Goal: Check status: Check status

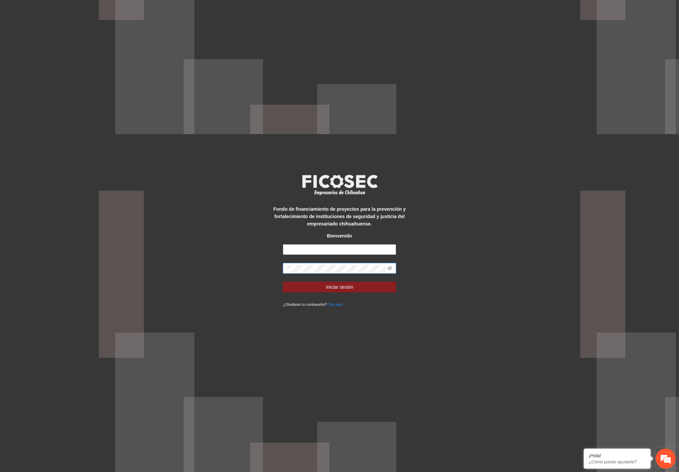
type input "**********"
click at [255, 255] on div "**********" at bounding box center [339, 236] width 679 height 472
click at [283, 282] on button "Iniciar sesión" at bounding box center [339, 287] width 113 height 11
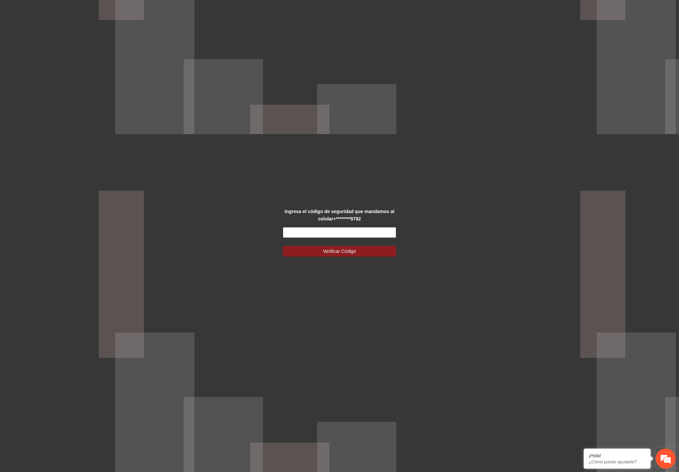
click at [310, 232] on input "text" at bounding box center [339, 232] width 113 height 11
type input "******"
click at [322, 254] on button "Verificar Código" at bounding box center [339, 251] width 113 height 11
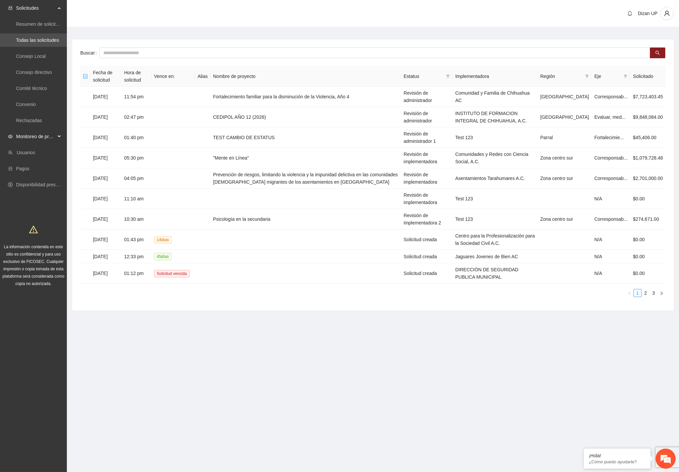
click at [32, 134] on span "Monitoreo de proyectos" at bounding box center [35, 136] width 39 height 13
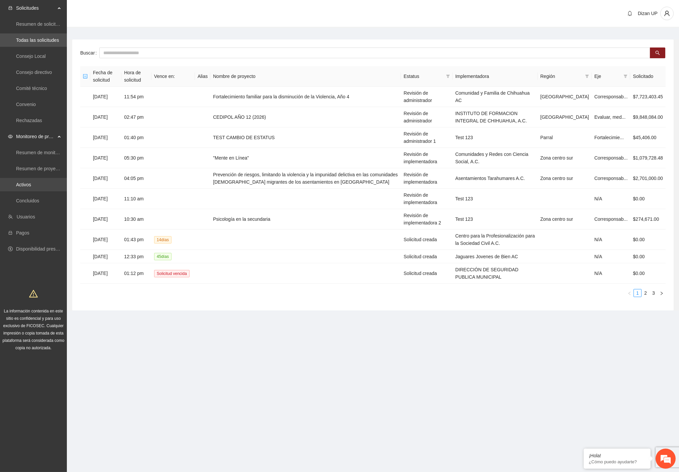
click at [21, 186] on link "Activos" at bounding box center [23, 184] width 15 height 5
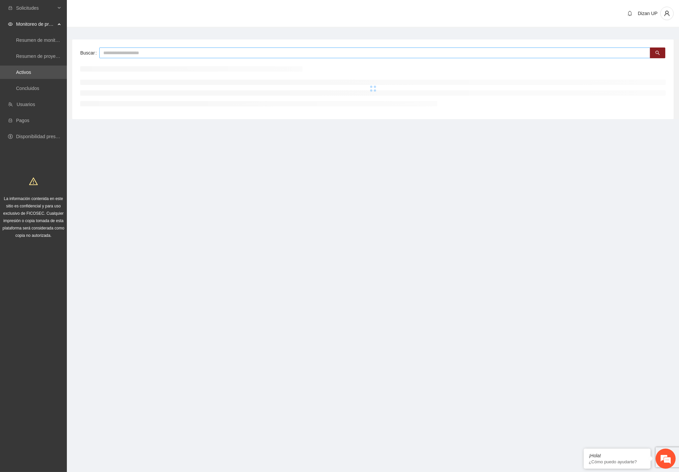
click at [118, 52] on input "text" at bounding box center [374, 52] width 551 height 11
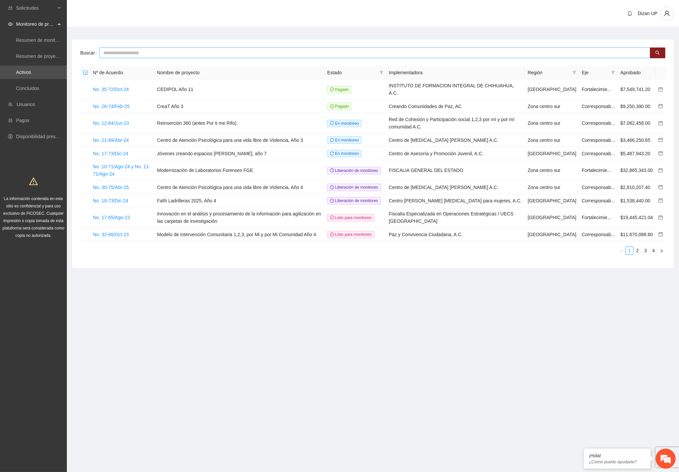
click at [156, 50] on input "text" at bounding box center [374, 52] width 551 height 11
type input "*****"
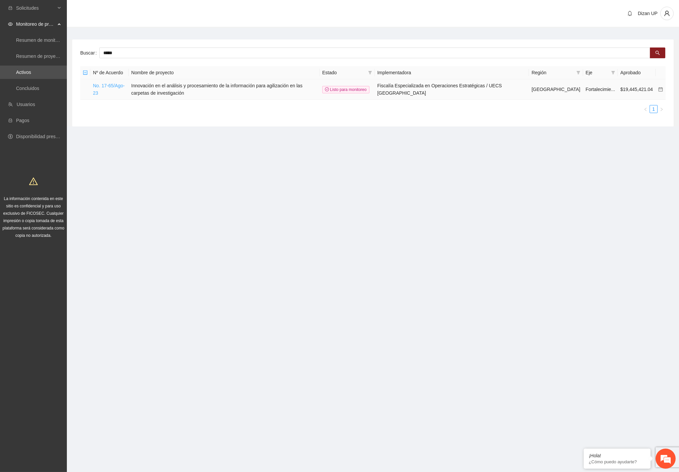
click at [104, 83] on link "No. 17-65/Ago-23" at bounding box center [109, 89] width 32 height 13
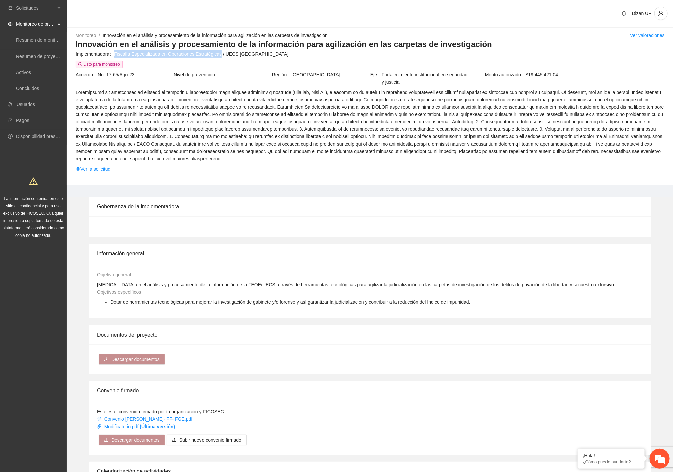
drag, startPoint x: 111, startPoint y: 53, endPoint x: 216, endPoint y: 55, distance: 104.4
click at [216, 55] on div "Implementadora Fiscalía Especializada en Operaciones Estratégicas / UECS Chihua…" at bounding box center [370, 53] width 589 height 7
copy div "Fiscalía Especializada en Operaciones Estratégicas"
click at [31, 71] on link "Activos" at bounding box center [23, 72] width 15 height 5
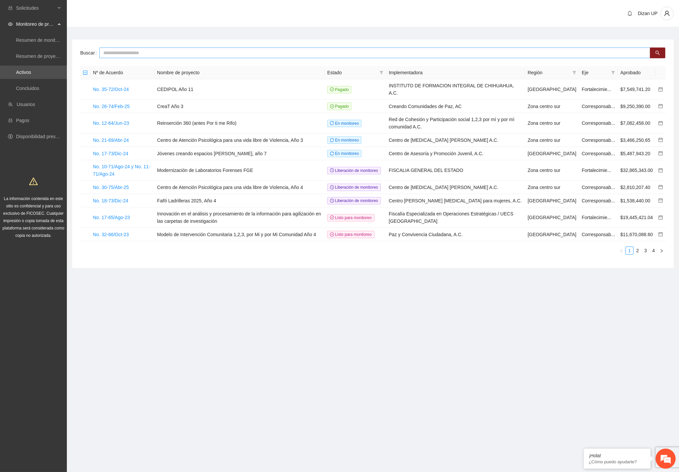
click at [140, 53] on input "text" at bounding box center [374, 52] width 551 height 11
click at [196, 52] on input "text" at bounding box center [374, 52] width 551 height 11
type input "*"
type input "****"
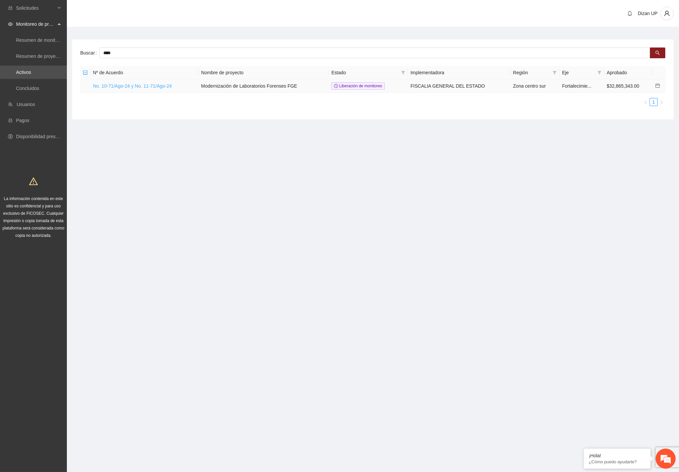
click at [132, 85] on link "No. 10-71/Ago-24 y No. 11-71/Ago-24" at bounding box center [132, 85] width 79 height 5
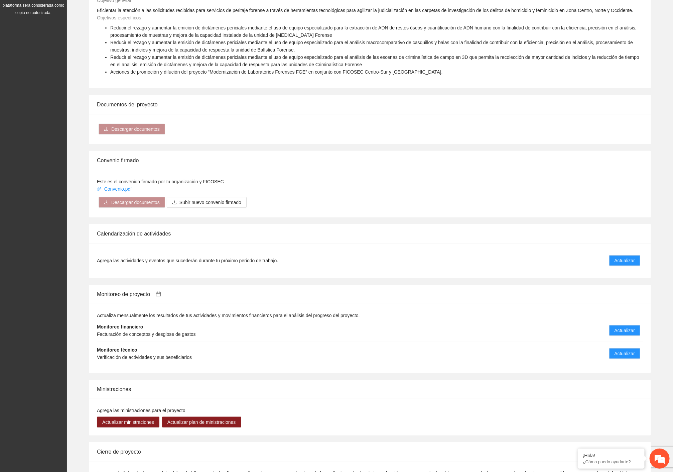
scroll to position [311, 0]
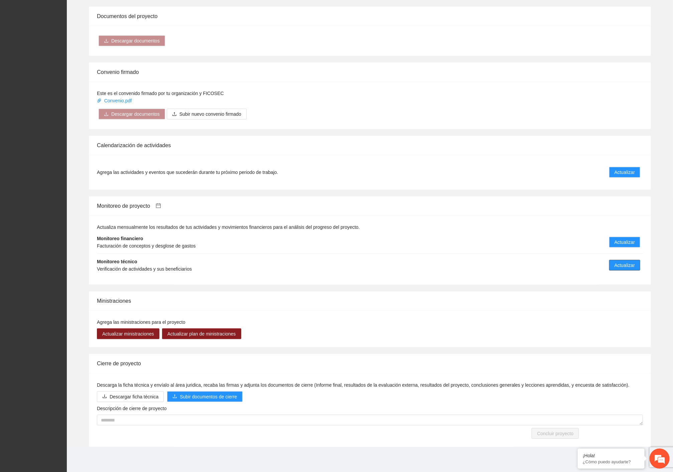
click at [618, 266] on span "Actualizar" at bounding box center [625, 265] width 20 height 7
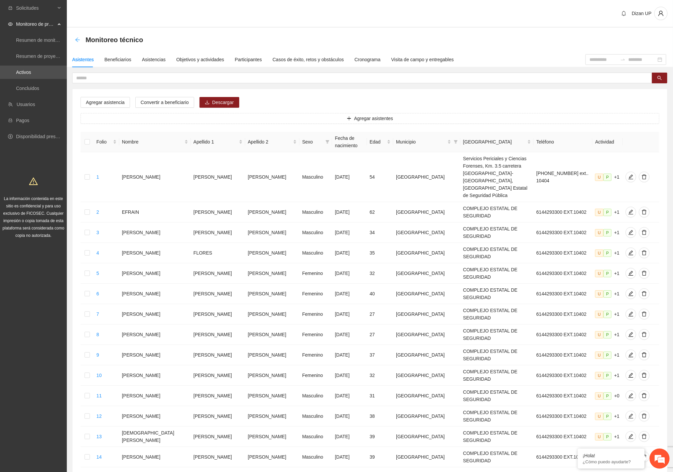
click at [76, 39] on icon "arrow-left" at bounding box center [77, 39] width 5 height 5
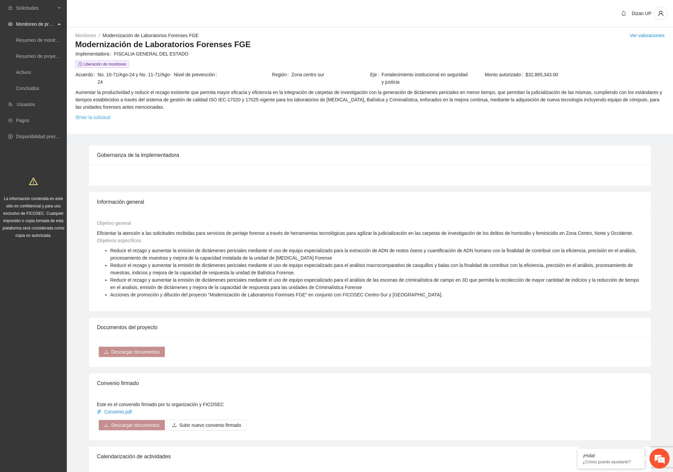
click at [89, 119] on link "Ver la solicitud" at bounding box center [93, 117] width 35 height 7
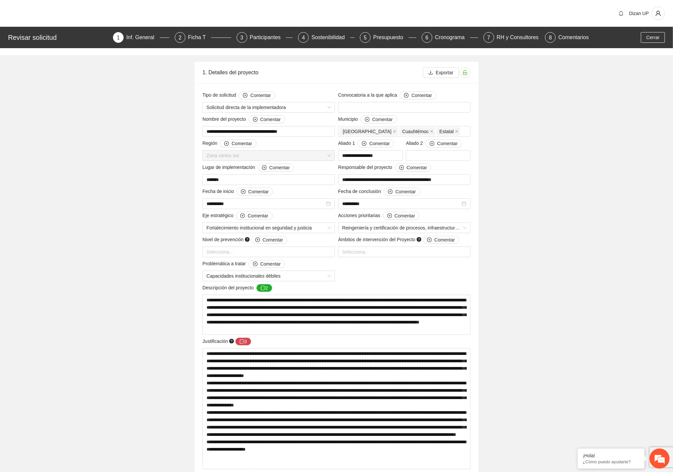
drag, startPoint x: 290, startPoint y: 58, endPoint x: 305, endPoint y: 63, distance: 15.4
click at [384, 35] on div "Presupuesto" at bounding box center [391, 37] width 35 height 11
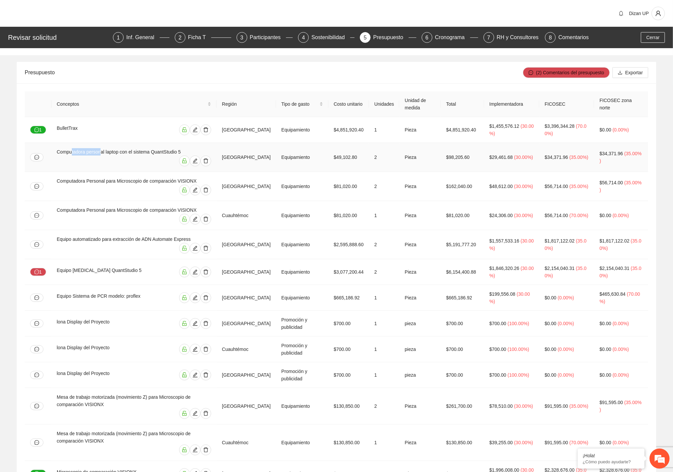
drag, startPoint x: 72, startPoint y: 154, endPoint x: 102, endPoint y: 158, distance: 30.4
click at [102, 155] on div "Computadora personal laptop con el sistema QuantStudio 5" at bounding box center [134, 151] width 154 height 7
drag, startPoint x: 96, startPoint y: 131, endPoint x: 158, endPoint y: 131, distance: 62.2
click at [158, 131] on div "BulletTrax" at bounding box center [134, 129] width 154 height 11
drag, startPoint x: 300, startPoint y: 131, endPoint x: 399, endPoint y: 134, distance: 98.3
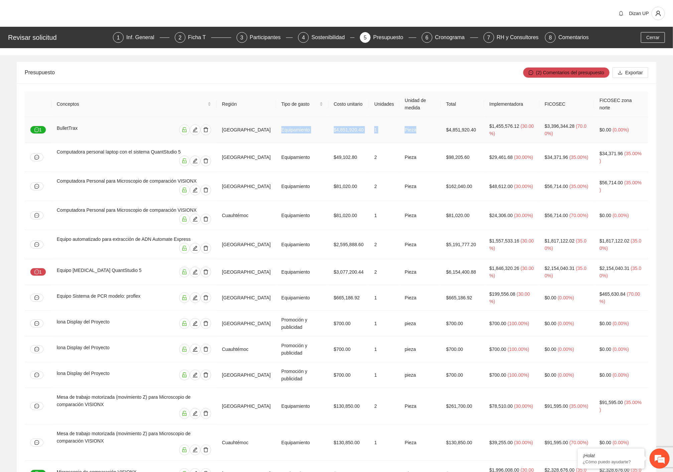
click at [427, 123] on tr "1 BulletTrax Chihuahua Equipamiento $4,851,920.40 1 Pieza $4,851,920.40 $1,455,…" at bounding box center [337, 130] width 624 height 26
click at [265, 88] on div "Conceptos Región Tipo de gasto Costo unitario Unidades Unidad de medida Total I…" at bounding box center [337, 409] width 640 height 653
click at [647, 35] on span "Cerrar" at bounding box center [653, 37] width 13 height 7
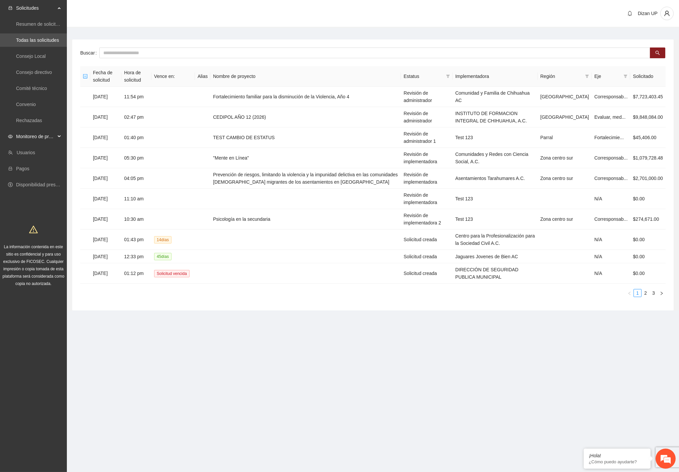
click at [29, 136] on span "Monitoreo de proyectos" at bounding box center [35, 136] width 39 height 13
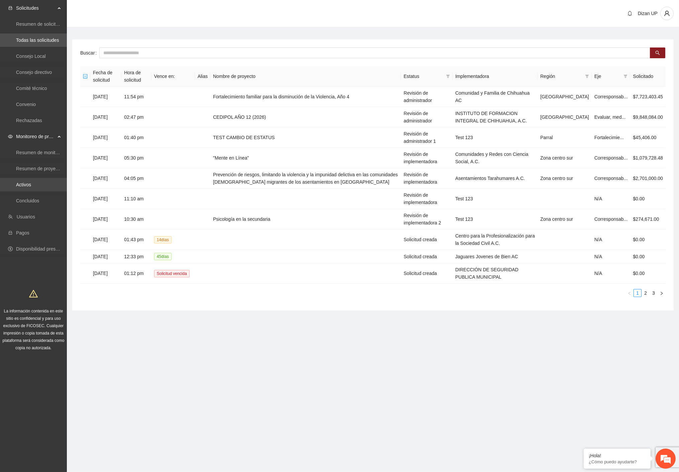
click at [29, 183] on link "Activos" at bounding box center [23, 184] width 15 height 5
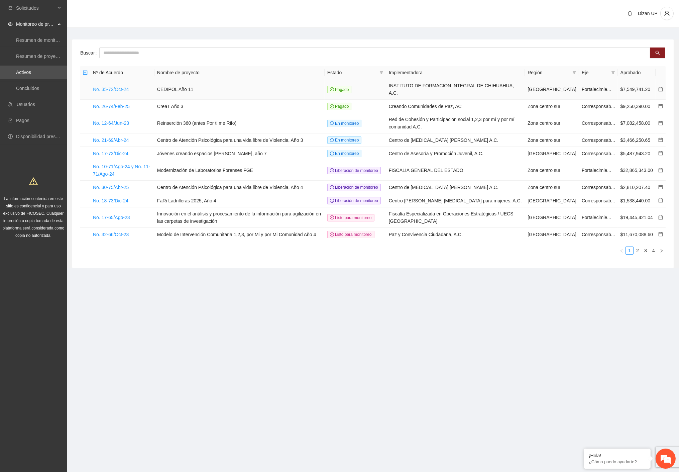
click at [111, 87] on link "No. 35-72/Oct-24" at bounding box center [111, 89] width 36 height 5
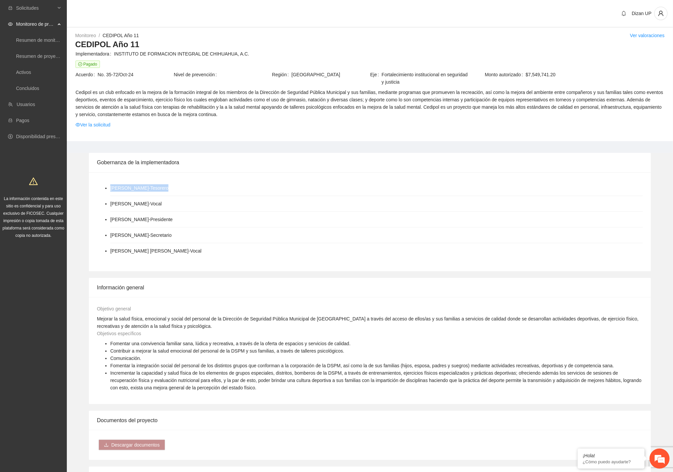
click at [518, 168] on div "Gobernanza de la implementadora ALEJANDRO LARA CRUZ - Tesorero MAURICIO ALEJAND…" at bounding box center [370, 212] width 562 height 118
click at [549, 177] on div "ALEJANDRO LARA CRUZ - Tesorero MAURICIO ALEJANDRO MADERO RIVERO - Vocal JOAQUIN…" at bounding box center [370, 221] width 562 height 99
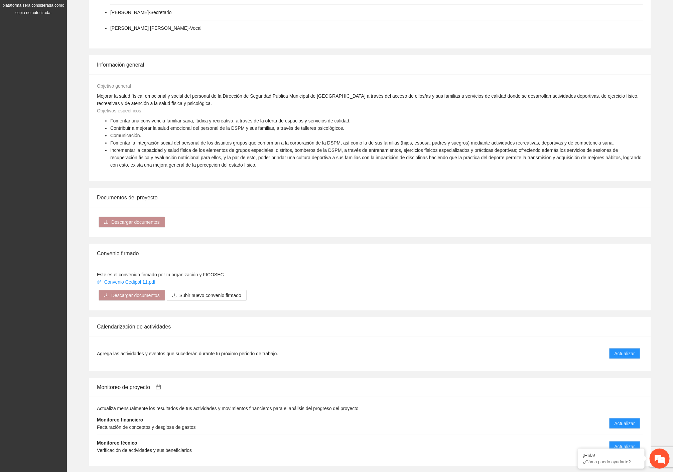
scroll to position [404, 0]
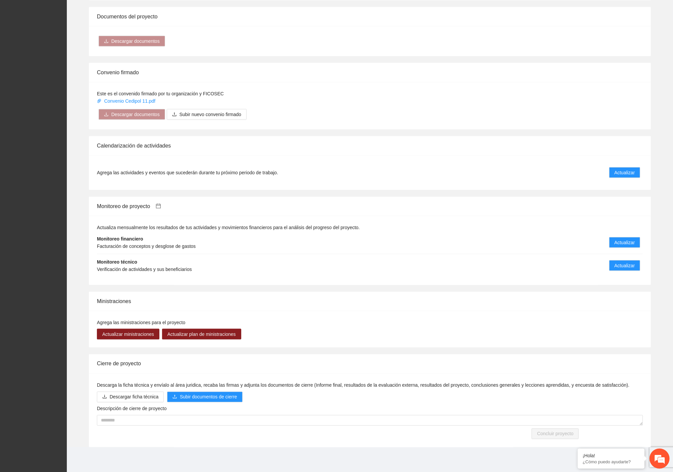
click at [621, 259] on li "Monitoreo técnico Verificación de actividades y sus beneficiarios Actualizar" at bounding box center [370, 265] width 546 height 23
click at [620, 264] on span "Actualizar" at bounding box center [625, 265] width 20 height 7
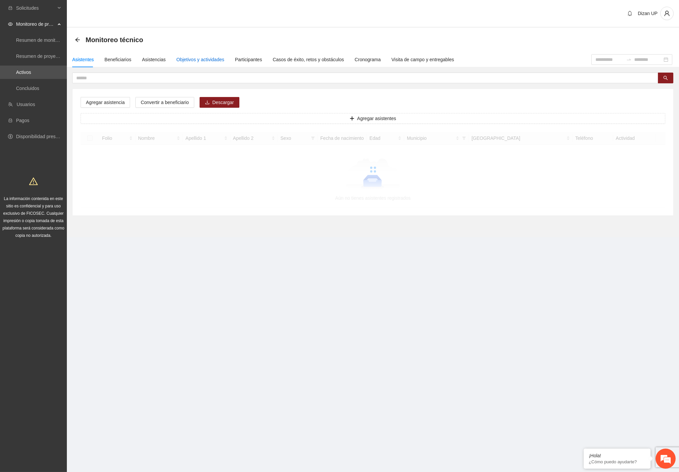
click at [209, 60] on div "Objetivos y actividades" at bounding box center [201, 59] width 48 height 7
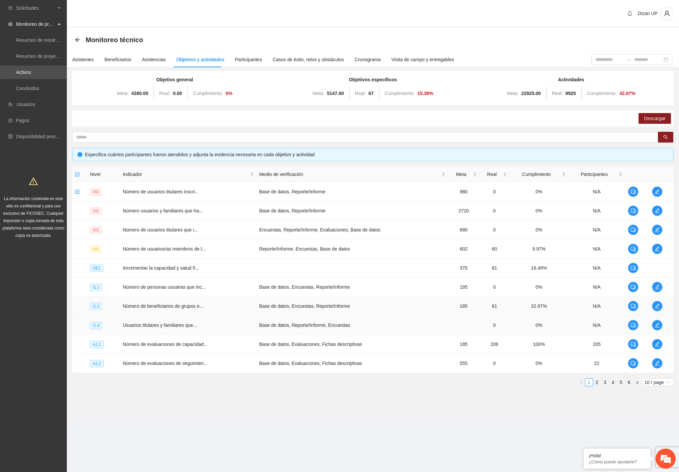
drag, startPoint x: 175, startPoint y: 313, endPoint x: 178, endPoint y: 321, distance: 9.3
click at [175, 313] on td "Número de beneficiarios de grupos e..." at bounding box center [188, 306] width 136 height 19
drag, startPoint x: 303, startPoint y: 323, endPoint x: 464, endPoint y: 321, distance: 160.9
click at [314, 323] on td "Base de datos, Reporte/Informe, Encuestas" at bounding box center [352, 325] width 192 height 19
click at [170, 290] on td "Número de personas usuarias que inc..." at bounding box center [188, 287] width 136 height 19
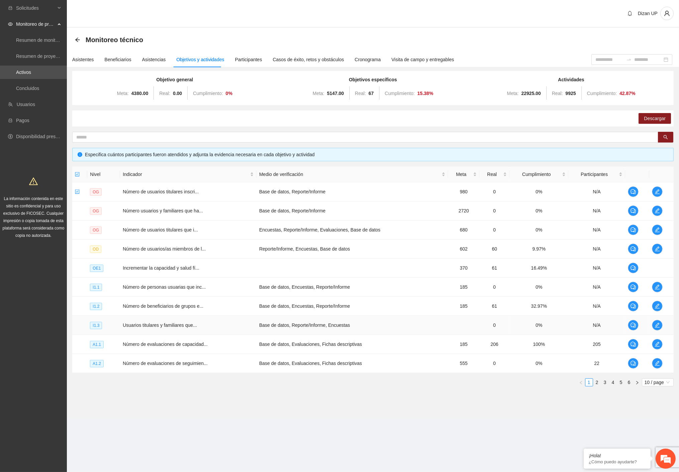
drag, startPoint x: 387, startPoint y: 329, endPoint x: 459, endPoint y: 326, distance: 71.9
click at [393, 329] on td "Base de datos, Reporte/Informe, Encuestas" at bounding box center [352, 325] width 192 height 19
click at [655, 343] on icon "edit" at bounding box center [657, 343] width 5 height 5
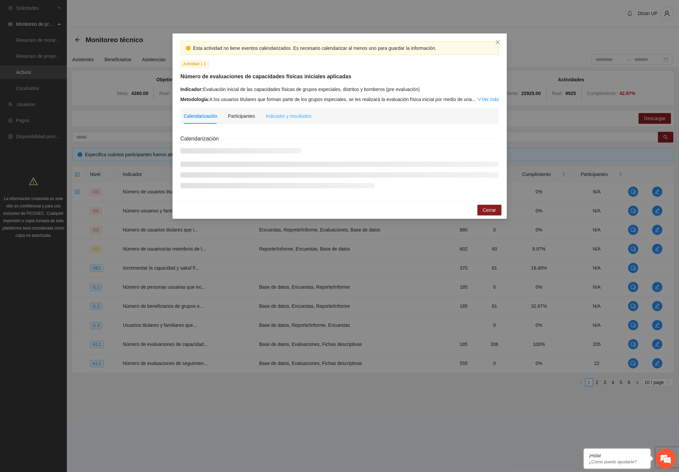
click at [278, 121] on div "Indicador y resultados" at bounding box center [289, 115] width 46 height 15
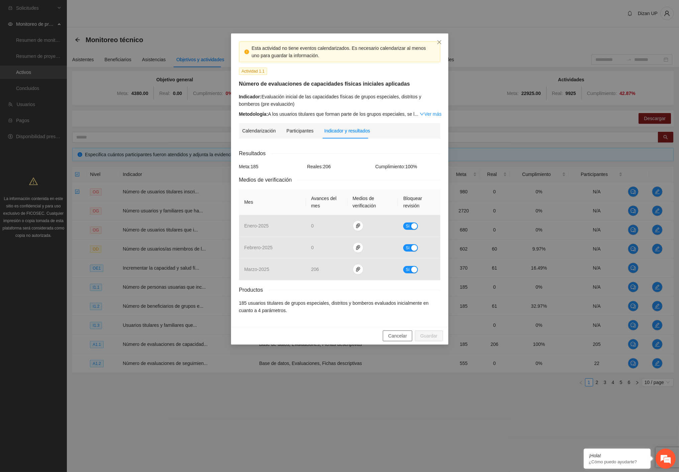
click at [395, 338] on span "Cancelar" at bounding box center [397, 335] width 19 height 7
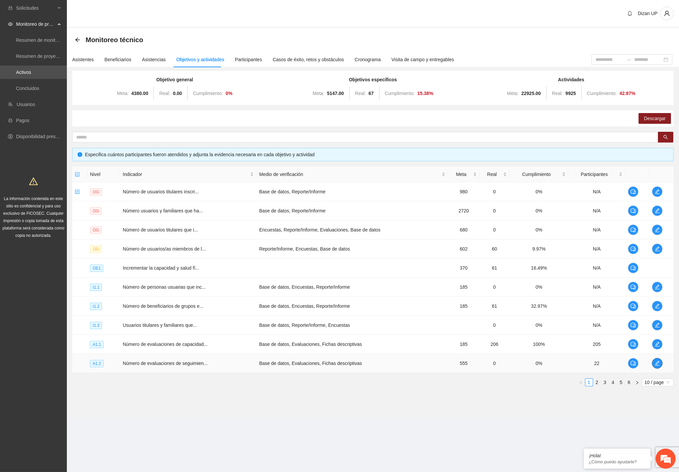
click at [658, 363] on icon "edit" at bounding box center [657, 362] width 5 height 5
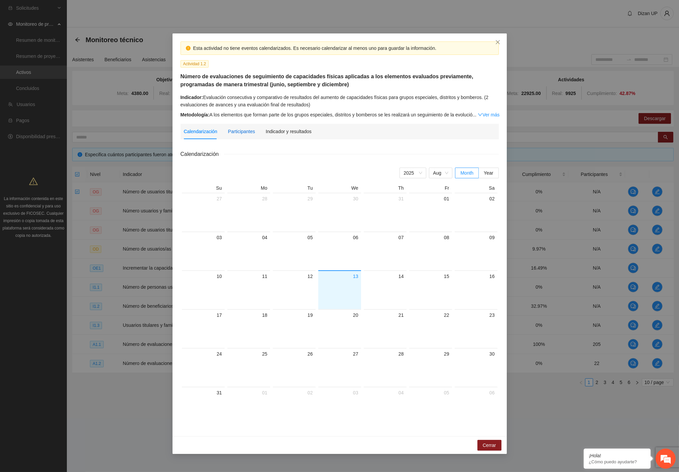
click at [243, 135] on div "Participantes" at bounding box center [241, 131] width 27 height 7
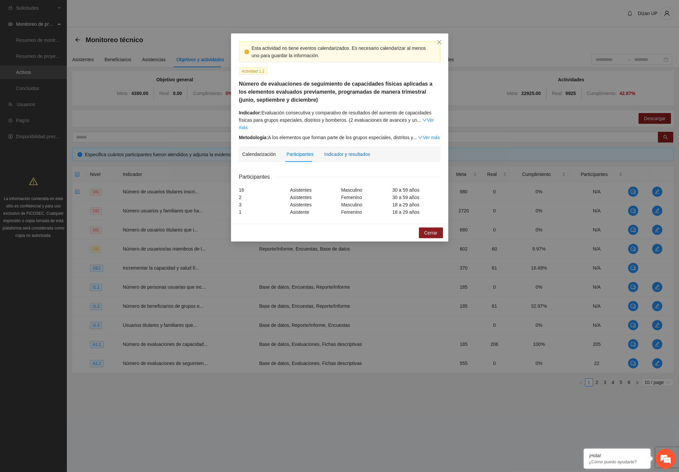
click at [342, 150] on div "Indicador y resultados" at bounding box center [347, 153] width 46 height 7
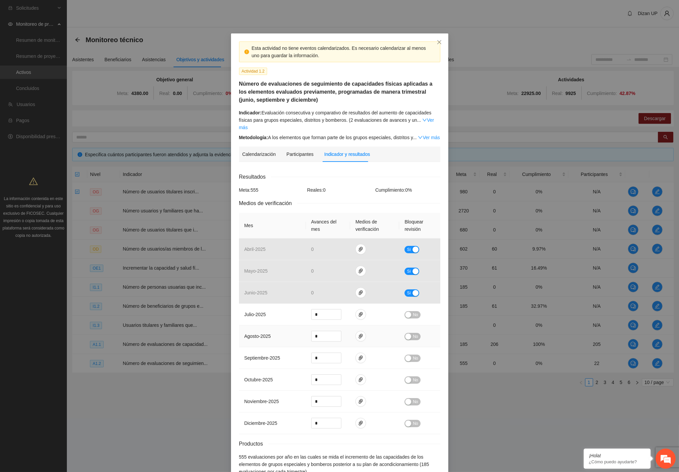
scroll to position [35, 0]
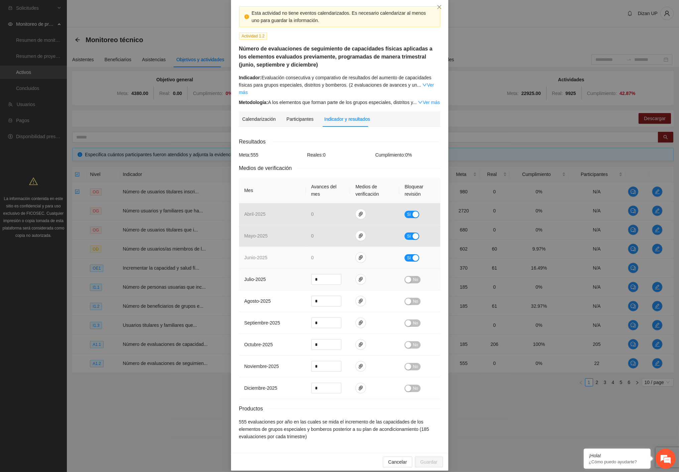
click at [270, 258] on td "junio - 2025" at bounding box center [272, 258] width 67 height 22
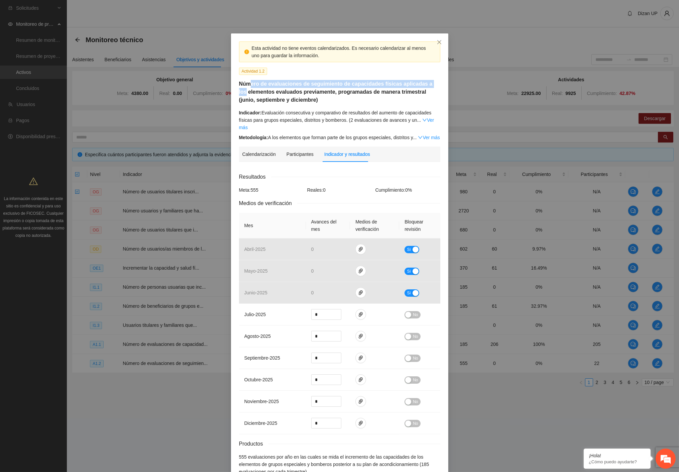
drag, startPoint x: 322, startPoint y: 85, endPoint x: 468, endPoint y: 86, distance: 146.5
click at [468, 86] on div "Esta actividad no tiene eventos calendarizados. Es necesario calendarizar al me…" at bounding box center [339, 236] width 679 height 472
click at [369, 99] on h5 "Número de evaluaciones de seguimiento de capacidades físicas aplicadas a los el…" at bounding box center [339, 92] width 201 height 24
click at [254, 312] on span "julio - 2025" at bounding box center [255, 314] width 22 height 5
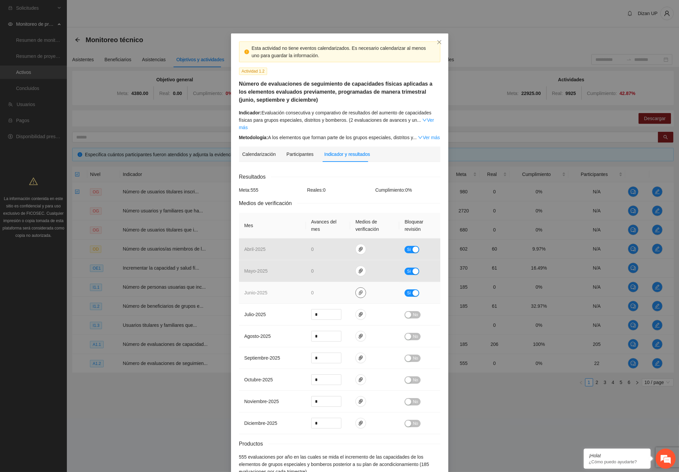
click at [360, 290] on icon "paper-clip" at bounding box center [360, 292] width 5 height 5
click at [287, 289] on td "junio - 2025" at bounding box center [272, 293] width 67 height 22
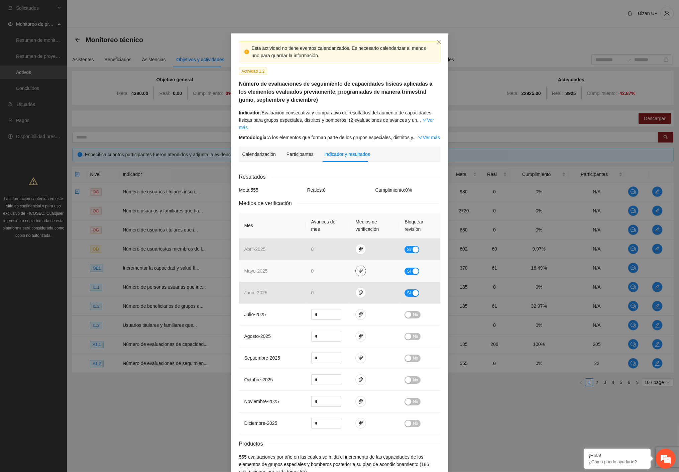
click at [358, 268] on icon "paper-clip" at bounding box center [360, 270] width 5 height 5
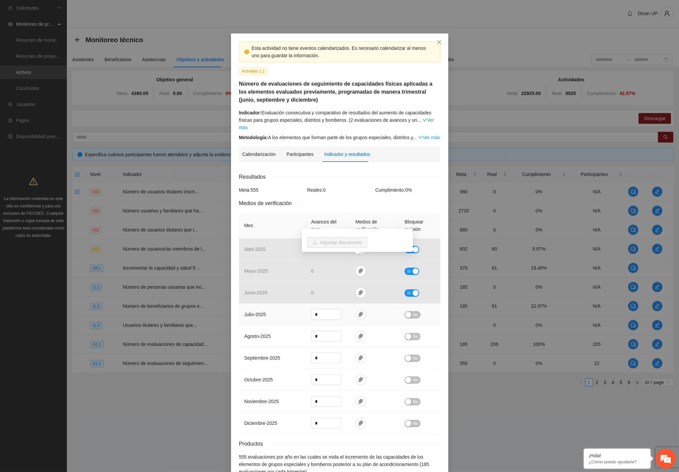
click at [255, 304] on td "julio - 2025" at bounding box center [272, 315] width 67 height 22
drag, startPoint x: 269, startPoint y: 112, endPoint x: 406, endPoint y: 112, distance: 137.1
click at [405, 112] on div "Indicador: Evaluación consecutiva y comparativo de resultados del aumento de ca…" at bounding box center [339, 120] width 201 height 22
drag, startPoint x: 378, startPoint y: 119, endPoint x: 396, endPoint y: 116, distance: 17.9
click at [378, 119] on div "Indicador: Evaluación consecutiva y comparativo de resultados del aumento de ca…" at bounding box center [339, 120] width 201 height 22
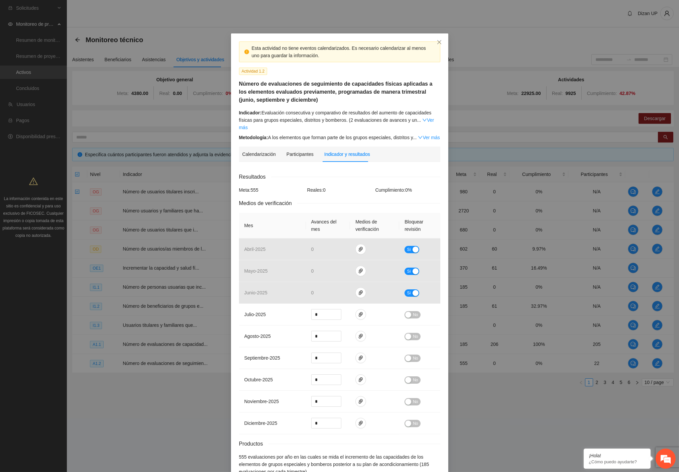
click at [420, 119] on link "Ver más" at bounding box center [336, 123] width 195 height 13
drag, startPoint x: 282, startPoint y: 122, endPoint x: 365, endPoint y: 125, distance: 83.6
click at [365, 125] on div "Indicador: Evaluación consecutiva y comparativo de resultados del aumento de ca…" at bounding box center [339, 120] width 201 height 22
click at [322, 122] on div "Indicador: Evaluación consecutiva y comparativo de resultados del aumento de ca…" at bounding box center [339, 120] width 201 height 22
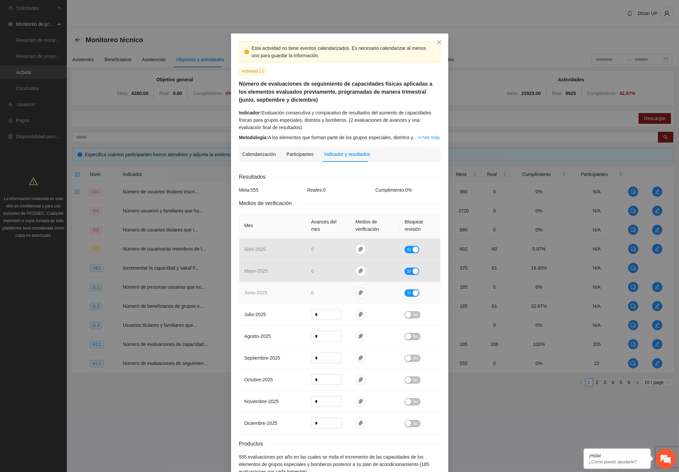
click at [413, 293] on div "button" at bounding box center [416, 293] width 6 height 6
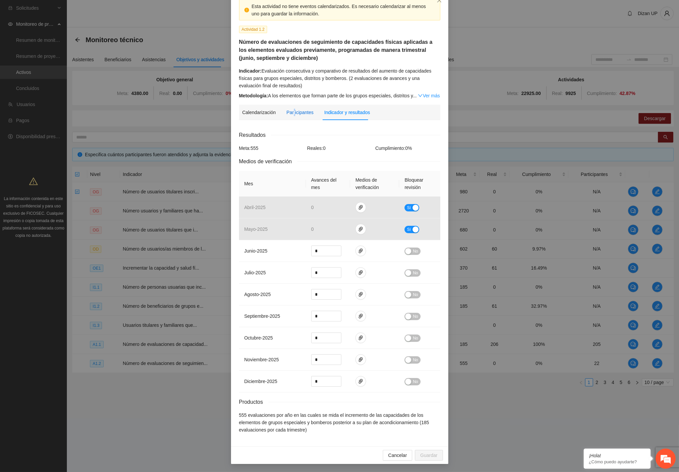
click at [290, 109] on div "Participantes" at bounding box center [300, 112] width 27 height 7
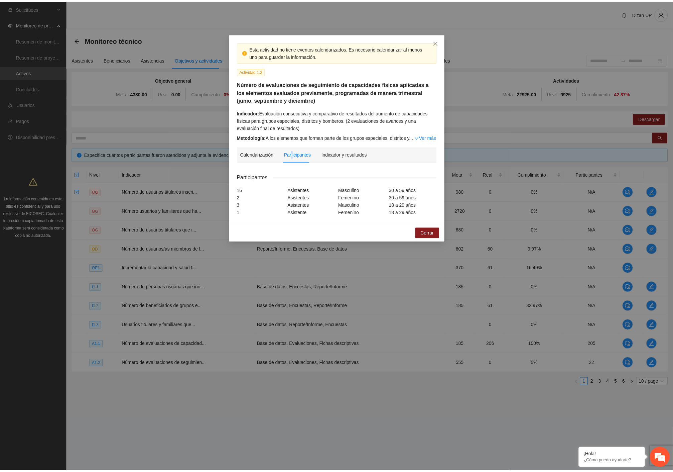
scroll to position [0, 0]
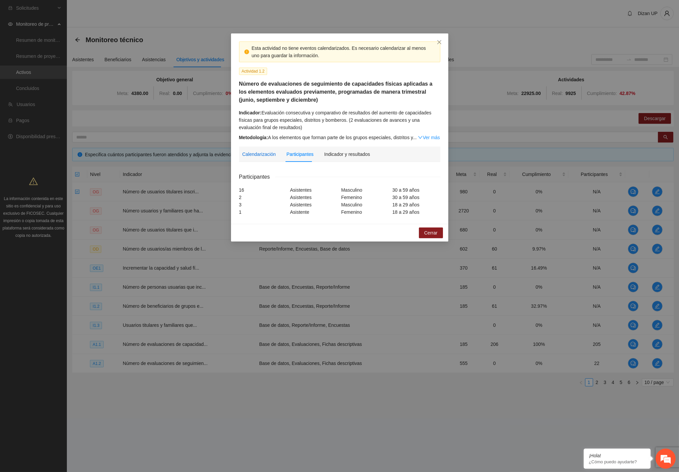
click at [253, 155] on div "Calendarización" at bounding box center [258, 153] width 33 height 7
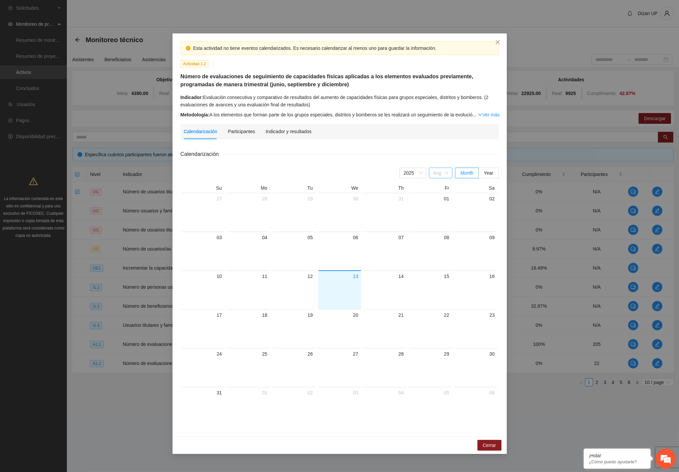
click at [436, 176] on span "Aug" at bounding box center [440, 173] width 15 height 10
click at [438, 241] on div "Jun" at bounding box center [440, 239] width 15 height 7
click at [497, 41] on icon "close" at bounding box center [497, 41] width 5 height 5
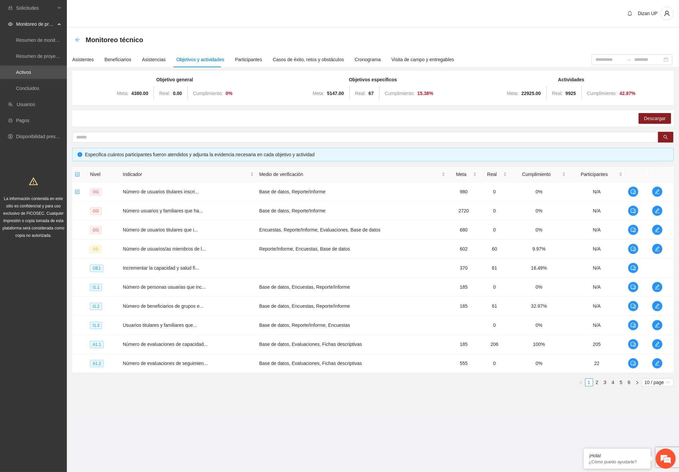
click at [76, 37] on icon "arrow-left" at bounding box center [77, 39] width 5 height 5
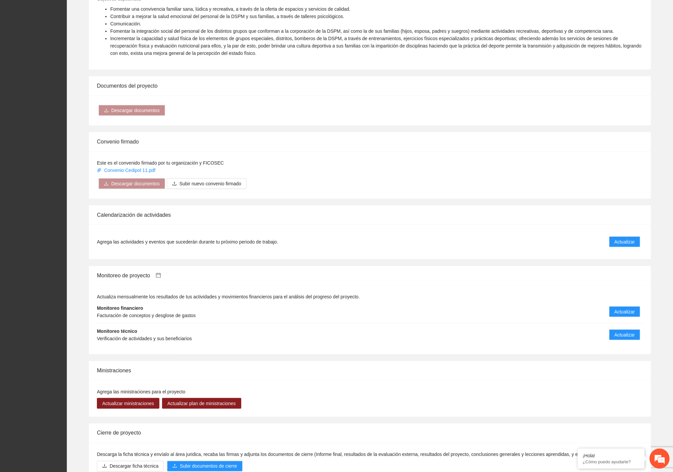
scroll to position [404, 0]
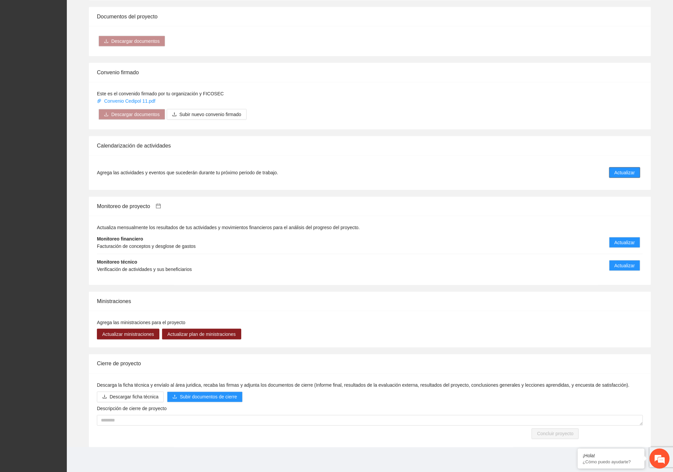
click at [628, 172] on span "Actualizar" at bounding box center [625, 172] width 20 height 7
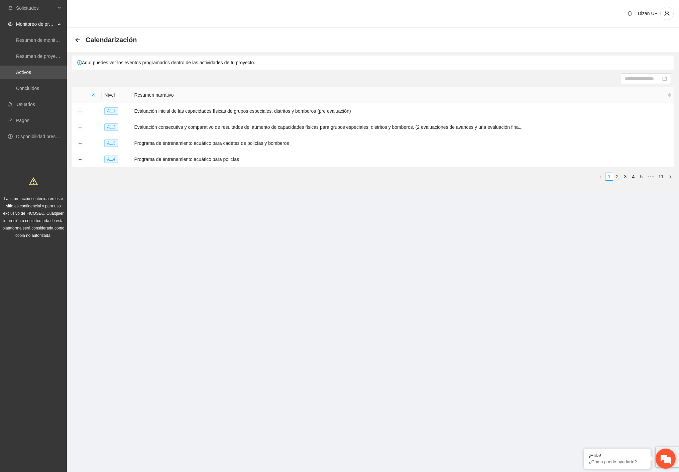
click at [667, 458] on em at bounding box center [666, 458] width 18 height 18
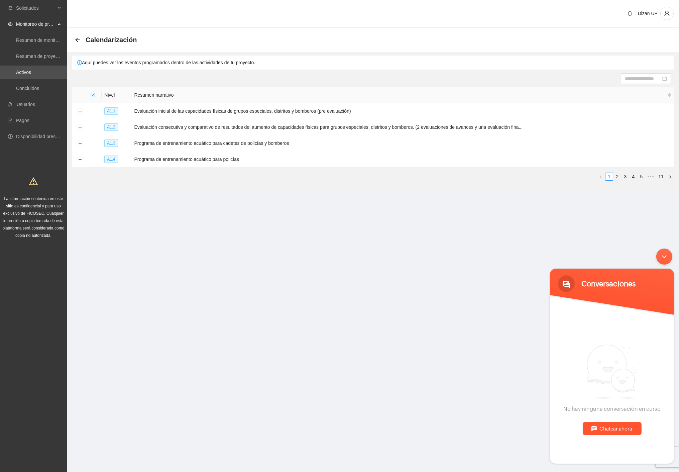
click at [625, 431] on div "Chatear ahora" at bounding box center [612, 428] width 59 height 13
click at [618, 433] on textarea "Escriba su mensaje y pulse “Intro”" at bounding box center [612, 438] width 124 height 23
type textarea "**********"
type textarea "*****"
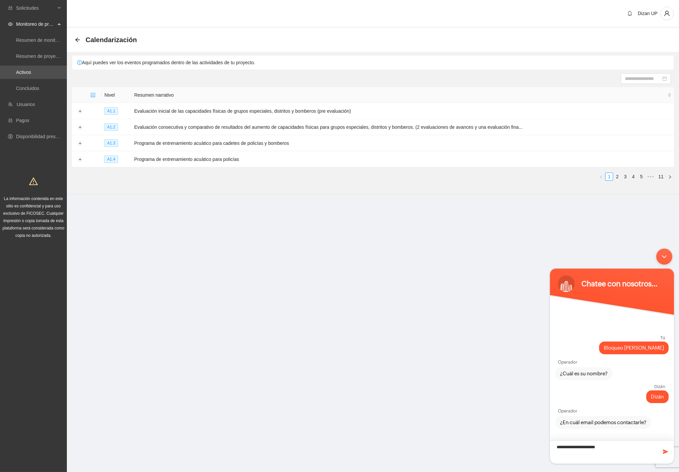
type textarea "**********"
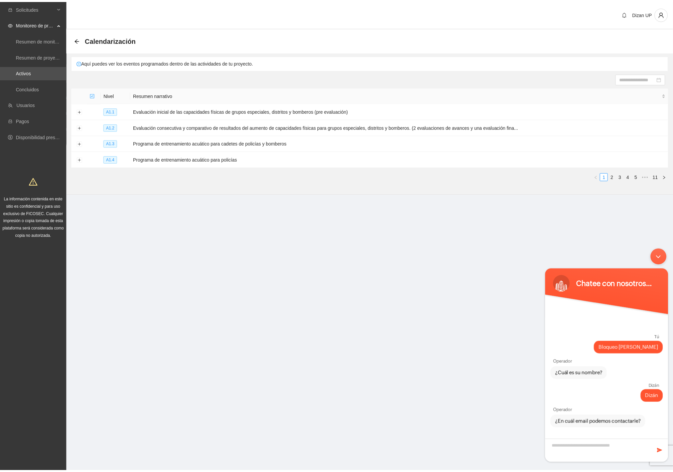
scroll to position [15, 0]
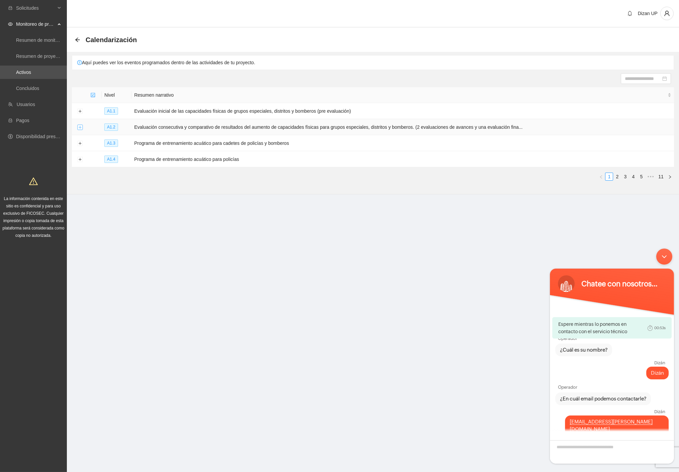
click at [79, 129] on button "Expand row" at bounding box center [79, 127] width 5 height 5
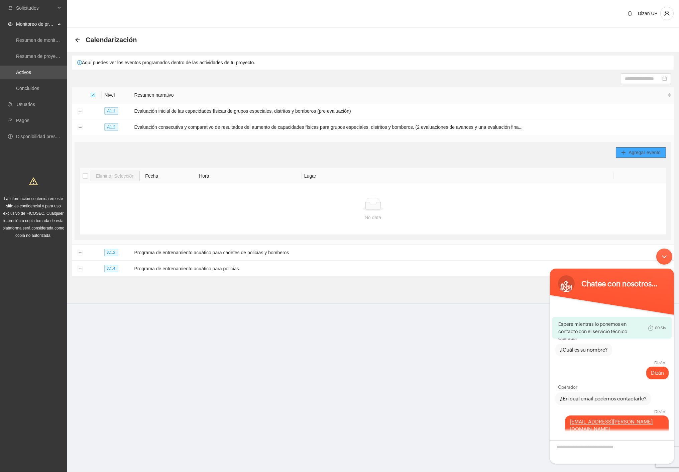
click at [653, 154] on span "Agregar evento" at bounding box center [645, 152] width 32 height 7
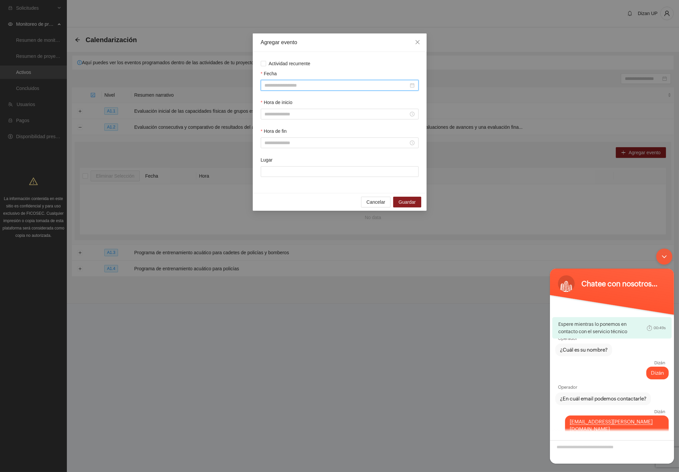
click at [303, 86] on input "Fecha" at bounding box center [337, 85] width 144 height 7
type input "**********"
click at [275, 99] on span "button" at bounding box center [274, 99] width 3 height 3
click at [275, 101] on button "button" at bounding box center [274, 98] width 7 height 13
click at [378, 206] on span "Cancelar" at bounding box center [376, 201] width 19 height 7
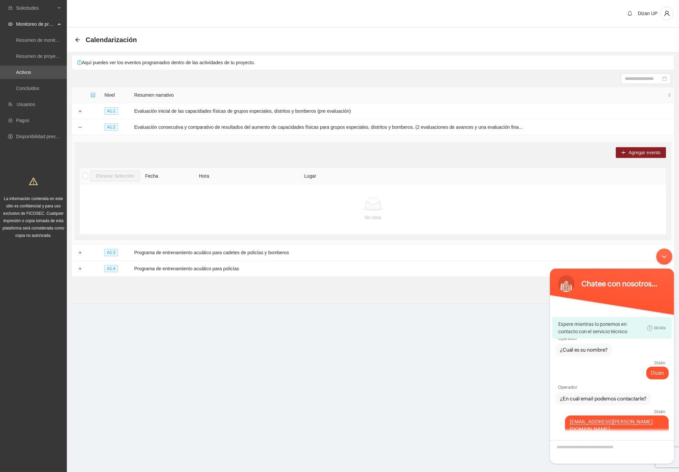
click at [72, 38] on div "Calendarización" at bounding box center [373, 40] width 612 height 24
click at [76, 37] on icon "arrow-left" at bounding box center [77, 39] width 5 height 5
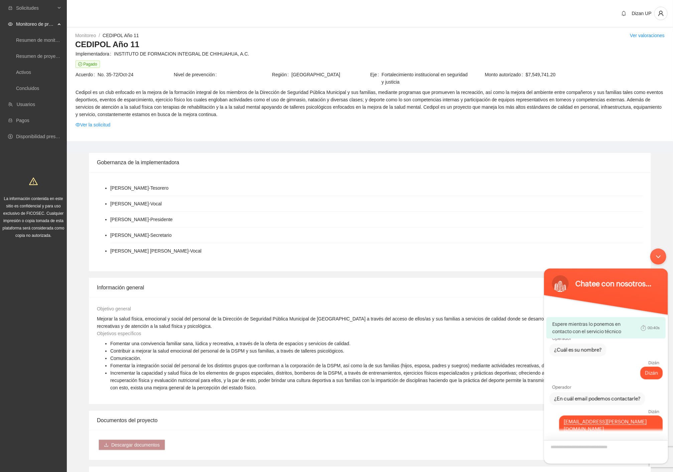
click at [574, 451] on textarea "Escriba su mensaje y pulse “Intro”" at bounding box center [606, 451] width 124 height 23
drag, startPoint x: 567, startPoint y: 363, endPoint x: 652, endPoint y: 398, distance: 91.2
click at [652, 398] on div "Dizán Bloqueo de guardado Operador ¿Cuál es su nombre? Dizán Dizán Operador ¿En…" at bounding box center [606, 371] width 124 height 128
click at [652, 398] on div "¿En cuál email podemos contactarle?" at bounding box center [605, 398] width 113 height 13
click at [285, 100] on span "Cedipol es un club enfocado en la mejora de la formación integral de los miembr…" at bounding box center [370, 103] width 589 height 29
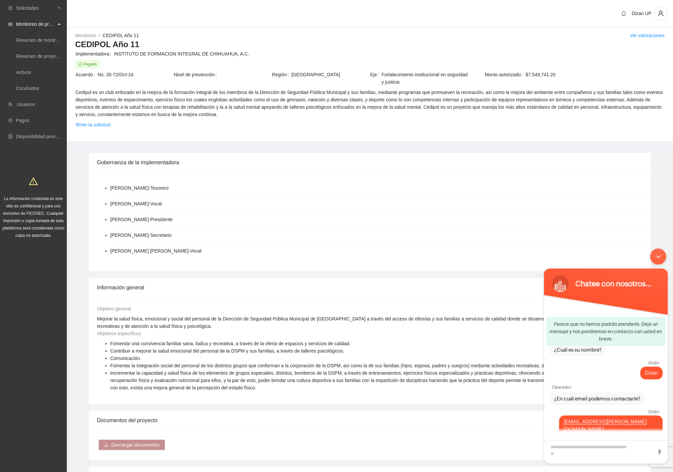
drag, startPoint x: 658, startPoint y: 255, endPoint x: 1159, endPoint y: 461, distance: 541.3
click at [658, 255] on div "Minimizar ventana de chat en vivo" at bounding box center [658, 256] width 16 height 16
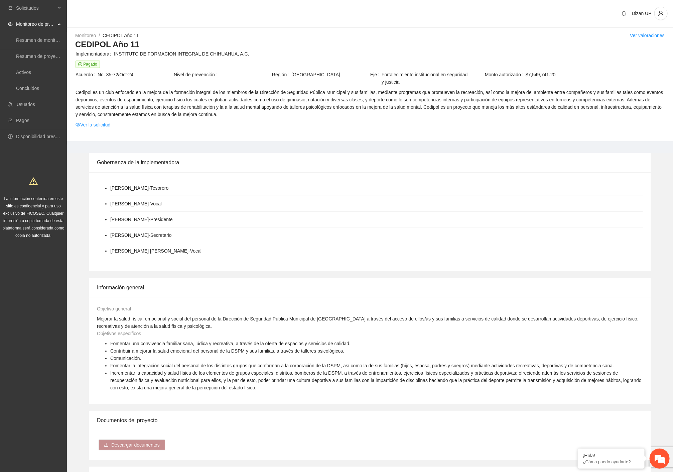
click at [485, 338] on div "Objetivos específicos Fomentar una convivencia familiar sana, lúdica y recreati…" at bounding box center [370, 363] width 550 height 66
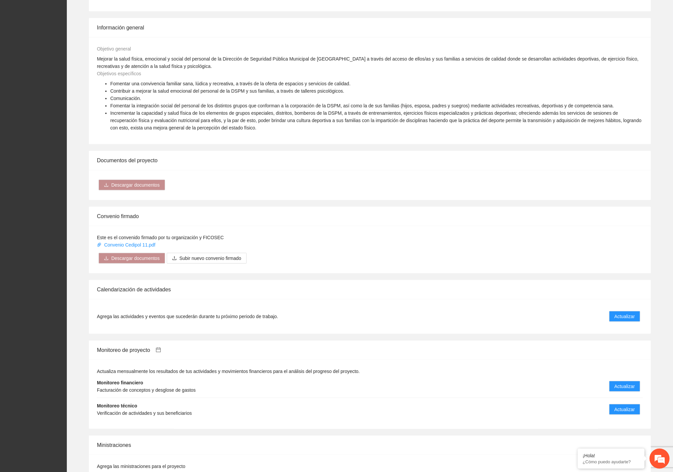
scroll to position [404, 0]
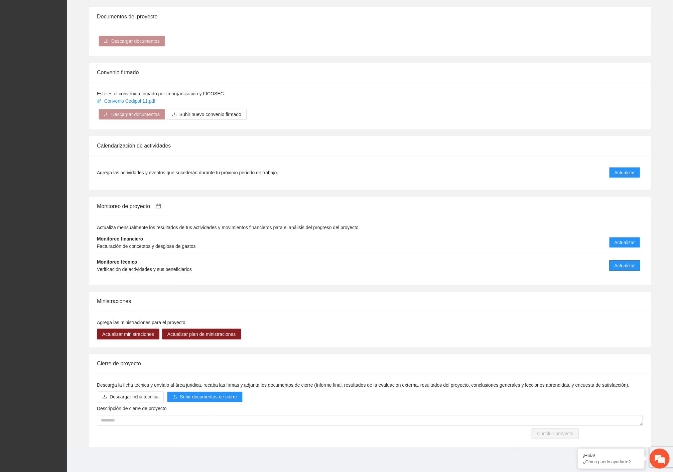
click at [629, 269] on span "Actualizar" at bounding box center [625, 265] width 20 height 7
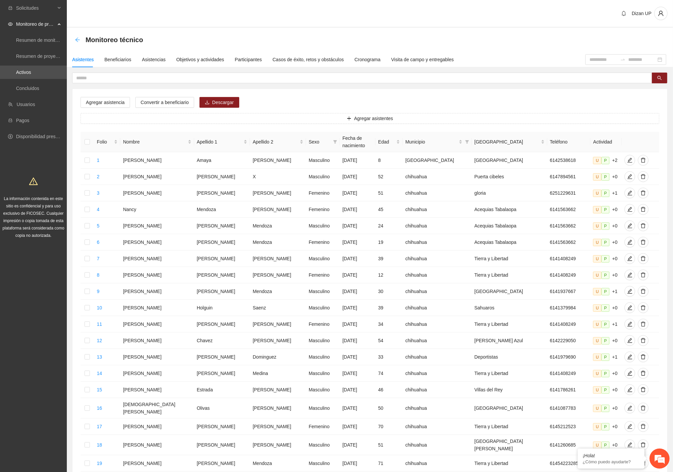
click at [78, 40] on icon "arrow-left" at bounding box center [77, 39] width 5 height 5
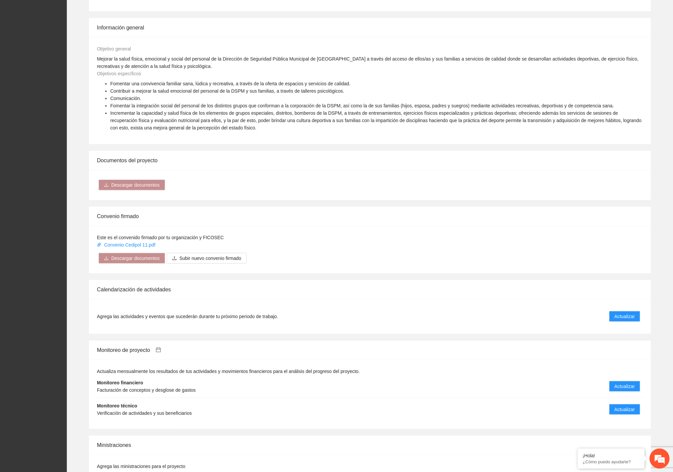
scroll to position [404, 0]
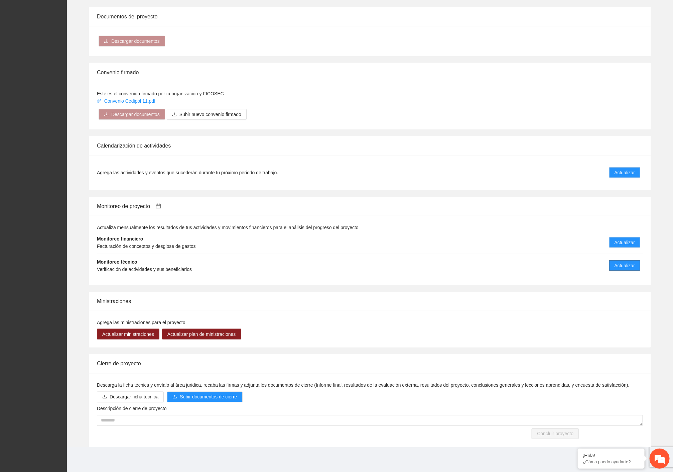
click at [631, 263] on span "Actualizar" at bounding box center [625, 265] width 20 height 7
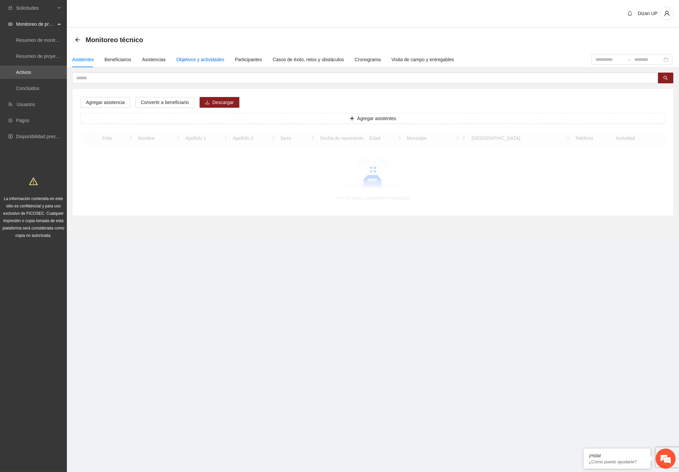
click at [191, 60] on div "Objetivos y actividades" at bounding box center [201, 59] width 48 height 7
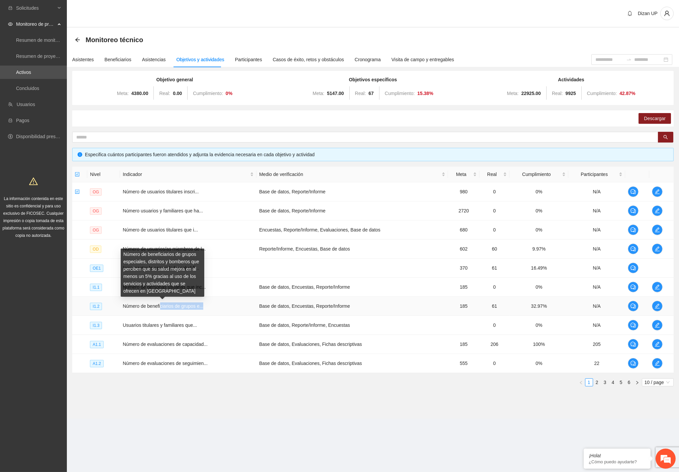
drag, startPoint x: 172, startPoint y: 306, endPoint x: 207, endPoint y: 310, distance: 35.7
click at [207, 309] on td "Número de beneficiarios de grupos e..." at bounding box center [188, 306] width 136 height 19
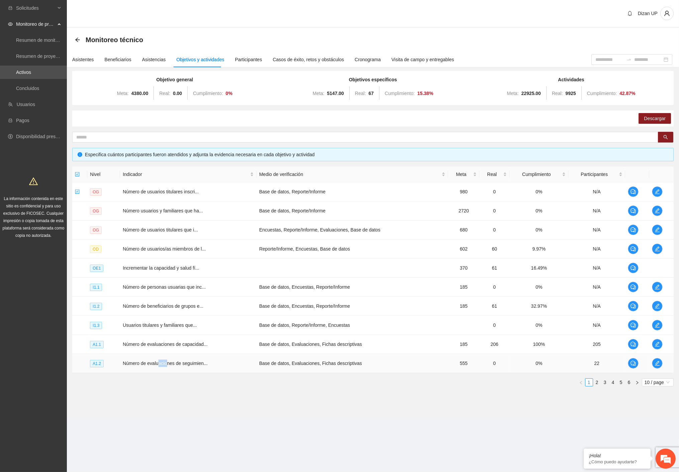
drag, startPoint x: 159, startPoint y: 362, endPoint x: 166, endPoint y: 364, distance: 7.3
click at [166, 364] on span "Número de evaluaciones de seguimien..." at bounding box center [165, 362] width 85 height 5
click at [272, 331] on td "Base de datos, Reporte/Informe, Encuestas" at bounding box center [352, 325] width 192 height 19
drag, startPoint x: 173, startPoint y: 363, endPoint x: 483, endPoint y: 371, distance: 310.1
click at [483, 371] on tr "A1.2 Número de evaluaciones de seguimien... Base de datos, Evaluaciones, Fichas…" at bounding box center [373, 363] width 602 height 19
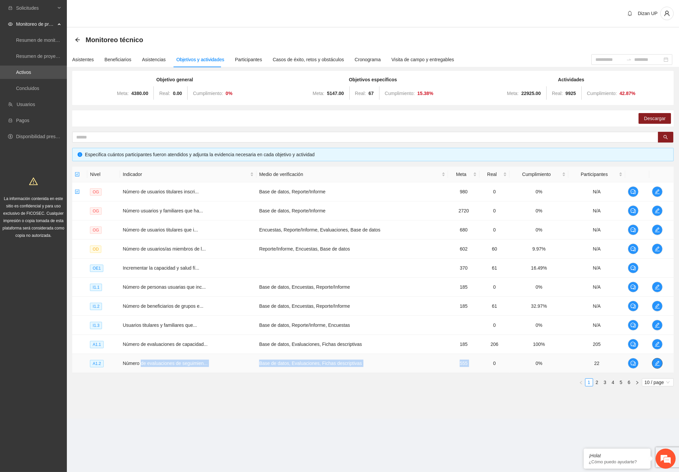
click at [655, 363] on icon "edit" at bounding box center [657, 362] width 5 height 5
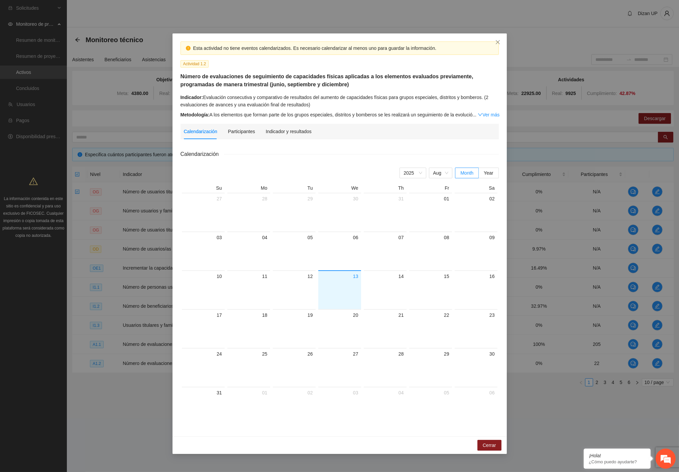
click at [235, 135] on div "Participantes" at bounding box center [241, 131] width 27 height 15
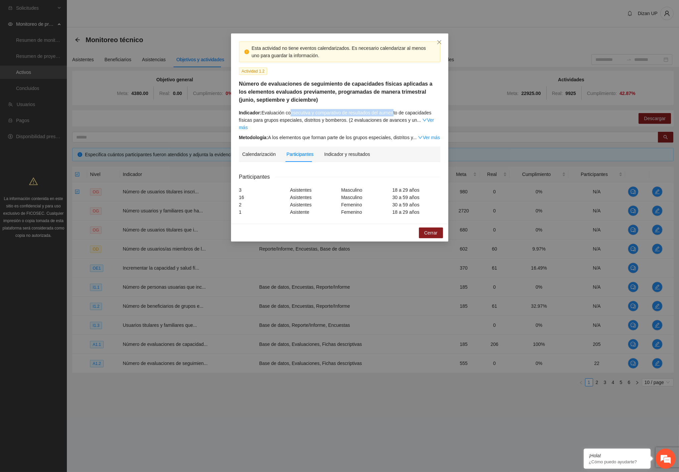
drag, startPoint x: 290, startPoint y: 112, endPoint x: 392, endPoint y: 113, distance: 101.3
click at [392, 113] on div "Indicador: Evaluación consecutiva y comparativo de resultados del aumento de ca…" at bounding box center [339, 120] width 201 height 22
click at [372, 124] on div "Indicador: Evaluación consecutiva y comparativo de resultados del aumento de ca…" at bounding box center [339, 125] width 201 height 32
click at [423, 120] on link "Ver más" at bounding box center [336, 123] width 195 height 13
click at [424, 136] on link "Ver más" at bounding box center [429, 137] width 22 height 5
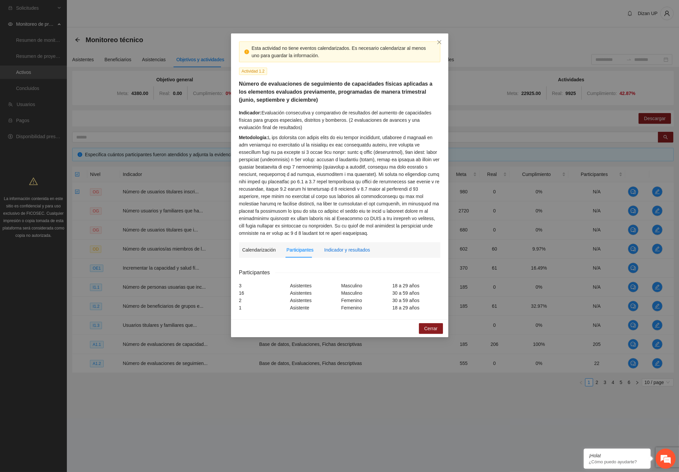
click at [349, 250] on div "Indicador y resultados" at bounding box center [347, 249] width 46 height 7
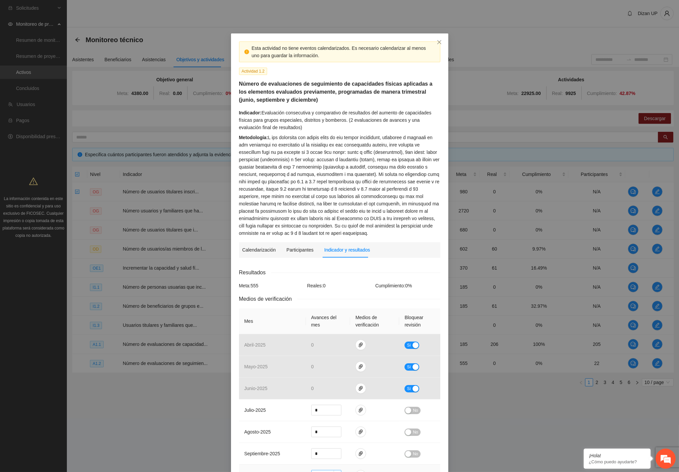
scroll to position [138, 0]
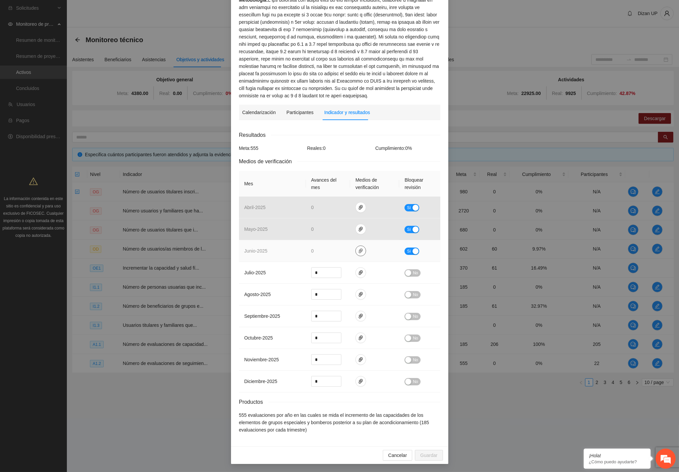
click at [358, 249] on icon "paper-clip" at bounding box center [360, 250] width 5 height 5
click at [409, 252] on button "Sí" at bounding box center [412, 250] width 15 height 7
click at [409, 227] on button "Sí" at bounding box center [412, 229] width 15 height 7
click at [409, 227] on button "No" at bounding box center [413, 229] width 16 height 7
click at [413, 207] on div "button" at bounding box center [416, 208] width 6 height 6
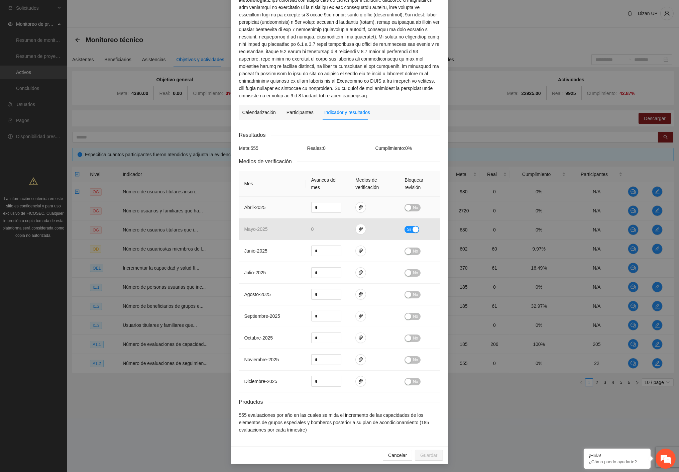
click at [413, 207] on span "No" at bounding box center [415, 207] width 5 height 7
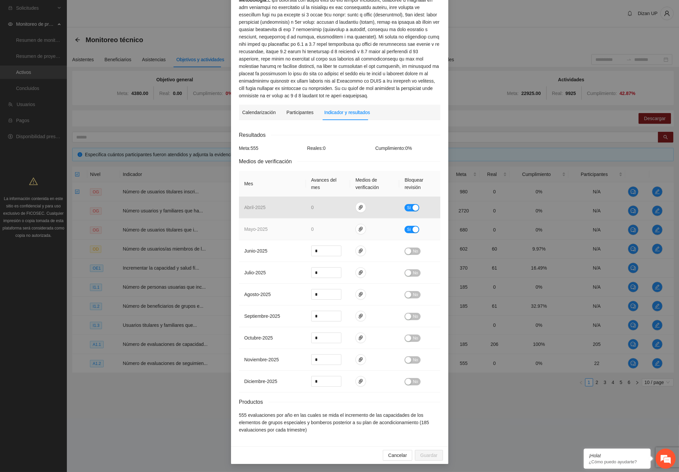
click at [409, 230] on button "Sí" at bounding box center [412, 229] width 15 height 7
click at [409, 230] on button "No" at bounding box center [413, 229] width 16 height 7
click at [407, 252] on div "button" at bounding box center [408, 251] width 6 height 6
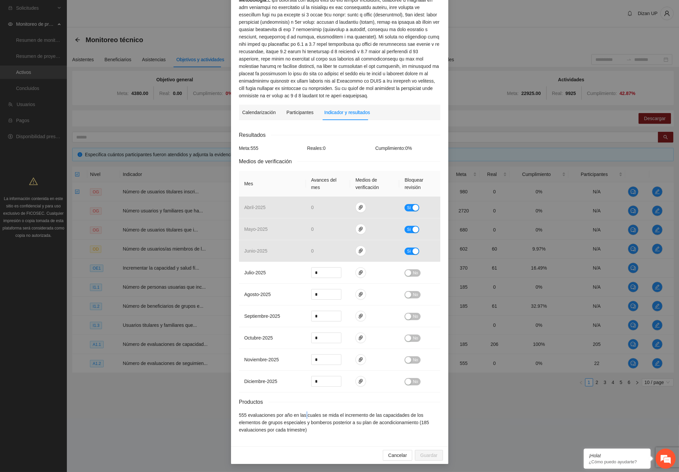
click at [304, 415] on li "555 evaluaciones por año en las cuales se mida el incremento de las capacidades…" at bounding box center [339, 422] width 201 height 22
click at [396, 453] on span "Cancelar" at bounding box center [397, 454] width 19 height 7
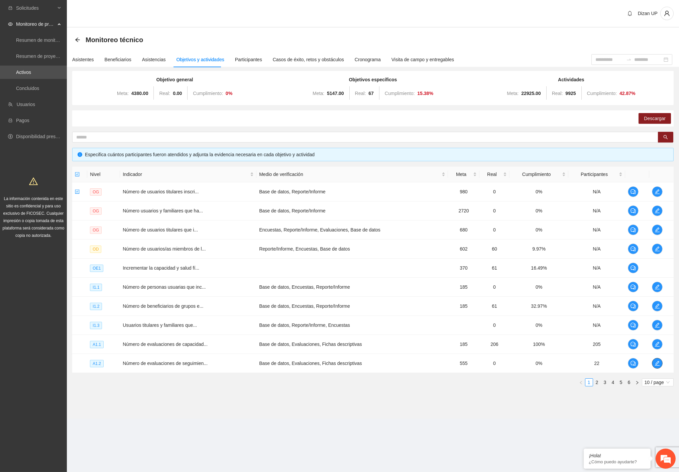
scroll to position [0, 0]
drag, startPoint x: 197, startPoint y: 436, endPoint x: 275, endPoint y: 425, distance: 78.7
click at [198, 436] on section "Dizan UP Monitoreo técnico Asistentes Beneficiarios Asistencias Objetivos y act…" at bounding box center [373, 218] width 612 height 437
click at [252, 326] on td "Usuarios titulares y familiares que..." at bounding box center [188, 325] width 136 height 19
click at [597, 383] on link "2" at bounding box center [597, 382] width 7 height 7
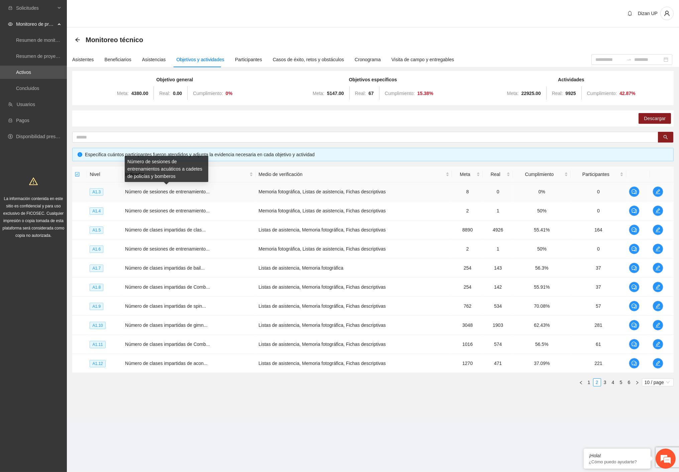
drag, startPoint x: 139, startPoint y: 192, endPoint x: 146, endPoint y: 191, distance: 6.7
click at [140, 191] on span "Número de sesiones de entrenamiento..." at bounding box center [167, 191] width 85 height 5
click at [656, 191] on icon "edit" at bounding box center [657, 191] width 5 height 5
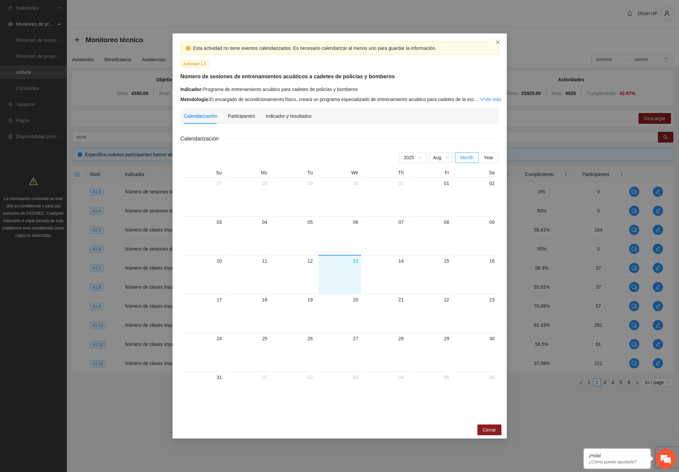
click at [251, 120] on div "Participantes" at bounding box center [241, 115] width 27 height 15
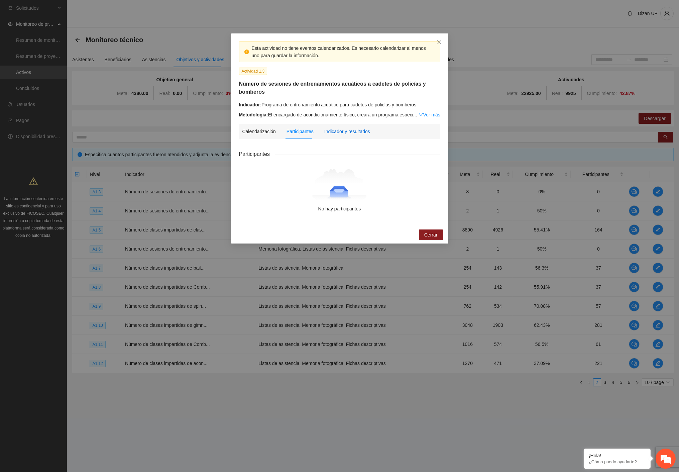
click at [352, 132] on div "Indicador y resultados" at bounding box center [347, 131] width 46 height 7
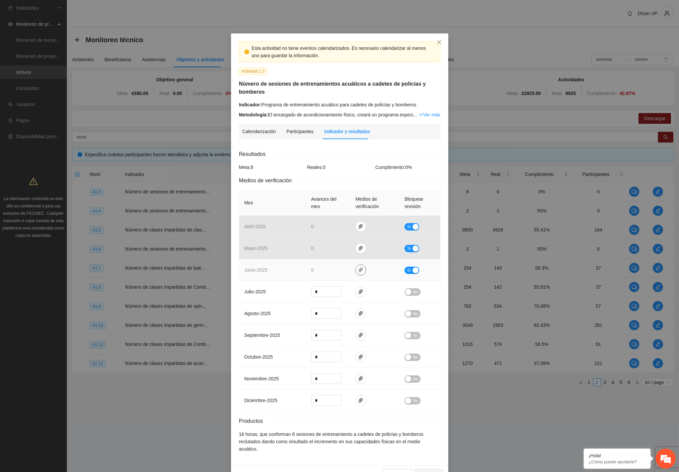
click at [359, 270] on icon "paper-clip" at bounding box center [360, 269] width 5 height 5
click at [358, 290] on icon "paper-clip" at bounding box center [360, 291] width 5 height 5
click at [326, 165] on div "Reales: 0" at bounding box center [340, 167] width 68 height 7
drag, startPoint x: 266, startPoint y: 103, endPoint x: 373, endPoint y: 96, distance: 107.5
click at [373, 96] on div "Esta actividad no tiene eventos calendarizados. Es necesario calendarizar al me…" at bounding box center [339, 79] width 206 height 77
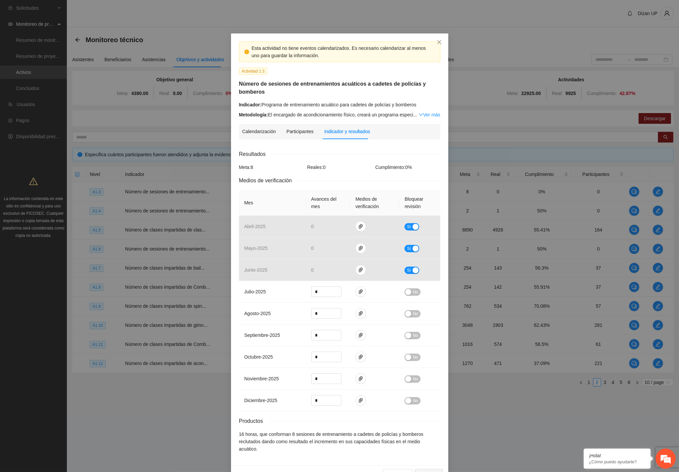
click at [292, 110] on div "Indicador: Programa de entrenamiento acuático para cadetes de policías y bomber…" at bounding box center [339, 109] width 201 height 17
click at [265, 465] on div "Cancelar Guardar" at bounding box center [339, 474] width 217 height 18
click at [356, 294] on span "paper-clip" at bounding box center [361, 291] width 10 height 5
click at [356, 319] on button "button" at bounding box center [360, 313] width 11 height 11
click at [288, 133] on div "Participantes" at bounding box center [300, 131] width 27 height 7
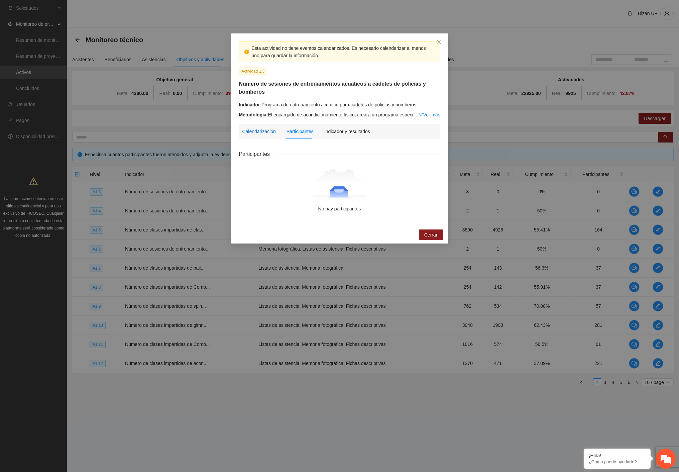
click at [262, 131] on div "Calendarización" at bounding box center [258, 131] width 33 height 7
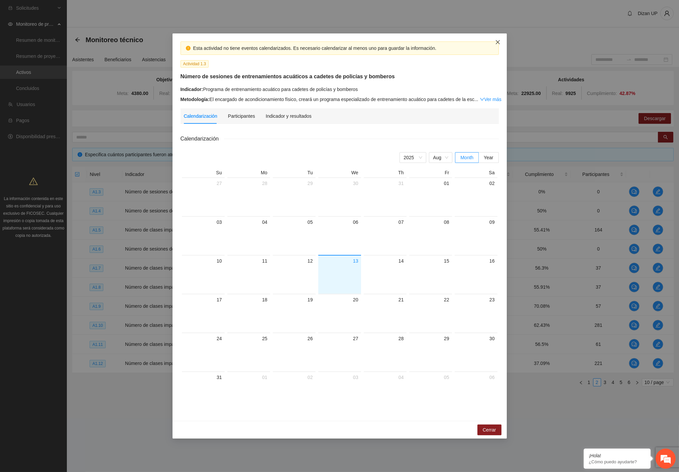
click at [498, 39] on icon "close" at bounding box center [497, 41] width 5 height 5
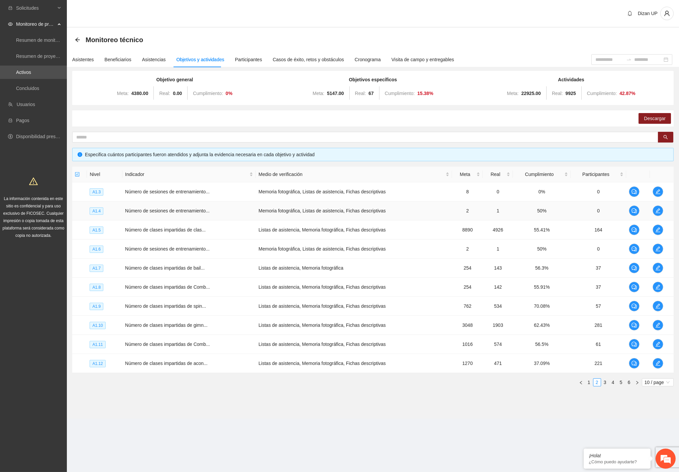
click at [171, 208] on span "Número de sesiones de entrenamiento..." at bounding box center [167, 210] width 85 height 5
click at [659, 210] on icon "edit" at bounding box center [657, 210] width 5 height 5
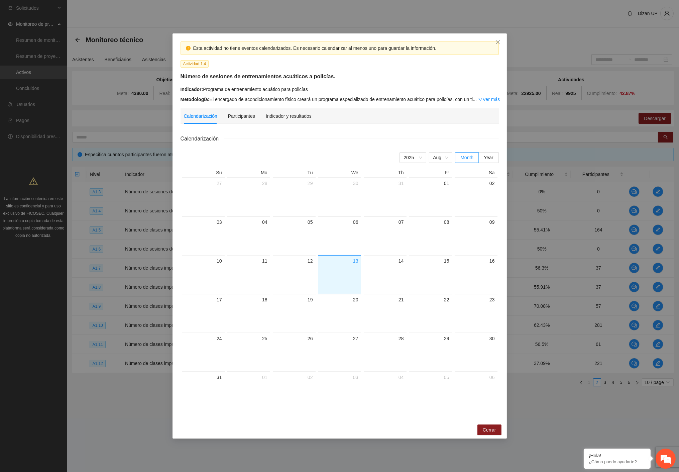
click at [223, 115] on div "Calendarización Participantes Indicador y resultados" at bounding box center [248, 115] width 128 height 15
drag, startPoint x: 222, startPoint y: 115, endPoint x: 228, endPoint y: 114, distance: 6.1
click at [222, 115] on div "Calendarización Participantes Indicador y resultados" at bounding box center [248, 115] width 128 height 15
drag, startPoint x: 238, startPoint y: 116, endPoint x: 278, endPoint y: 114, distance: 40.5
click at [238, 116] on div "Participantes" at bounding box center [241, 115] width 27 height 7
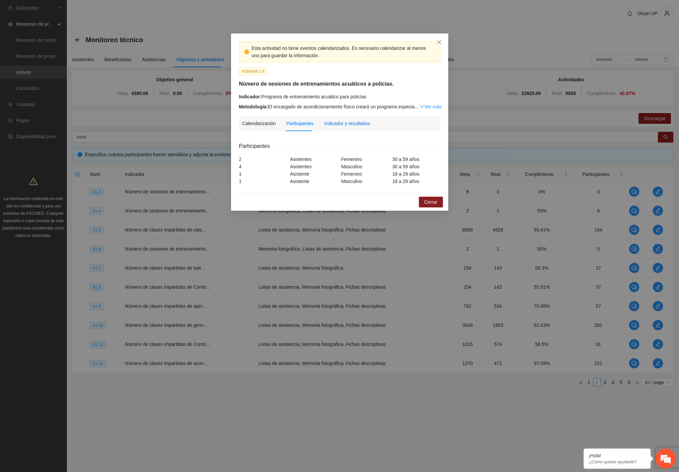
click at [342, 127] on div "Indicador y resultados" at bounding box center [347, 123] width 46 height 7
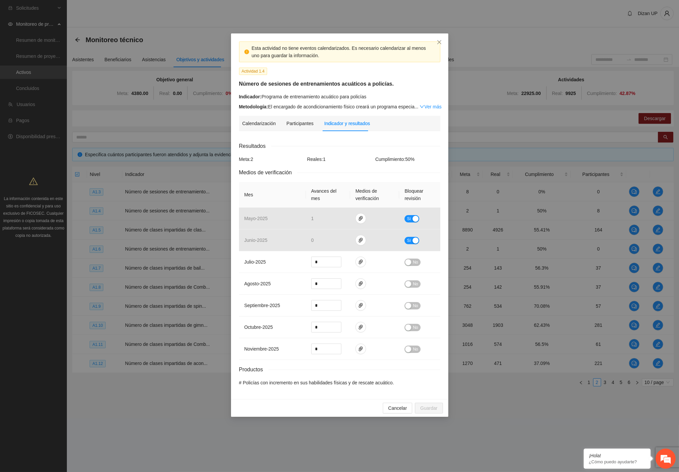
click at [138, 299] on div "Esta actividad no tiene eventos calendarizados. Es necesario calendarizar al me…" at bounding box center [339, 236] width 679 height 472
click at [440, 41] on icon "close" at bounding box center [439, 42] width 4 height 4
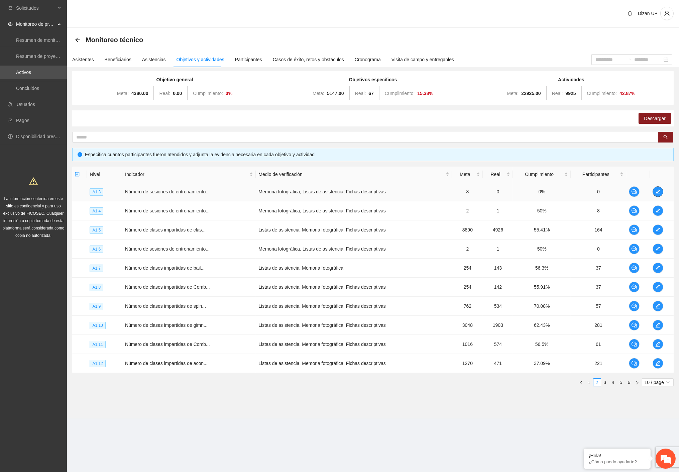
click at [657, 192] on icon "edit" at bounding box center [657, 191] width 5 height 5
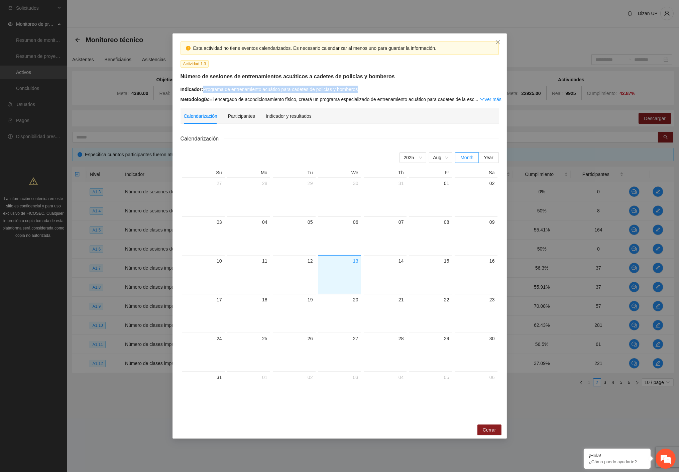
drag, startPoint x: 204, startPoint y: 88, endPoint x: 360, endPoint y: 89, distance: 156.2
click at [360, 89] on div "Indicador: Programa de entrenamiento acuático para cadetes de policías y bomber…" at bounding box center [340, 89] width 318 height 7
copy div "Programa de entrenamiento acuático para cadetes de policías y bomberos"
click at [499, 40] on icon "close" at bounding box center [497, 41] width 5 height 5
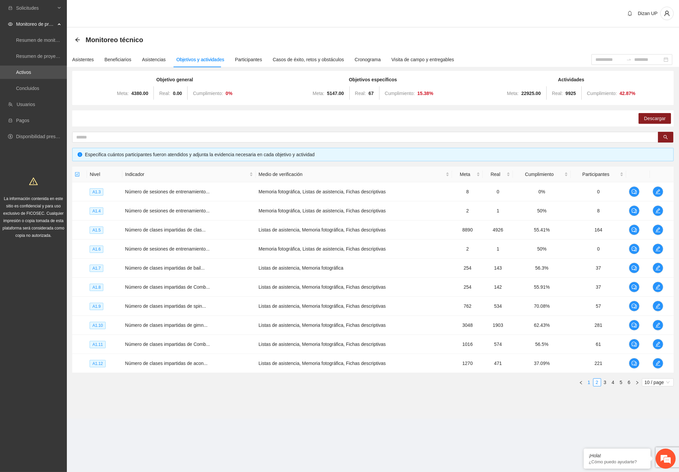
click at [590, 384] on link "1" at bounding box center [589, 382] width 7 height 7
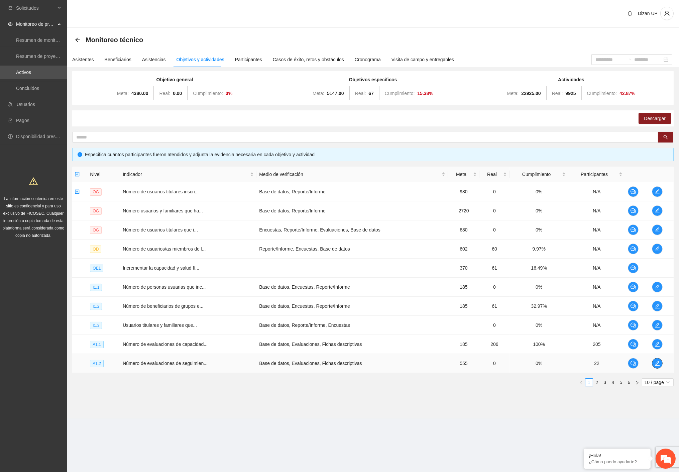
click at [659, 363] on icon "edit" at bounding box center [657, 362] width 5 height 5
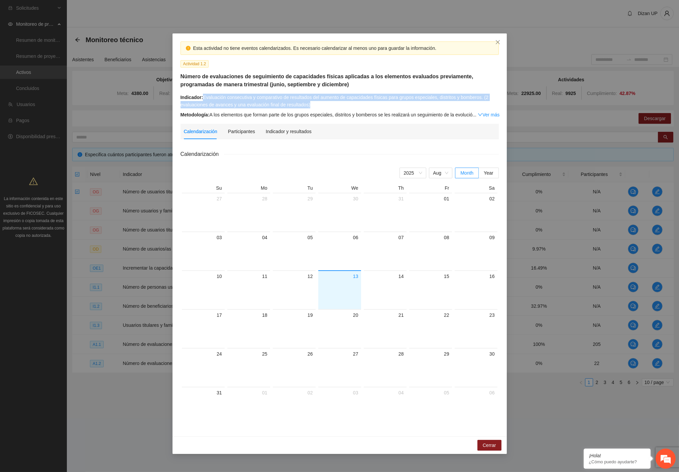
drag, startPoint x: 202, startPoint y: 98, endPoint x: 315, endPoint y: 105, distance: 113.6
click at [315, 105] on div "Indicador: Evaluación consecutiva y comparativo de resultados del aumento de ca…" at bounding box center [340, 101] width 318 height 15
copy div "Evaluación consecutiva y comparativo de resultados del aumento de capacidades f…"
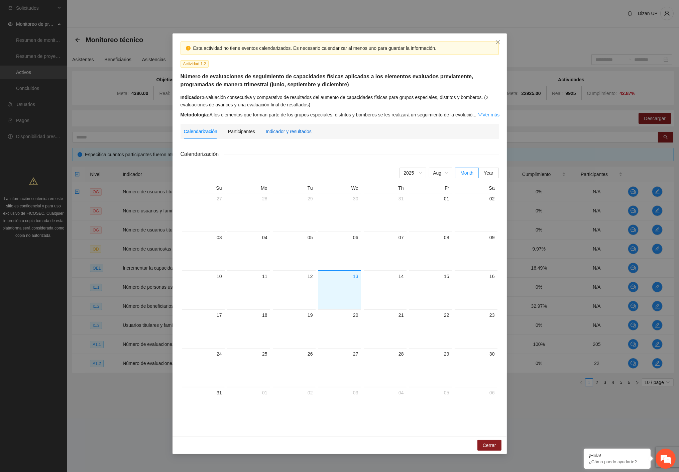
click at [293, 133] on div "Indicador y resultados" at bounding box center [289, 131] width 46 height 7
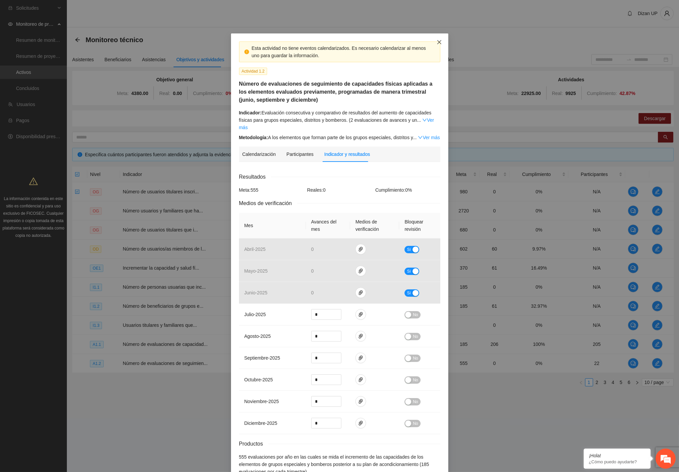
drag, startPoint x: 434, startPoint y: 44, endPoint x: 423, endPoint y: 56, distance: 15.9
click at [437, 43] on icon "close" at bounding box center [439, 41] width 5 height 5
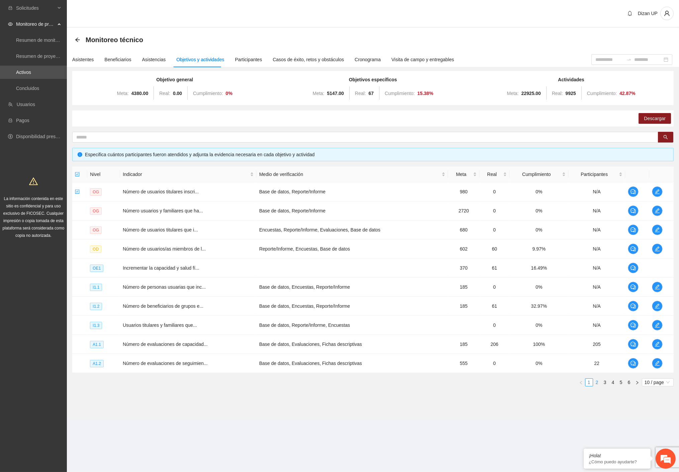
click at [598, 383] on link "2" at bounding box center [597, 382] width 7 height 7
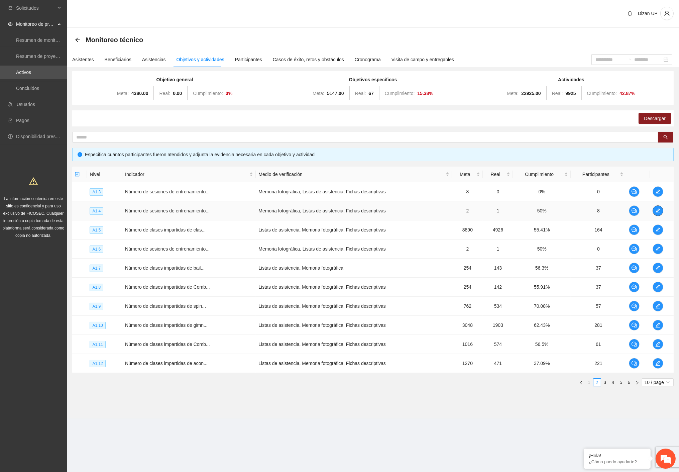
click at [656, 208] on icon "edit" at bounding box center [657, 210] width 5 height 5
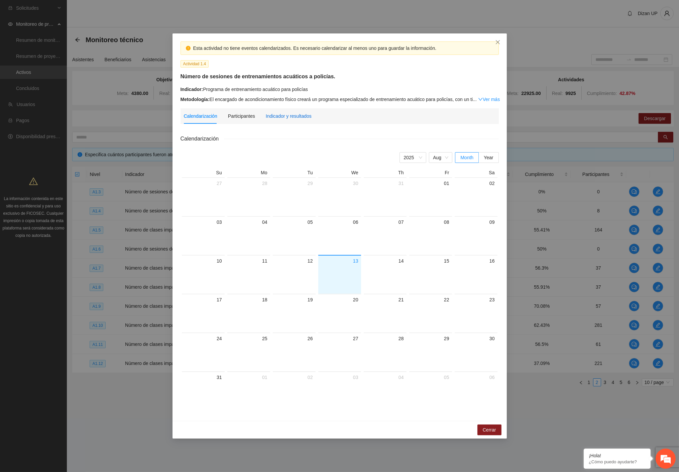
click at [288, 117] on div "Indicador y resultados" at bounding box center [289, 115] width 46 height 7
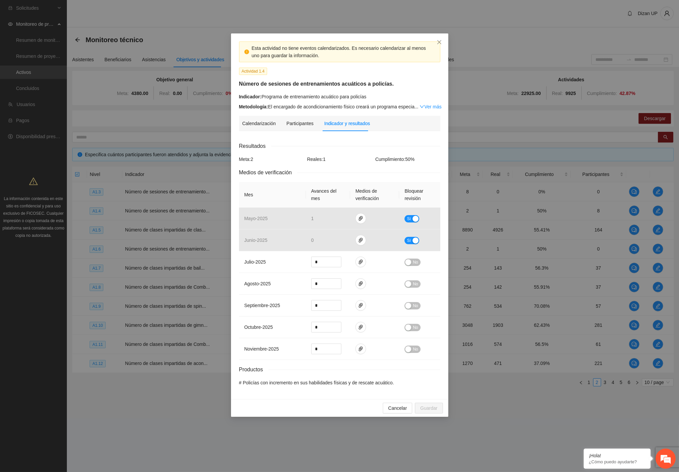
click at [367, 93] on div "Indicador: Programa de entrenamiento acuático para policías" at bounding box center [339, 96] width 201 height 7
click at [437, 41] on icon "close" at bounding box center [439, 42] width 4 height 4
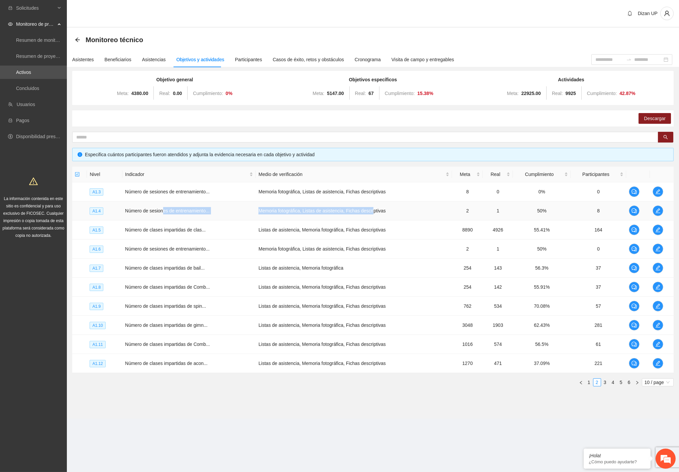
drag, startPoint x: 162, startPoint y: 210, endPoint x: 420, endPoint y: 206, distance: 258.5
click at [370, 205] on tr "A1.4 Número de sesiones de entrenamiento... Memoria fotográfica, Listas de asis…" at bounding box center [373, 210] width 602 height 19
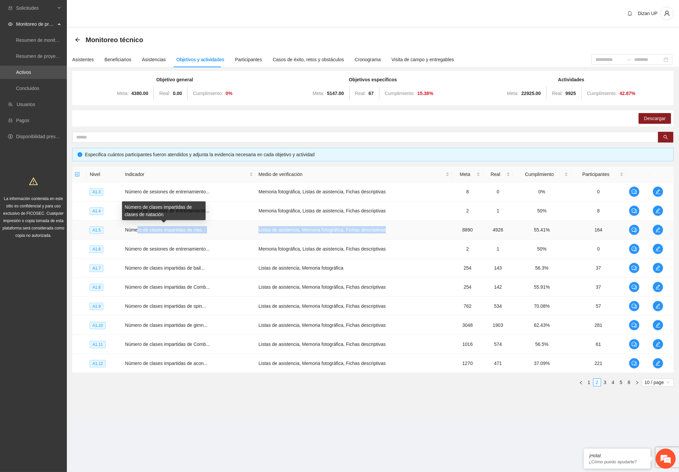
drag, startPoint x: 142, startPoint y: 229, endPoint x: 440, endPoint y: 226, distance: 297.3
click at [405, 226] on tr "A1.5 Número de clases impartidas de clas... Listas de asistencia, Memoria fotog…" at bounding box center [373, 229] width 602 height 19
click at [657, 231] on icon "edit" at bounding box center [657, 229] width 5 height 5
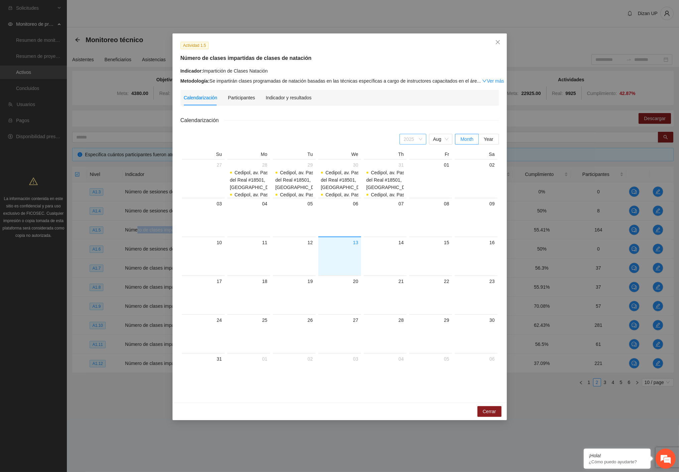
click at [416, 138] on span "2025" at bounding box center [413, 139] width 19 height 10
click at [411, 218] on div "2024" at bounding box center [413, 216] width 19 height 7
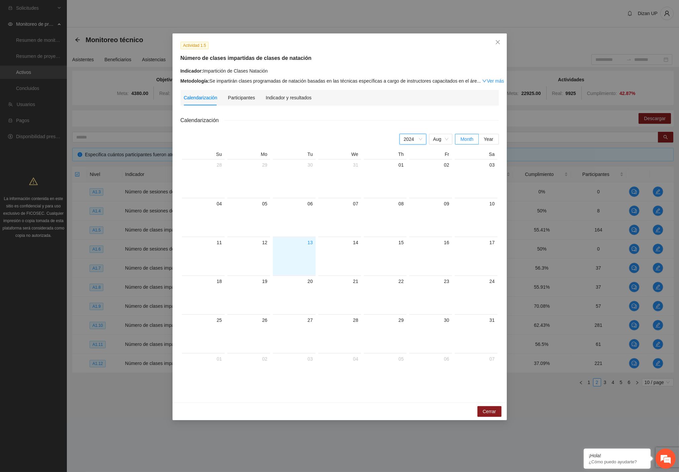
click at [416, 140] on span "2024" at bounding box center [413, 139] width 19 height 10
click at [409, 178] on div "2025" at bounding box center [413, 178] width 19 height 7
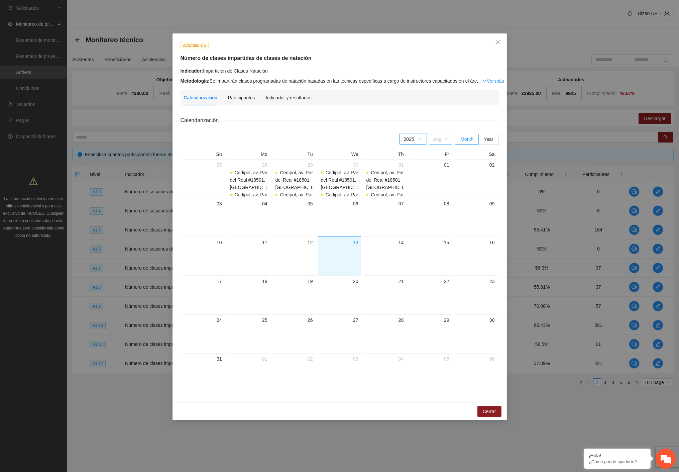
click at [437, 138] on span "Aug" at bounding box center [440, 139] width 15 height 10
click at [435, 208] on div "Jun" at bounding box center [440, 205] width 15 height 7
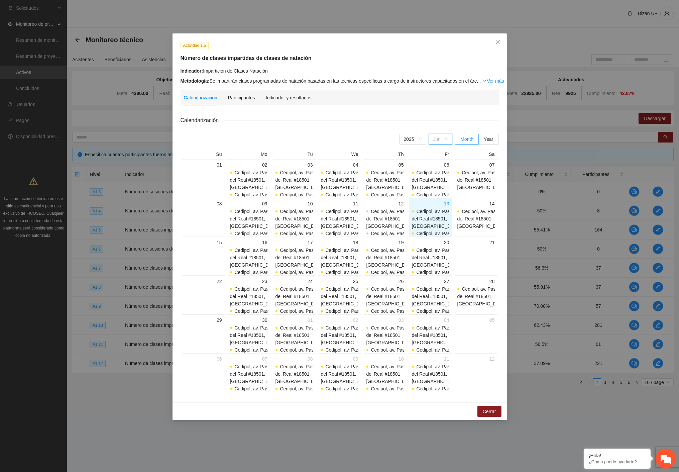
click at [439, 141] on span "Jun" at bounding box center [440, 139] width 15 height 10
click at [432, 215] on div "[DATE]" at bounding box center [440, 216] width 23 height 11
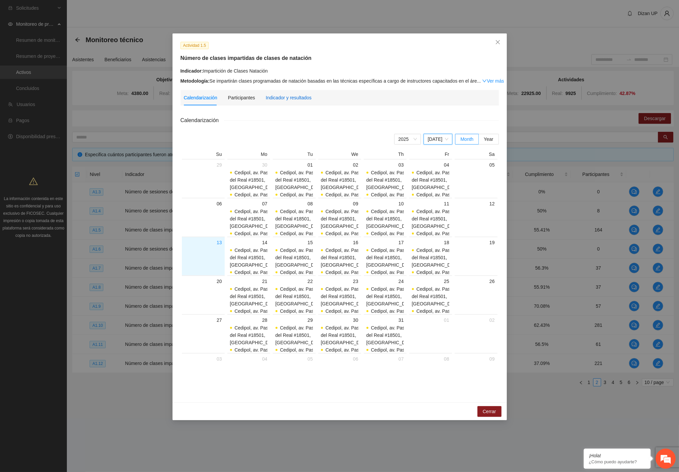
click at [300, 97] on div "Indicador y resultados" at bounding box center [289, 97] width 46 height 7
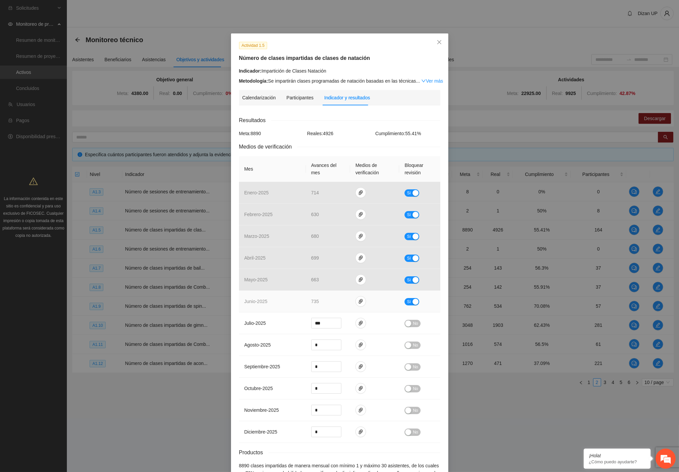
click at [413, 302] on div "button" at bounding box center [416, 302] width 6 height 6
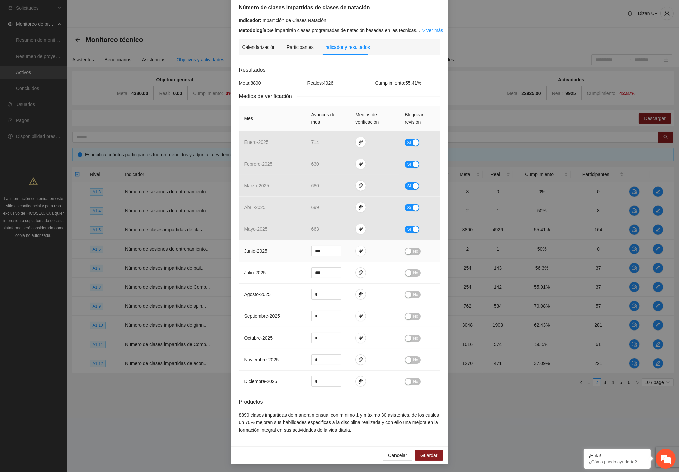
click at [413, 248] on span "No" at bounding box center [415, 250] width 5 height 7
click at [407, 294] on div "button" at bounding box center [408, 295] width 6 height 6
click at [407, 294] on span "Sí" at bounding box center [409, 294] width 4 height 7
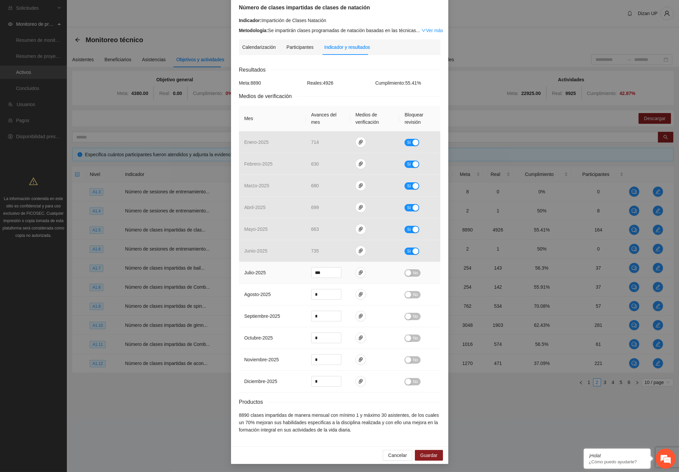
click at [413, 270] on span "No" at bounding box center [415, 272] width 5 height 7
click at [413, 270] on div "button" at bounding box center [416, 273] width 6 height 6
click at [360, 250] on span "paper-clip" at bounding box center [361, 250] width 10 height 5
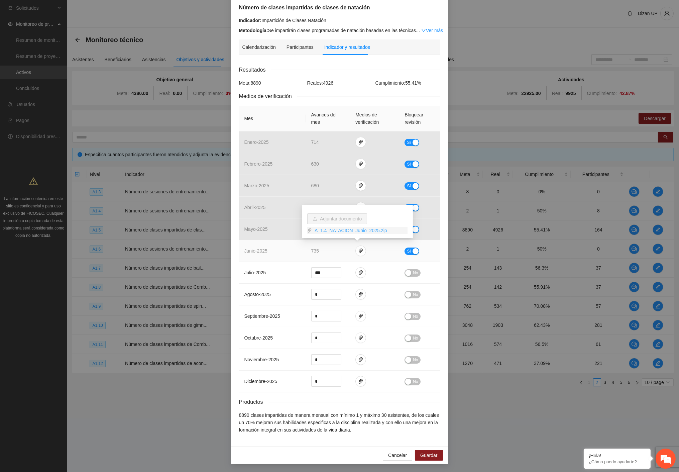
click at [354, 229] on link "A_1.4_NATACION_Junio_2025.zip" at bounding box center [360, 230] width 96 height 7
click at [358, 272] on icon "paper-clip" at bounding box center [360, 272] width 5 height 5
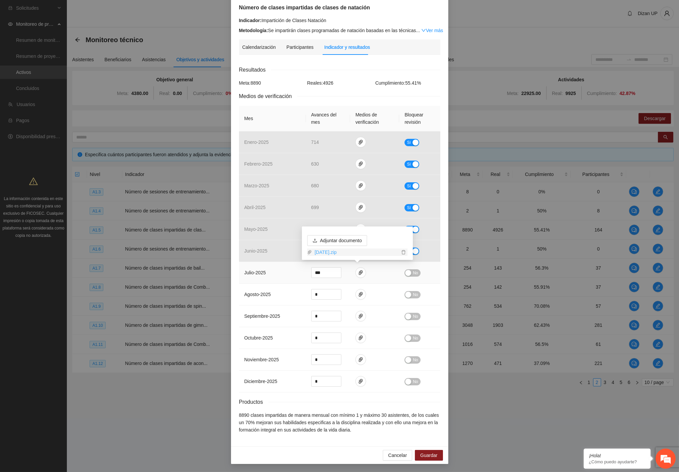
click at [335, 253] on link "7Julio2025.zip" at bounding box center [356, 251] width 88 height 7
click at [667, 453] on em at bounding box center [666, 458] width 18 height 18
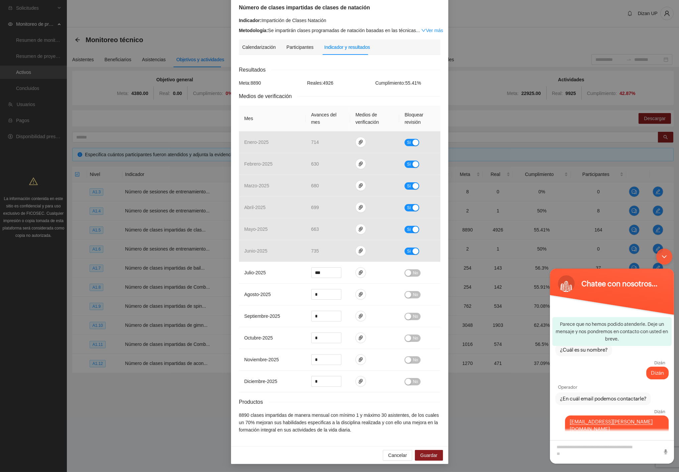
click at [663, 254] on div "Minimizar ventana de chat en vivo" at bounding box center [664, 256] width 16 height 16
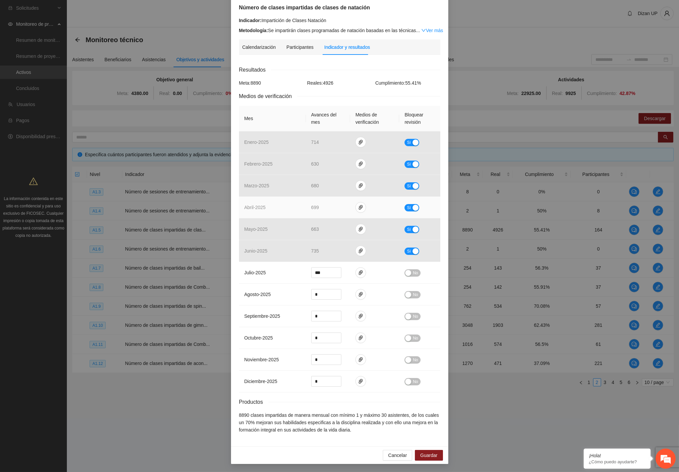
scroll to position [0, 0]
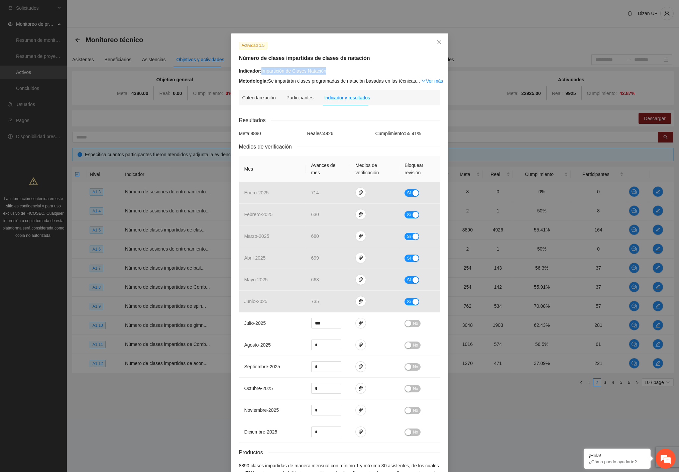
drag, startPoint x: 336, startPoint y: 72, endPoint x: 259, endPoint y: 72, distance: 77.2
click at [259, 72] on div "Indicador: Impartición de Clases Natación" at bounding box center [339, 70] width 201 height 7
copy div "Impartición de Clases Natación"
click at [511, 122] on div "Actividad 1.5 Número de clases impartidas de clases de natación Indicador: Impa…" at bounding box center [339, 236] width 679 height 472
drag, startPoint x: 338, startPoint y: 70, endPoint x: 259, endPoint y: 74, distance: 78.4
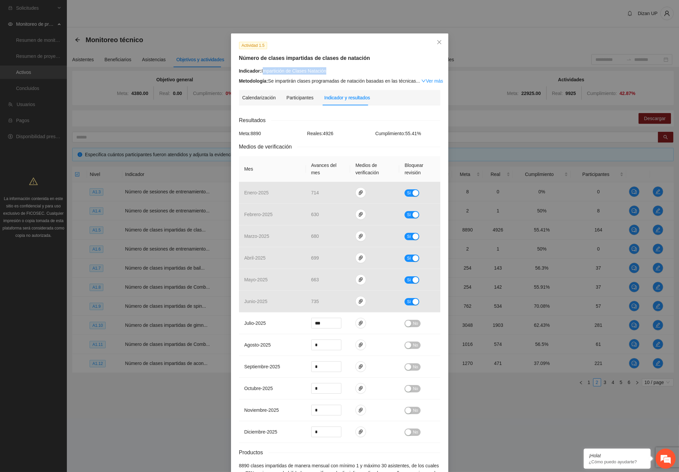
click at [259, 74] on div "Indicador: Impartición de Clases Natación" at bounding box center [339, 70] width 201 height 7
click at [265, 72] on div "Indicador: Impartición de Clases Natación" at bounding box center [339, 70] width 201 height 7
drag, startPoint x: 260, startPoint y: 71, endPoint x: 329, endPoint y: 69, distance: 68.9
click at [329, 69] on div "Indicador: Impartición de Clases Natación" at bounding box center [339, 70] width 201 height 7
copy div "Impartición de Clases Natación"
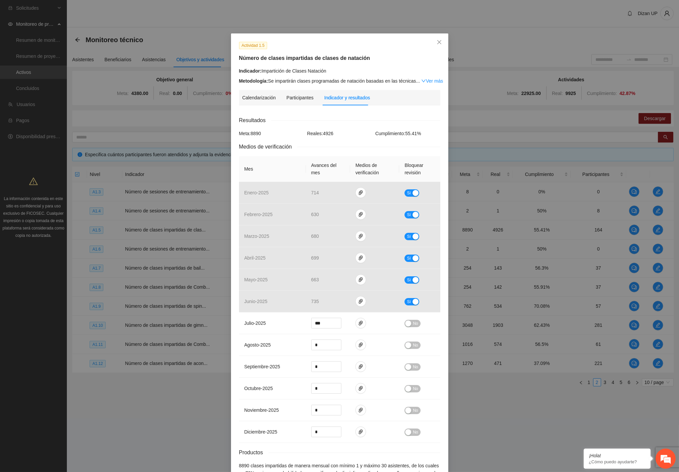
drag, startPoint x: 530, startPoint y: 31, endPoint x: 509, endPoint y: 14, distance: 27.3
click at [530, 31] on div "Actividad 1.5 Número de clases impartidas de clases de natación Indicador: Impa…" at bounding box center [339, 236] width 679 height 472
click at [333, 126] on div "Resultados Meta: 8890 Reales: 4926 Cumplimiento: 55.41 % Medios de verificación…" at bounding box center [339, 300] width 201 height 368
click at [388, 98] on div "Calendarización Participantes Indicador y resultados" at bounding box center [339, 97] width 195 height 15
click at [437, 41] on icon "close" at bounding box center [439, 42] width 4 height 4
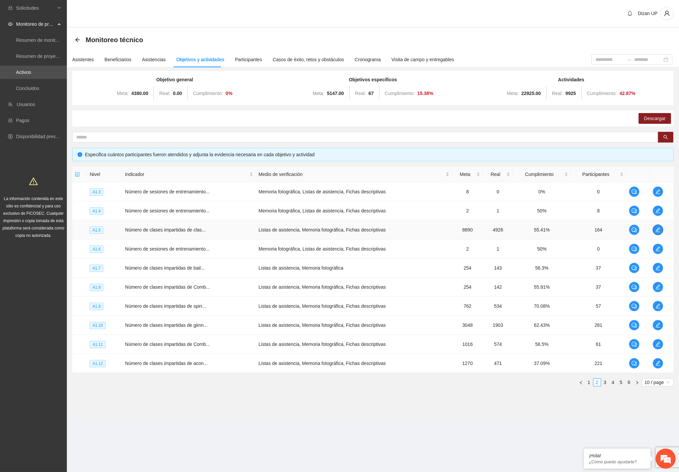
click at [659, 231] on icon "edit" at bounding box center [657, 229] width 5 height 5
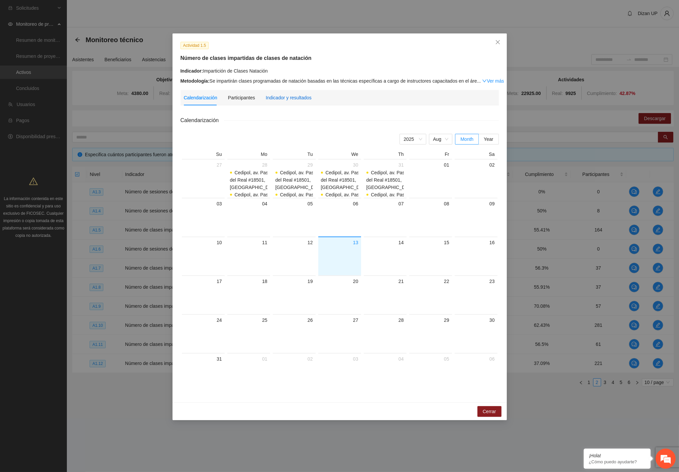
click at [299, 100] on div "Indicador y resultados" at bounding box center [289, 97] width 46 height 7
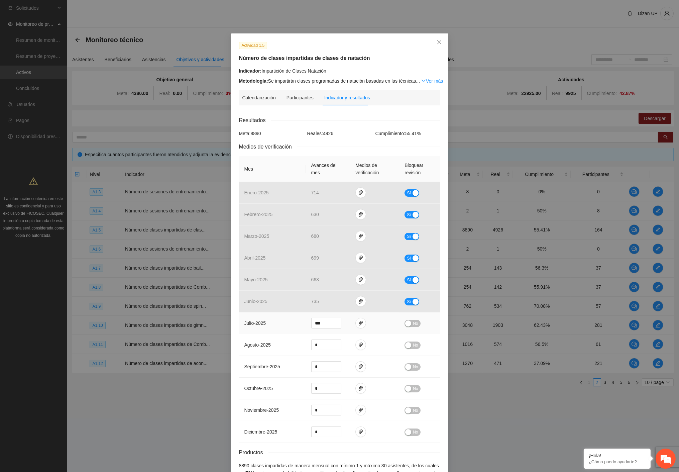
click at [413, 320] on span "No" at bounding box center [415, 323] width 5 height 7
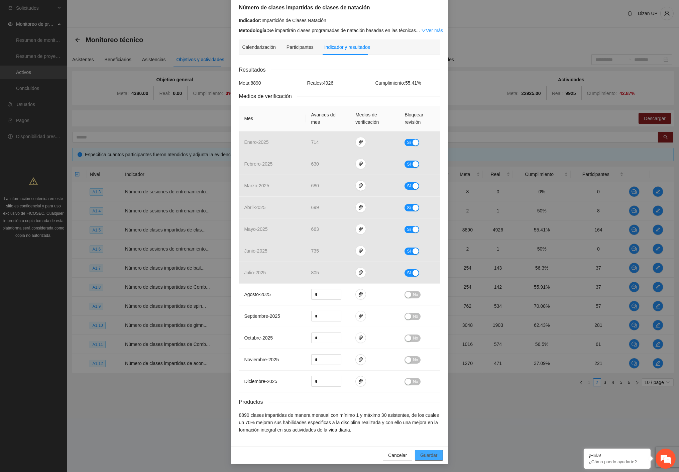
click at [421, 456] on span "Guardar" at bounding box center [428, 454] width 17 height 7
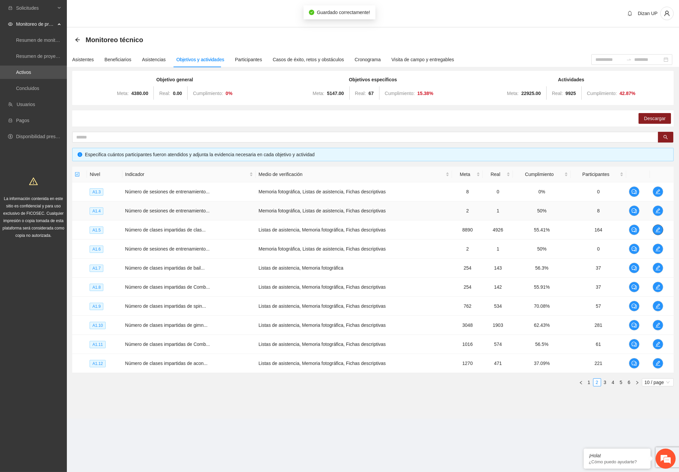
scroll to position [0, 0]
click at [657, 248] on icon "edit" at bounding box center [657, 248] width 5 height 5
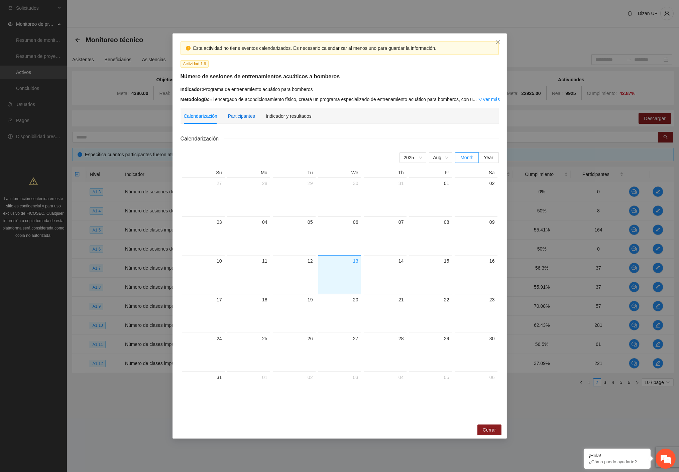
click at [245, 116] on div "Participantes" at bounding box center [241, 115] width 27 height 7
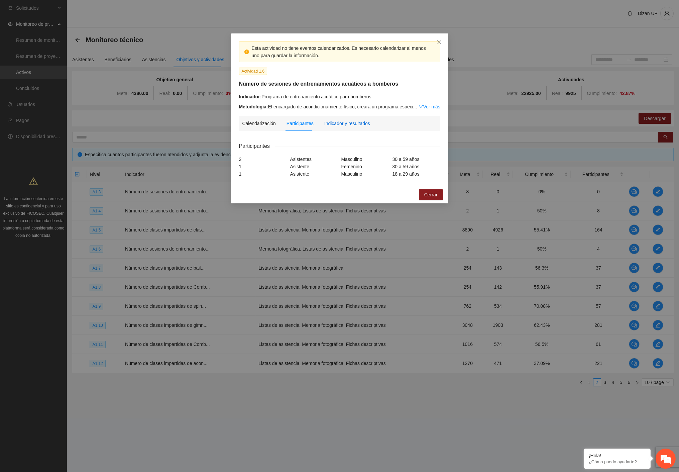
click at [346, 124] on div "Indicador y resultados" at bounding box center [347, 123] width 46 height 7
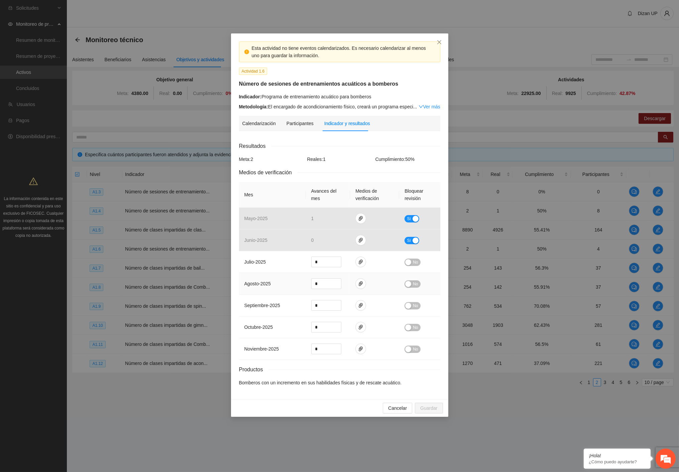
click at [265, 294] on td "agosto - 2025" at bounding box center [272, 284] width 67 height 22
drag, startPoint x: 399, startPoint y: 405, endPoint x: 590, endPoint y: 328, distance: 205.4
click at [402, 403] on button "Cancelar" at bounding box center [397, 408] width 29 height 11
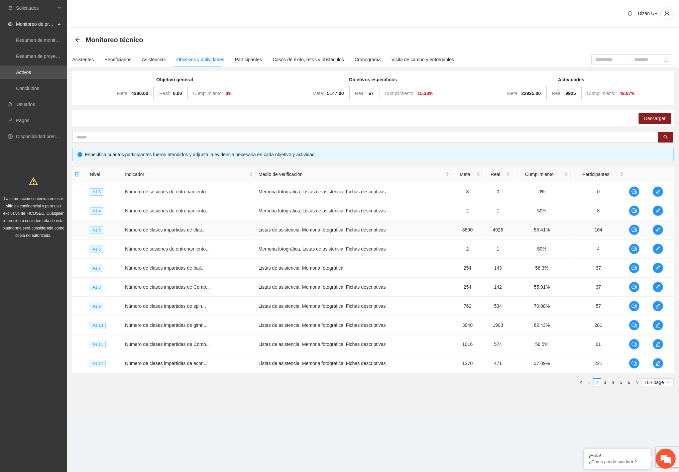
drag, startPoint x: 165, startPoint y: 228, endPoint x: 167, endPoint y: 223, distance: 5.4
click at [165, 228] on span "Número de clases impartidas de clas..." at bounding box center [165, 229] width 81 height 5
click at [655, 208] on icon "edit" at bounding box center [657, 210] width 5 height 5
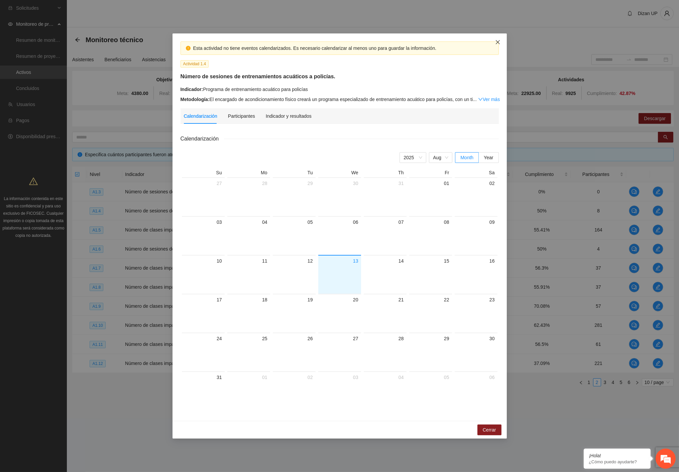
click at [499, 39] on icon "close" at bounding box center [497, 41] width 5 height 5
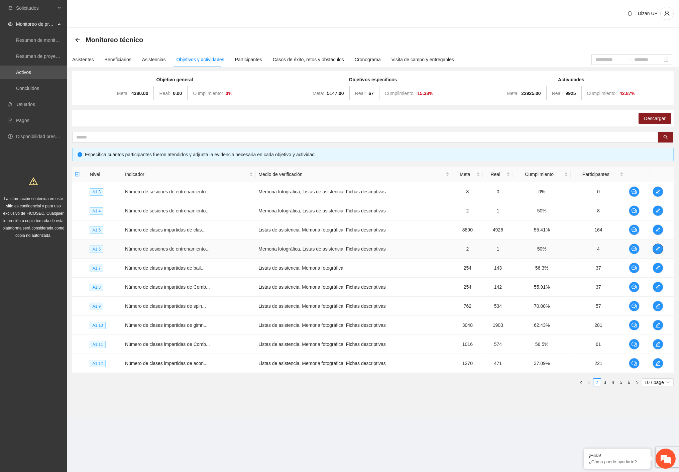
click at [657, 249] on icon "edit" at bounding box center [657, 248] width 5 height 5
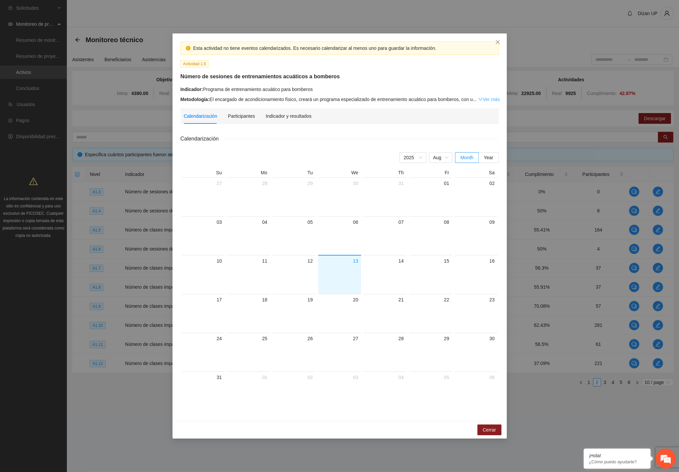
click at [490, 99] on link "Ver más" at bounding box center [489, 99] width 22 height 5
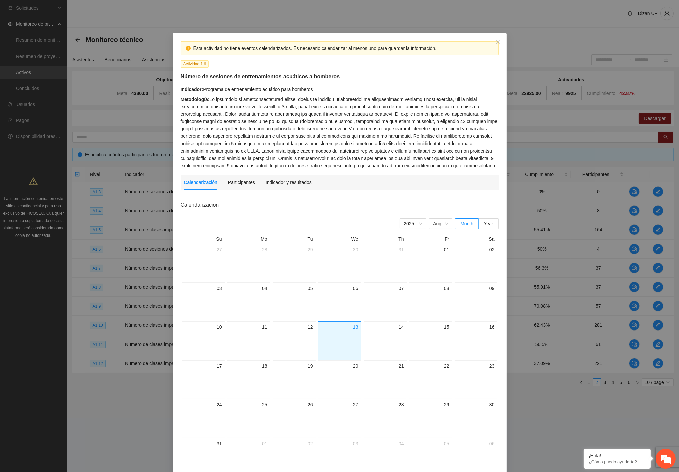
click at [322, 138] on div "Metodología:" at bounding box center [340, 133] width 318 height 74
drag, startPoint x: 448, startPoint y: 161, endPoint x: 478, endPoint y: 158, distance: 30.2
click at [478, 158] on div "Metodología:" at bounding box center [340, 133] width 318 height 74
click at [495, 43] on icon "close" at bounding box center [497, 41] width 5 height 5
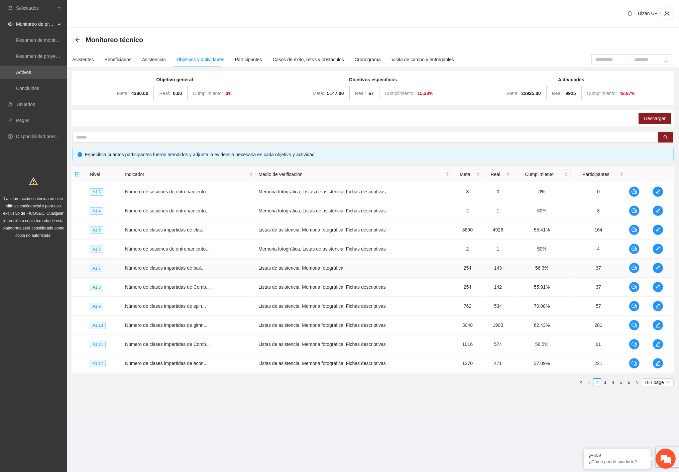
drag, startPoint x: 129, startPoint y: 264, endPoint x: 137, endPoint y: 258, distance: 9.7
click at [130, 263] on td "Número de clases impartidas de bail..." at bounding box center [188, 267] width 133 height 19
click at [656, 250] on icon "edit" at bounding box center [657, 248] width 5 height 5
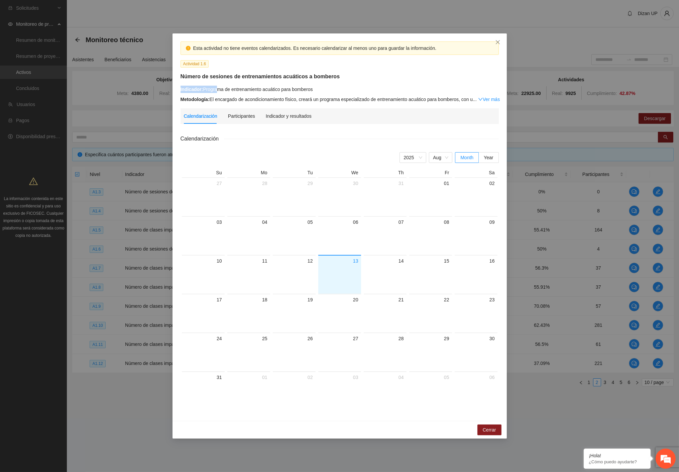
drag, startPoint x: 345, startPoint y: 74, endPoint x: 218, endPoint y: 89, distance: 127.3
click at [218, 89] on div "Esta actividad no tiene eventos calendarizados. Es necesario calendarizar al me…" at bounding box center [339, 72] width 323 height 62
drag, startPoint x: 288, startPoint y: 88, endPoint x: 294, endPoint y: 87, distance: 6.4
click at [290, 88] on div "Indicador: Programa de entrenamiento acuático para bomberos" at bounding box center [340, 89] width 318 height 7
drag, startPoint x: 298, startPoint y: 92, endPoint x: 204, endPoint y: 90, distance: 94.0
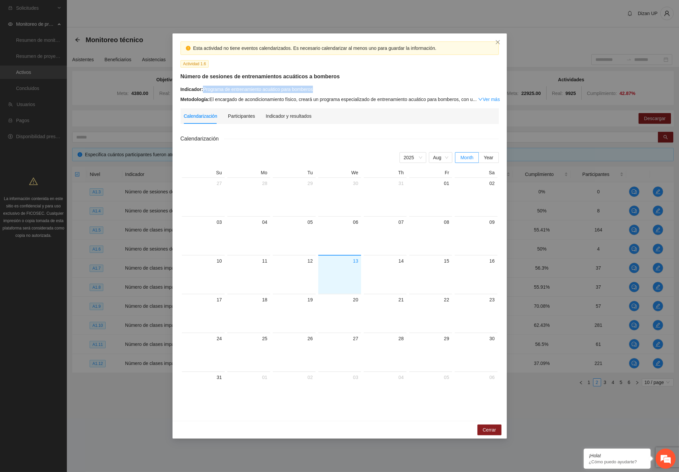
click at [204, 90] on div "Indicador: Programa de entrenamiento acuático para bomberos" at bounding box center [340, 89] width 318 height 7
copy div "Programa de entrenamiento acuático para bomberos"
click at [385, 81] on h5 "Número de sesiones de entrenamientos acuáticos a bomberos" at bounding box center [340, 77] width 318 height 8
click at [499, 38] on span "Close" at bounding box center [498, 42] width 18 height 18
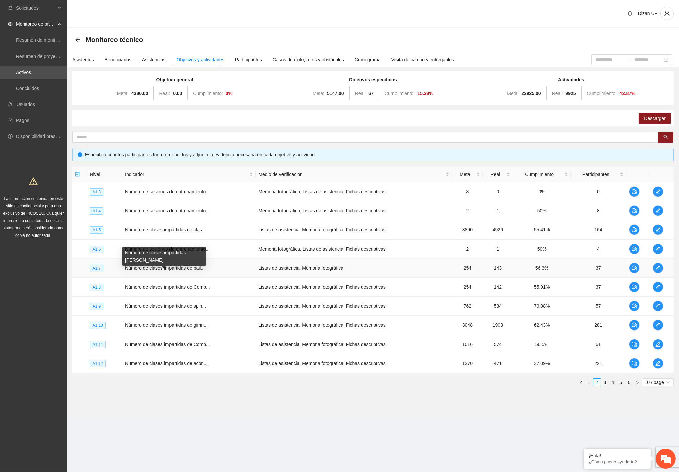
click at [166, 268] on span "Número de clases impartidas de bail..." at bounding box center [165, 267] width 80 height 5
click at [657, 267] on icon "edit" at bounding box center [657, 267] width 5 height 5
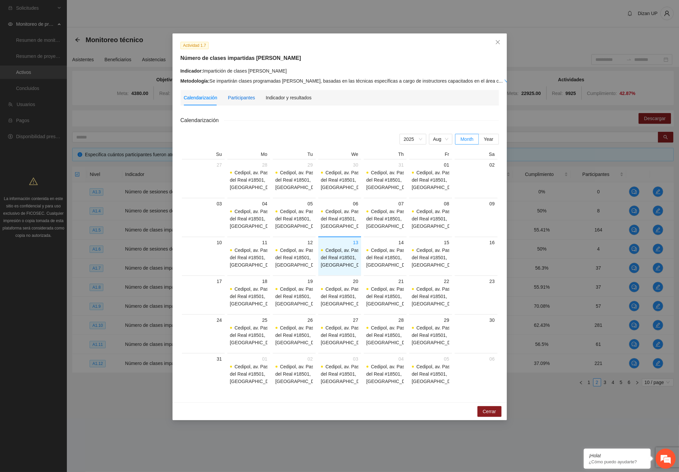
click at [238, 99] on div "Participantes" at bounding box center [241, 97] width 27 height 7
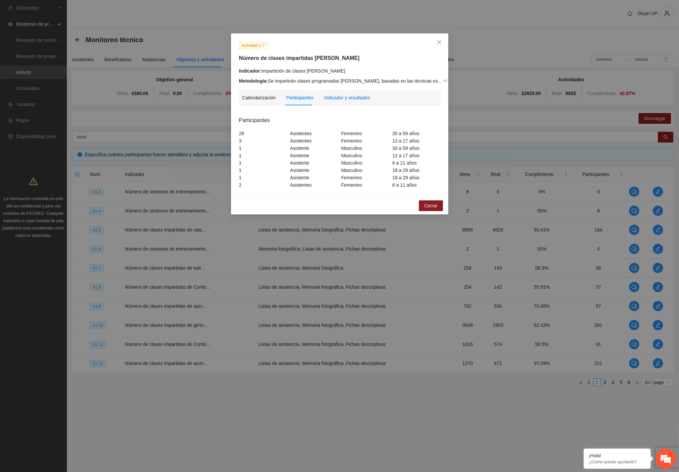
click at [330, 97] on div "Indicador y resultados" at bounding box center [347, 97] width 46 height 7
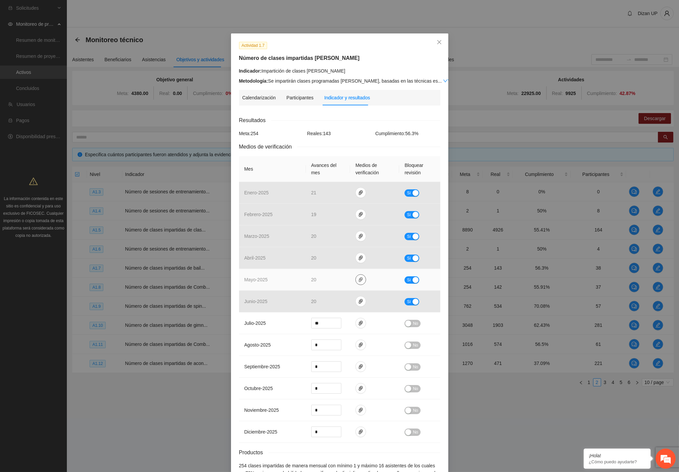
click at [358, 279] on icon "paper-clip" at bounding box center [360, 279] width 5 height 5
click at [328, 259] on link "A1.7_baile_mayo_2025.rar" at bounding box center [360, 259] width 96 height 7
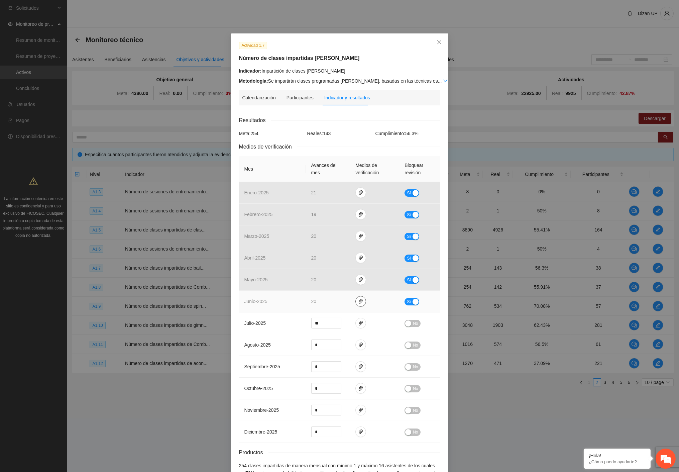
click at [358, 302] on icon "paper-clip" at bounding box center [360, 301] width 5 height 5
click at [362, 280] on link "A1.7_BAILE_Junio_2025.zip" at bounding box center [360, 281] width 96 height 7
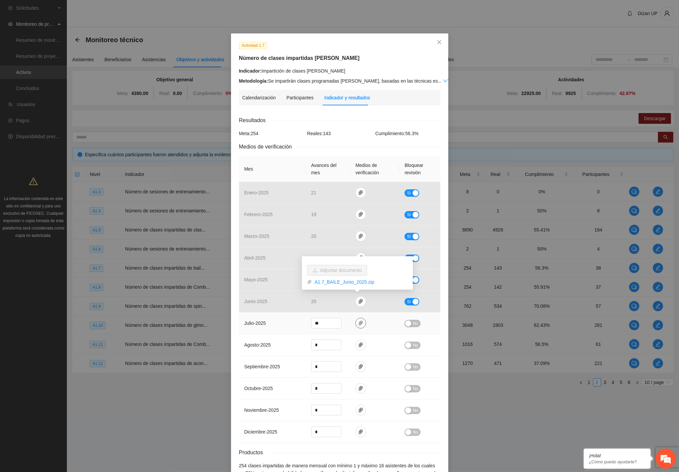
click at [359, 325] on icon "paper-clip" at bounding box center [361, 323] width 4 height 5
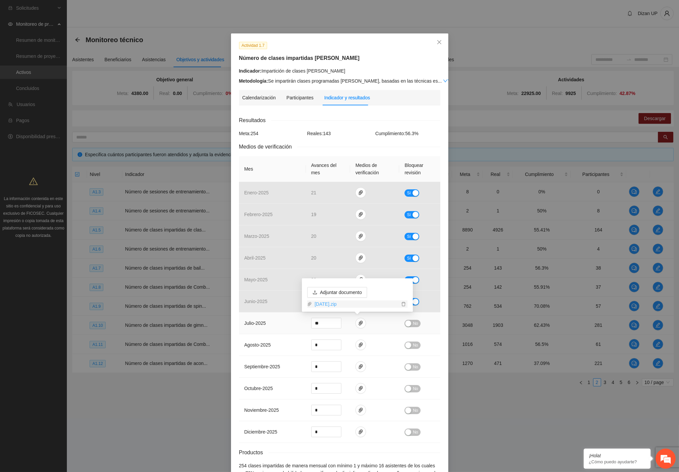
click at [338, 303] on link "7 julio 2025.zip" at bounding box center [356, 303] width 88 height 7
click at [261, 340] on td "agosto - 2025" at bounding box center [272, 345] width 67 height 22
drag, startPoint x: 286, startPoint y: 453, endPoint x: 290, endPoint y: 408, distance: 45.3
click at [286, 453] on div "Productos" at bounding box center [339, 452] width 201 height 8
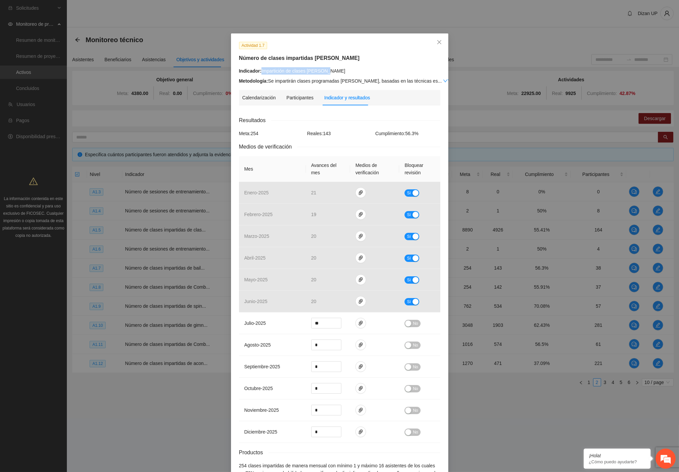
drag, startPoint x: 321, startPoint y: 73, endPoint x: 259, endPoint y: 71, distance: 61.9
click at [259, 71] on div "Indicador: Impartición de clases de baile" at bounding box center [339, 70] width 201 height 7
copy div "Impartición de clases de baile"
click at [410, 321] on button "No" at bounding box center [413, 323] width 16 height 7
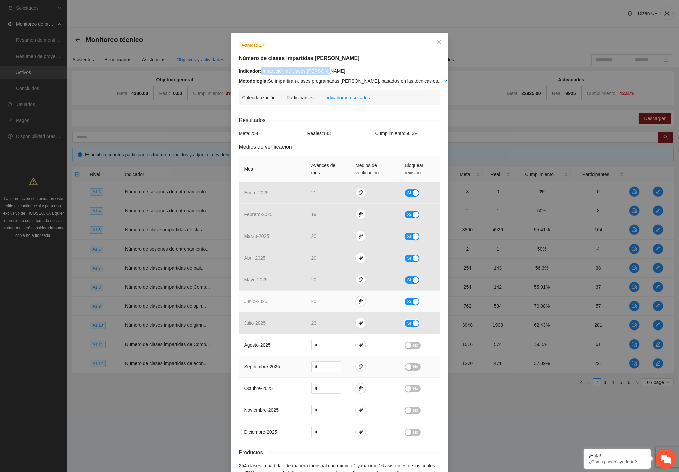
scroll to position [51, 0]
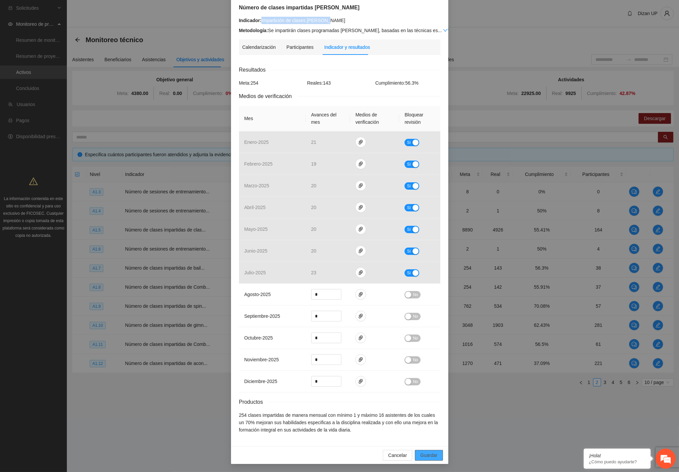
click at [424, 458] on span "Guardar" at bounding box center [428, 454] width 17 height 7
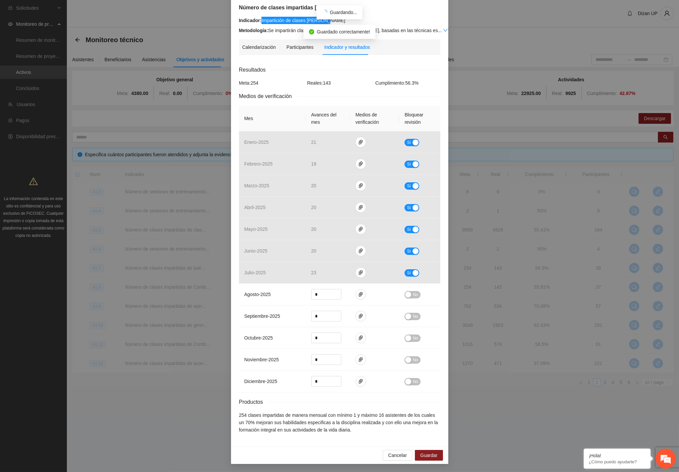
scroll to position [18, 0]
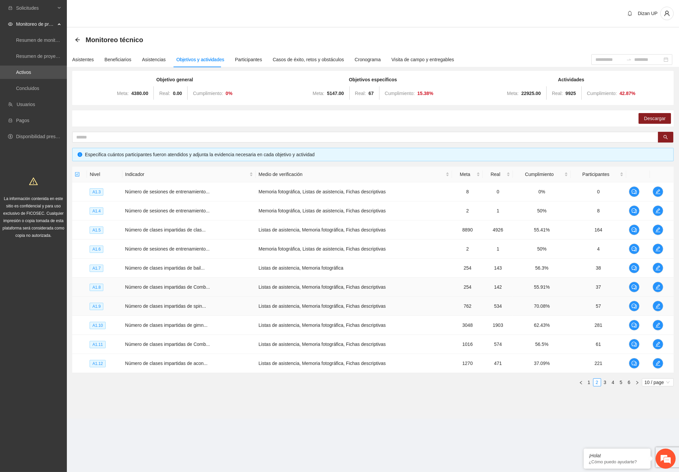
click at [226, 298] on td "Número de clases impartidas de spin..." at bounding box center [188, 306] width 133 height 19
click at [188, 268] on span "Número de clases impartidas de bail..." at bounding box center [165, 267] width 80 height 5
click at [656, 268] on icon "edit" at bounding box center [658, 268] width 5 height 5
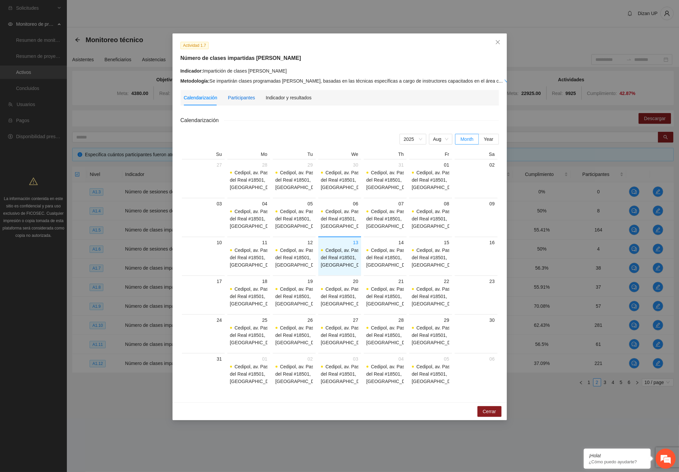
click at [238, 98] on div "Participantes" at bounding box center [241, 97] width 27 height 7
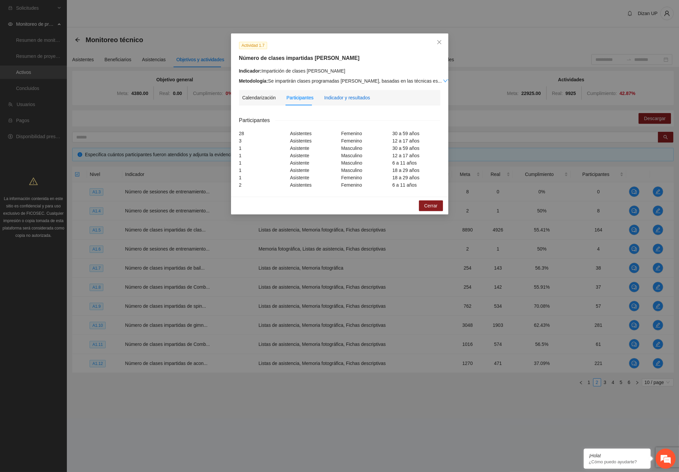
click at [340, 98] on div "Indicador y resultados" at bounding box center [347, 97] width 46 height 7
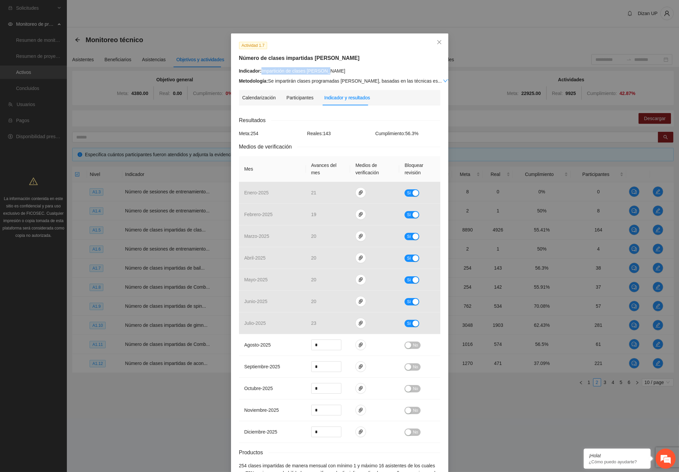
drag, startPoint x: 329, startPoint y: 69, endPoint x: 258, endPoint y: 71, distance: 70.6
click at [258, 71] on div "Indicador: Impartición de clases de baile" at bounding box center [339, 70] width 201 height 7
copy div "Impartición de clases de baile"
click at [358, 60] on h5 "Número de clases impartidas de baile" at bounding box center [339, 58] width 201 height 8
click at [437, 40] on icon "close" at bounding box center [439, 41] width 5 height 5
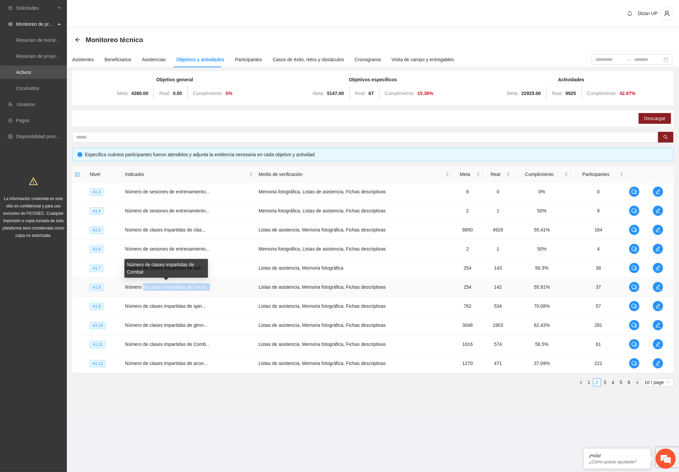
drag, startPoint x: 200, startPoint y: 285, endPoint x: 221, endPoint y: 285, distance: 20.7
click at [213, 285] on td "Número de clases impartidas de Comb..." at bounding box center [188, 287] width 133 height 19
click at [658, 286] on icon "edit" at bounding box center [657, 286] width 5 height 5
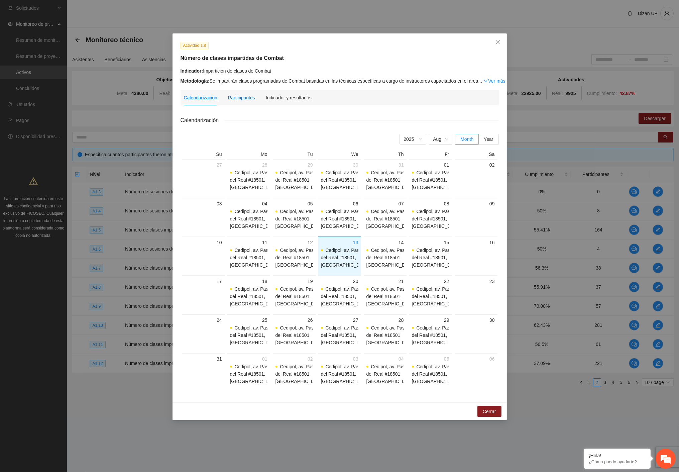
click at [241, 98] on div "Participantes" at bounding box center [241, 97] width 27 height 7
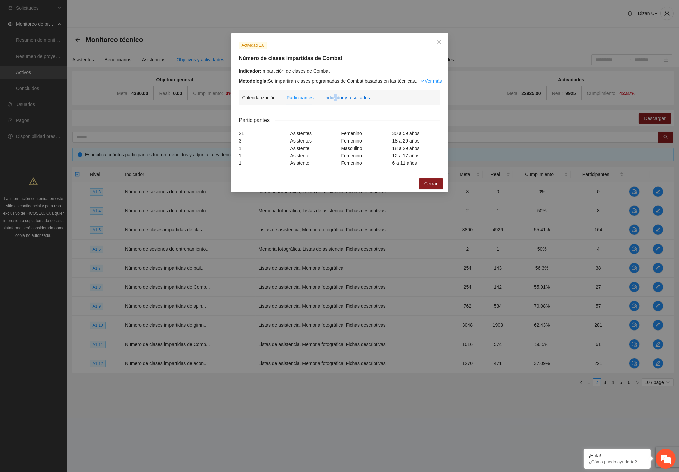
click at [335, 96] on div "Indicador y resultados" at bounding box center [347, 97] width 46 height 7
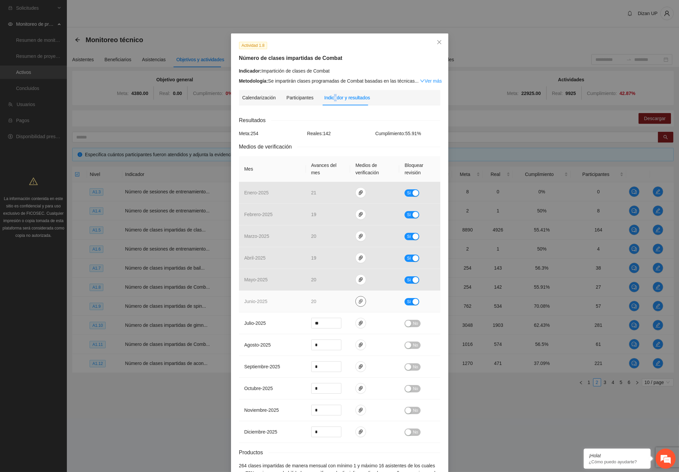
click at [360, 301] on icon "paper-clip" at bounding box center [360, 301] width 5 height 5
click at [351, 283] on link "A1.8_combat_Junio_2025.zip" at bounding box center [360, 281] width 96 height 7
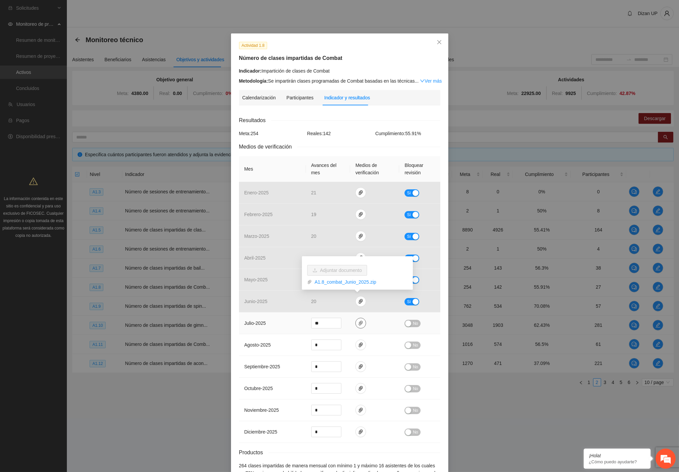
click at [359, 323] on icon "paper-clip" at bounding box center [361, 323] width 4 height 5
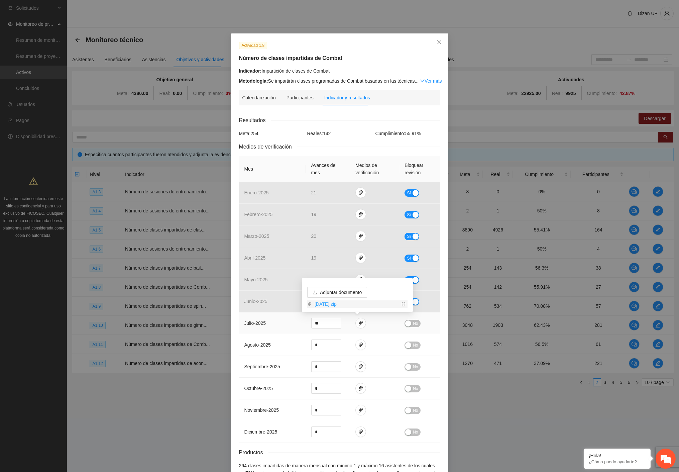
click at [340, 306] on link "7Julio2025.zip" at bounding box center [356, 303] width 88 height 7
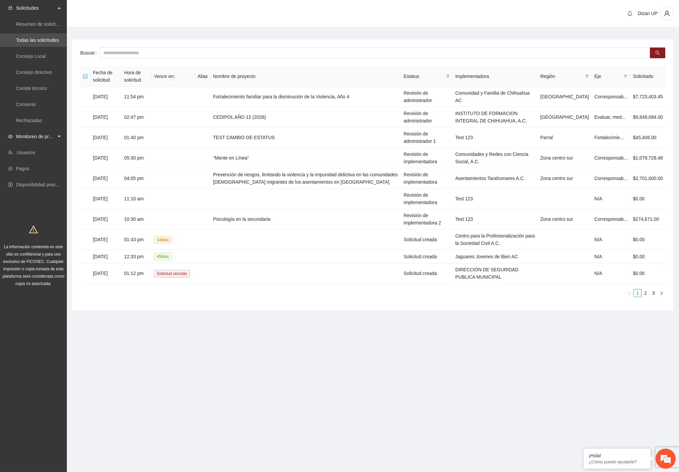
click at [39, 140] on span "Monitoreo de proyectos" at bounding box center [35, 136] width 39 height 13
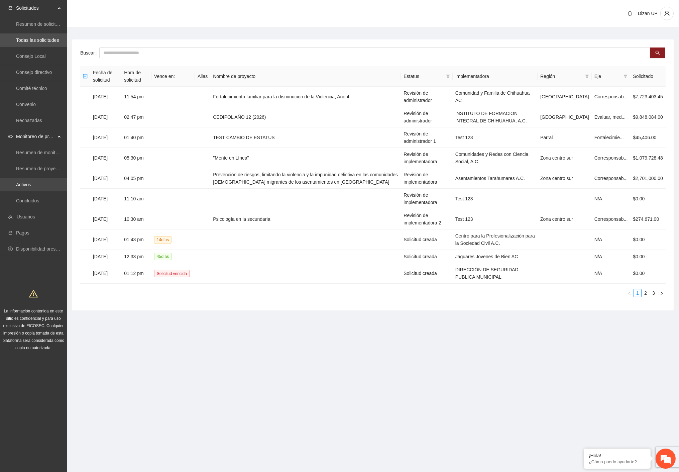
click at [30, 184] on link "Activos" at bounding box center [23, 184] width 15 height 5
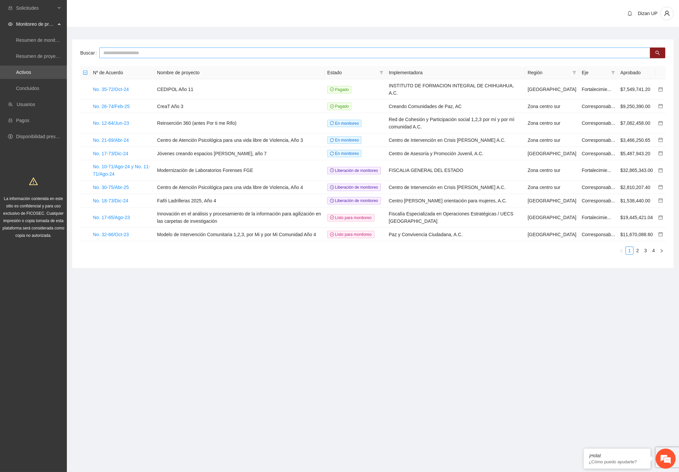
click at [121, 50] on input "text" at bounding box center [374, 52] width 551 height 11
click at [112, 87] on link "No. 35-72/Oct-24" at bounding box center [111, 89] width 36 height 5
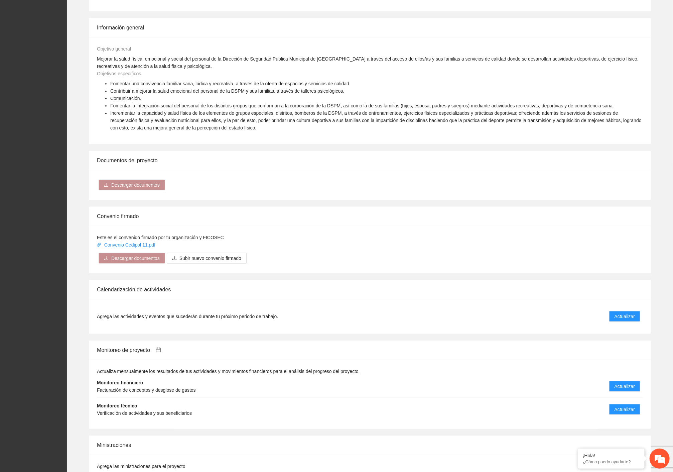
scroll to position [404, 0]
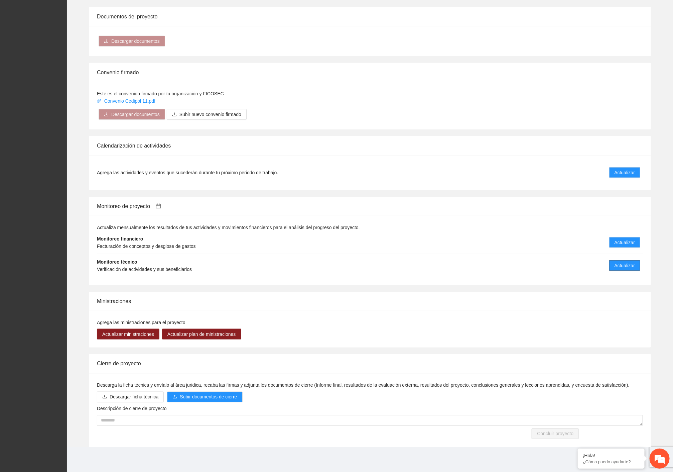
click at [614, 264] on button "Actualizar" at bounding box center [625, 265] width 31 height 11
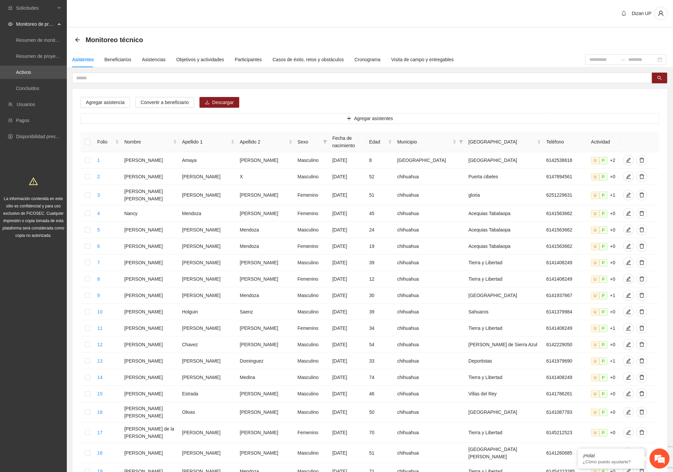
click at [290, 102] on div "Agregar asistencia Convertir a beneficiario Descargar Agregar asistentes Folio …" at bounding box center [370, 306] width 595 height 434
click at [154, 59] on div "Asistencias" at bounding box center [154, 59] width 24 height 7
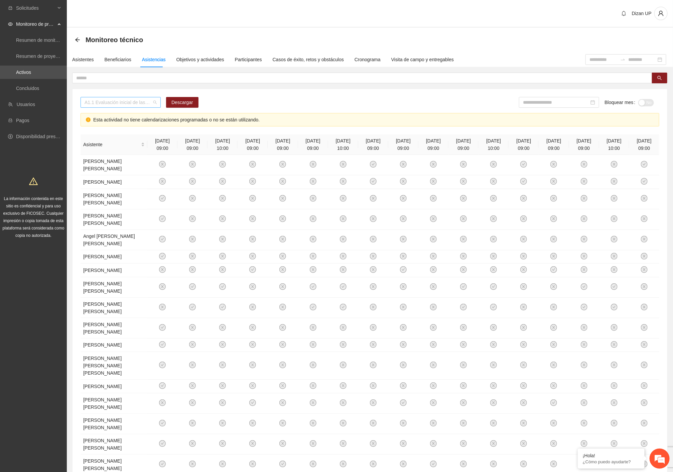
click at [117, 101] on span "A1.1 Evaluación inicial de las capacidades físicas de grupos especiales, distri…" at bounding box center [121, 102] width 72 height 10
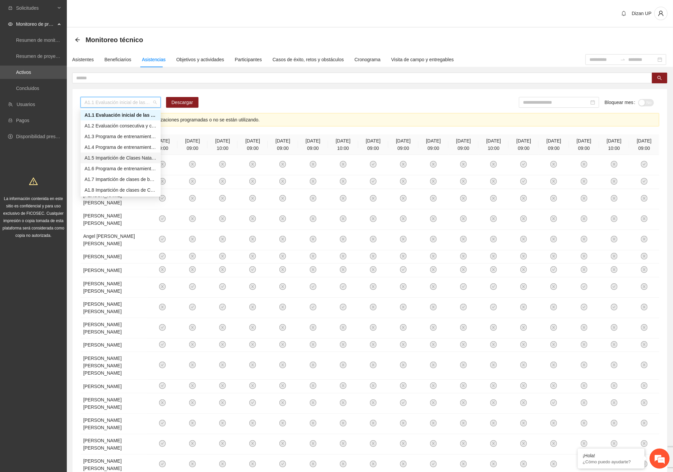
click at [112, 156] on div "A1.5 Impartición de Clases Natación" at bounding box center [121, 157] width 72 height 7
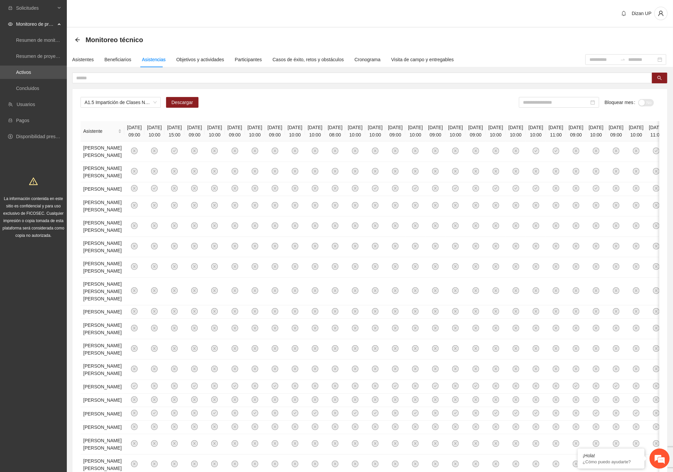
click at [264, 97] on div "A1.5 Impartición de Clases Natación Descargar Bloquear mes No Asistente [DATE] …" at bounding box center [370, 315] width 595 height 453
click at [186, 101] on span "Descargar" at bounding box center [183, 102] width 22 height 7
click at [31, 71] on link "Activos" at bounding box center [23, 72] width 15 height 5
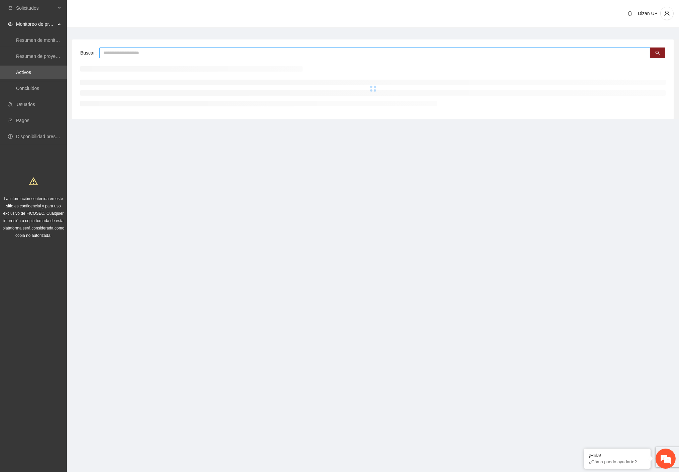
click at [129, 53] on input "text" at bounding box center [374, 52] width 551 height 11
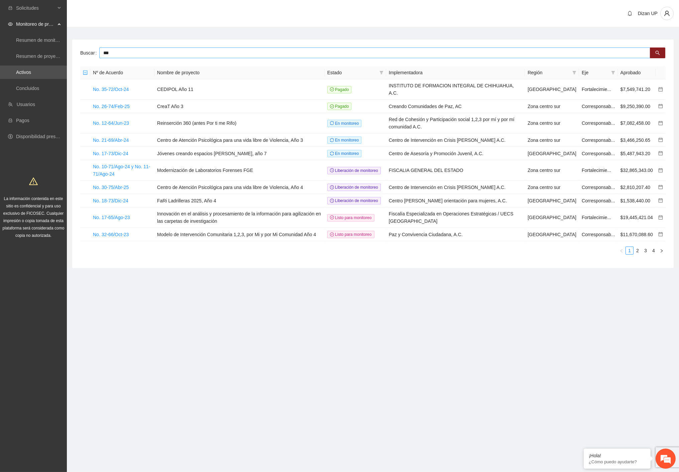
type input "***"
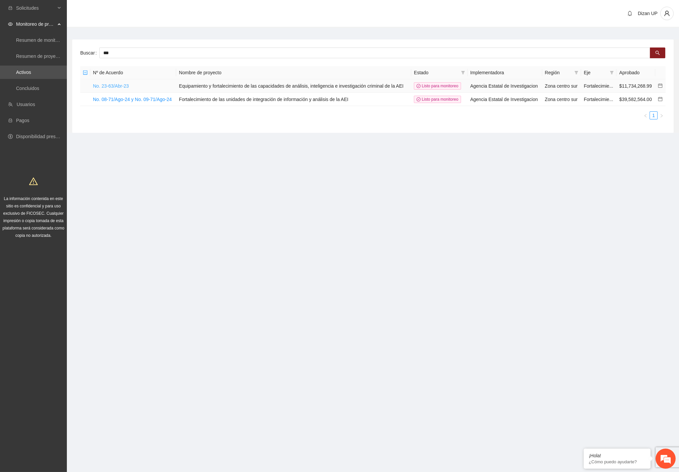
click at [113, 86] on link "No. 23-63/Abr-23" at bounding box center [111, 85] width 36 height 5
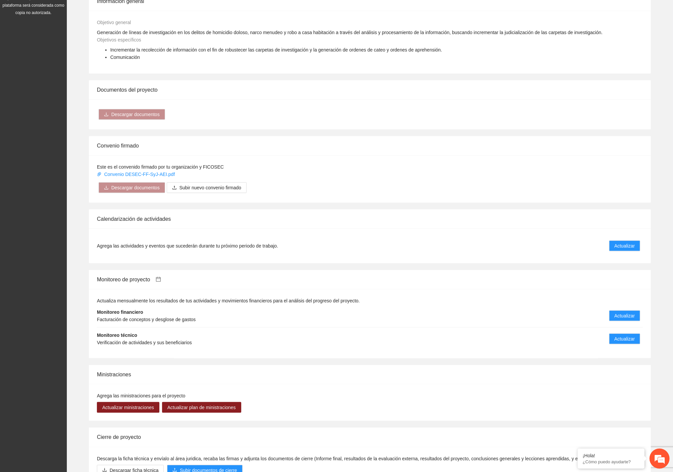
scroll to position [296, 0]
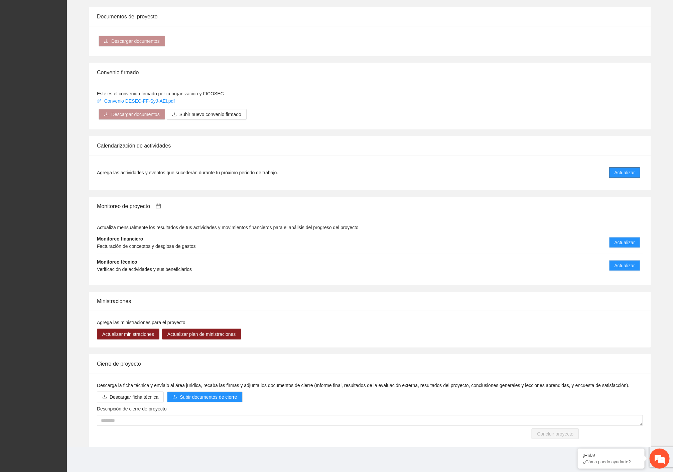
click at [628, 172] on span "Actualizar" at bounding box center [625, 172] width 20 height 7
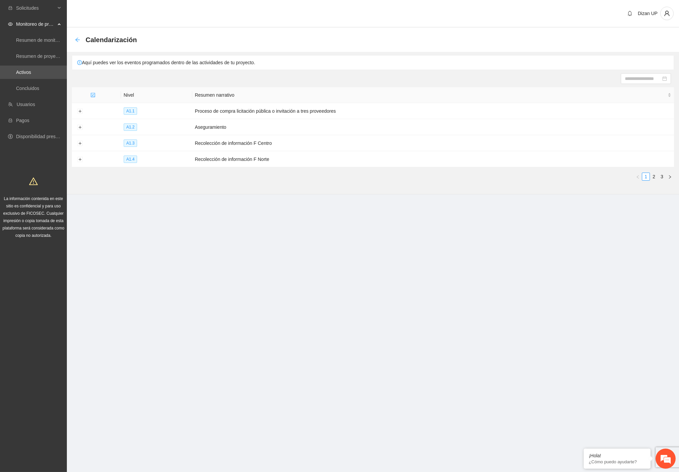
click at [79, 39] on icon "arrow-left" at bounding box center [77, 39] width 5 height 5
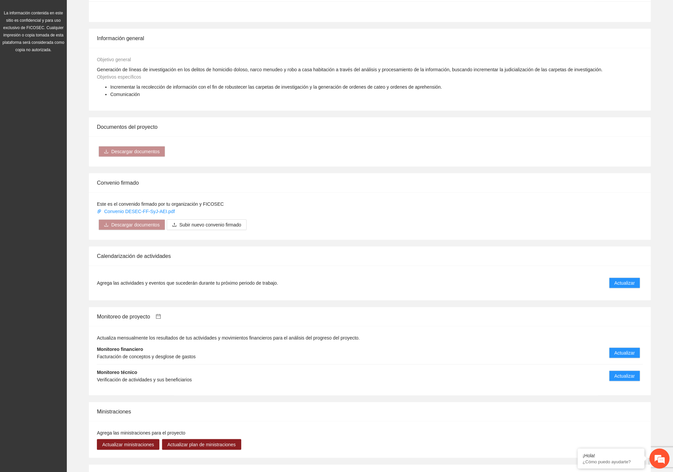
scroll to position [296, 0]
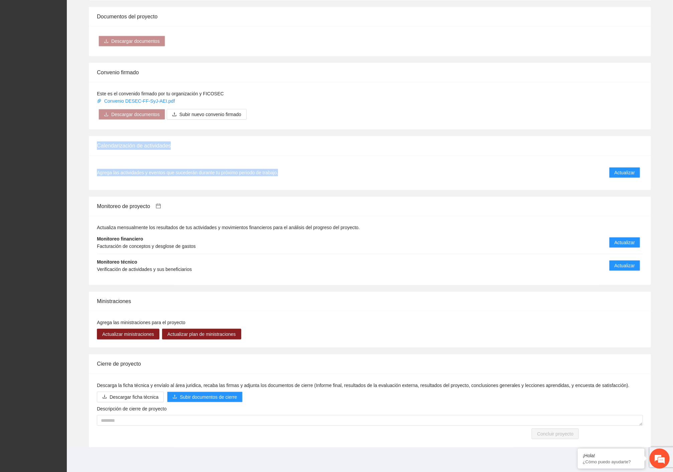
drag, startPoint x: 96, startPoint y: 144, endPoint x: 314, endPoint y: 178, distance: 220.6
click at [314, 178] on div "Calendarización de actividades Agrega las actividades y eventos que sucederán d…" at bounding box center [370, 163] width 562 height 54
drag, startPoint x: 308, startPoint y: 171, endPoint x: 212, endPoint y: 159, distance: 96.0
click at [307, 171] on li "Agrega las actividades y eventos que sucederán durante tu próximo periodo de tr…" at bounding box center [370, 172] width 546 height 19
click at [204, 146] on div "Calendarización de actividades" at bounding box center [370, 145] width 546 height 19
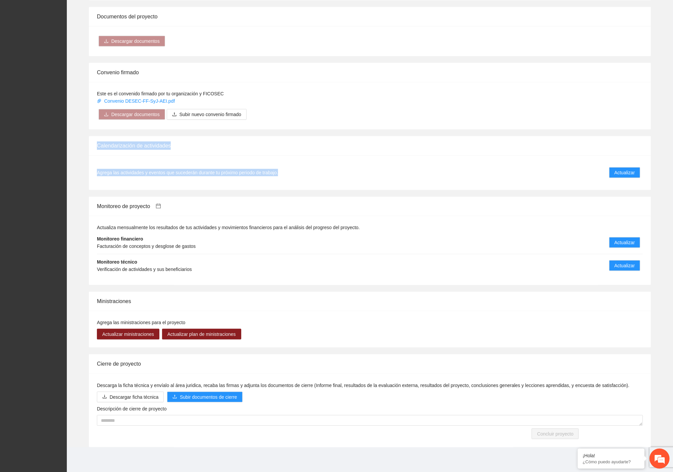
drag, startPoint x: 98, startPoint y: 145, endPoint x: 311, endPoint y: 178, distance: 215.8
click at [311, 178] on div "Calendarización de actividades Agrega las actividades y eventos que sucederán d…" at bounding box center [370, 163] width 562 height 54
click at [205, 145] on div "Calendarización de actividades" at bounding box center [370, 145] width 546 height 19
drag, startPoint x: 94, startPoint y: 145, endPoint x: 360, endPoint y: 177, distance: 267.7
click at [360, 177] on div "Calendarización de actividades Agrega las actividades y eventos que sucederán d…" at bounding box center [370, 163] width 562 height 54
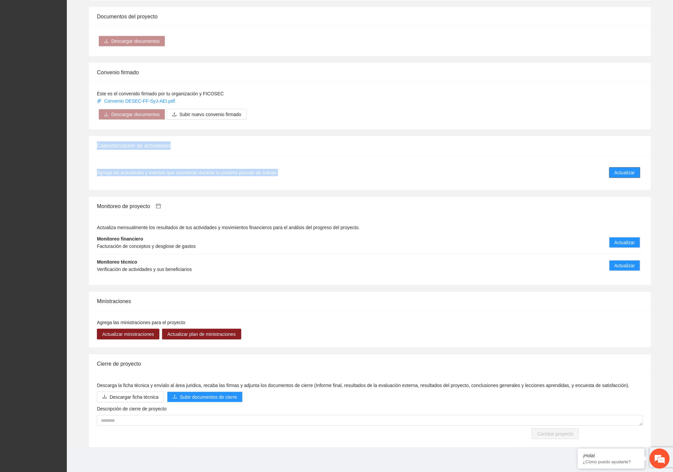
click at [618, 169] on span "Actualizar" at bounding box center [625, 172] width 20 height 7
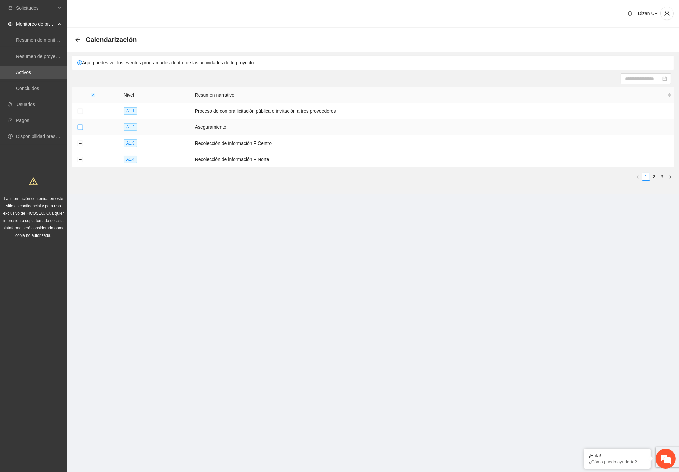
click at [79, 127] on button "Expand row" at bounding box center [79, 127] width 5 height 5
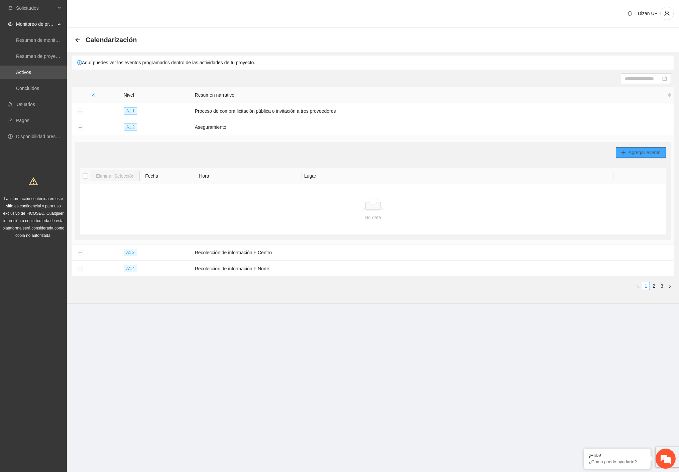
click at [630, 152] on span "Agregar evento" at bounding box center [645, 152] width 32 height 7
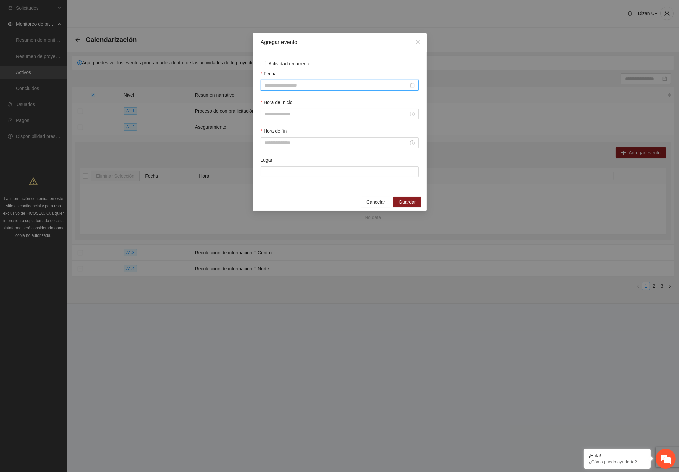
click at [296, 84] on input "Fecha" at bounding box center [337, 85] width 144 height 7
click at [294, 73] on div "Fecha" at bounding box center [340, 75] width 158 height 10
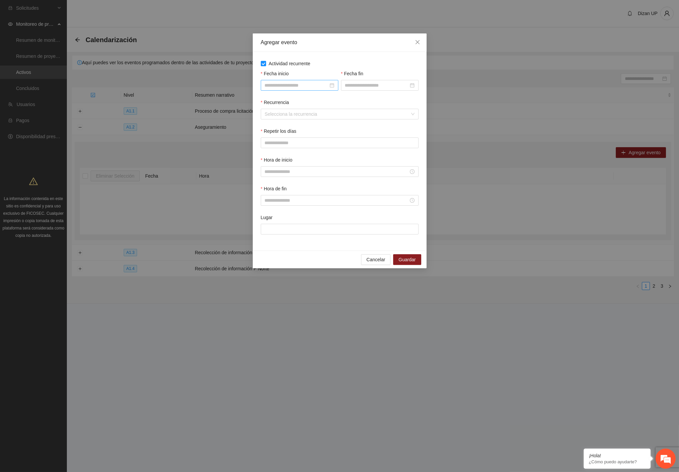
click at [317, 87] on input "Fecha inicio" at bounding box center [297, 85] width 64 height 7
type input "**********"
click at [329, 123] on div "1" at bounding box center [331, 124] width 8 height 8
click at [370, 85] on input "Fecha fin" at bounding box center [377, 85] width 64 height 7
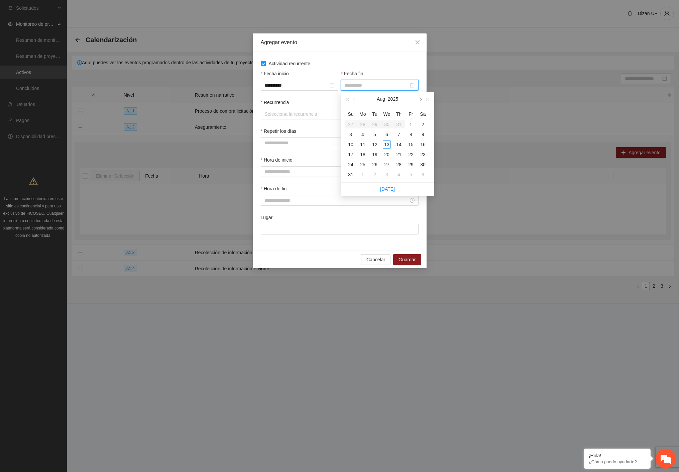
type input "**********"
click at [421, 101] on span "button" at bounding box center [420, 99] width 3 height 3
click at [421, 101] on button "button" at bounding box center [420, 98] width 7 height 13
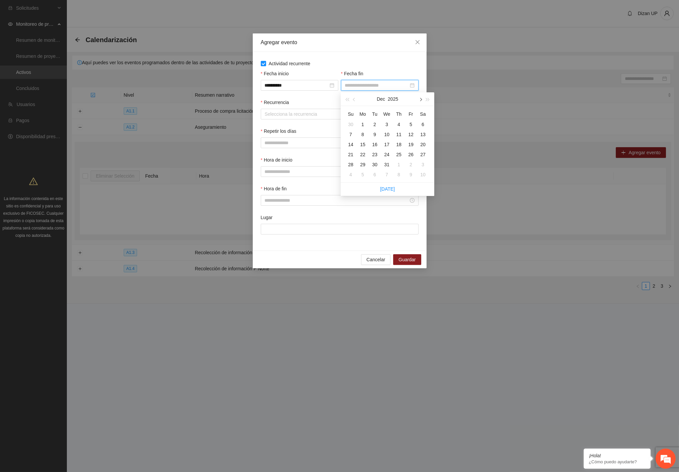
click at [421, 101] on button "button" at bounding box center [420, 98] width 7 height 13
click at [353, 98] on span "button" at bounding box center [354, 99] width 3 height 3
type input "**********"
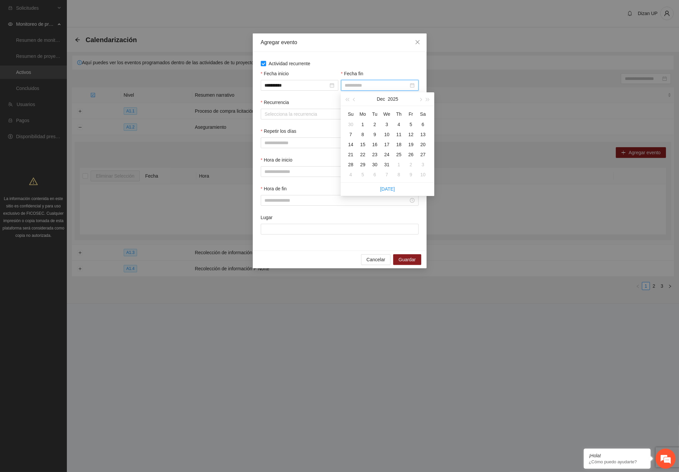
click at [387, 164] on div "31" at bounding box center [387, 165] width 8 height 8
click at [293, 96] on div "**********" at bounding box center [299, 84] width 80 height 29
click at [286, 117] on input "Recurrencia" at bounding box center [337, 114] width 145 height 10
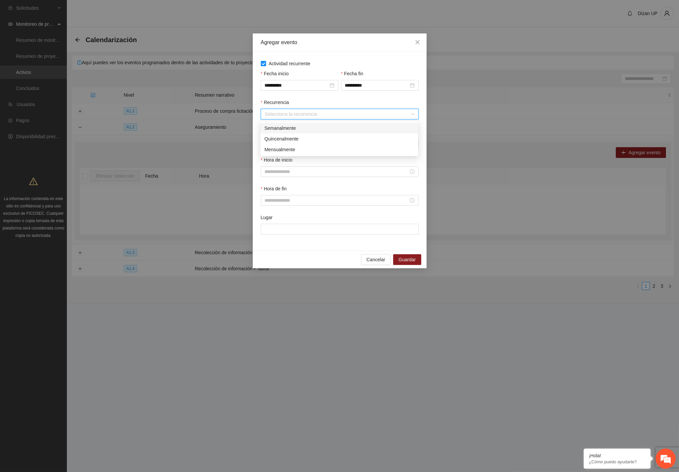
click at [280, 127] on div "Semanalmente" at bounding box center [340, 127] width 150 height 7
click at [267, 143] on span "L" at bounding box center [267, 142] width 3 height 7
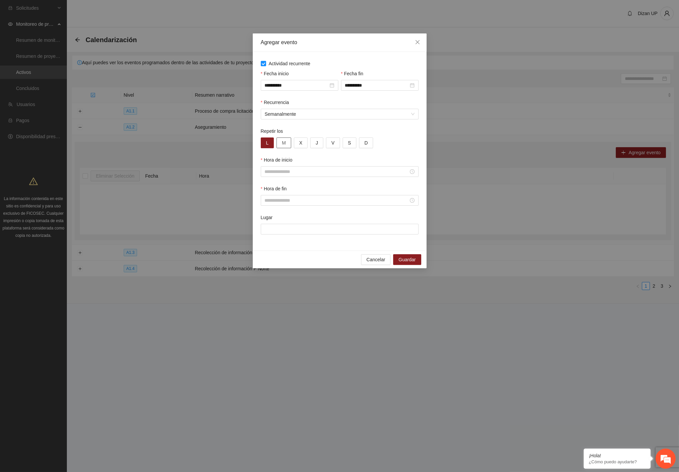
click at [287, 144] on button "M" at bounding box center [284, 142] width 15 height 11
click at [299, 145] on button "X" at bounding box center [301, 142] width 14 height 11
drag, startPoint x: 311, startPoint y: 144, endPoint x: 318, endPoint y: 143, distance: 6.8
click at [311, 144] on button "J" at bounding box center [316, 142] width 13 height 11
drag, startPoint x: 328, startPoint y: 144, endPoint x: 333, endPoint y: 143, distance: 5.0
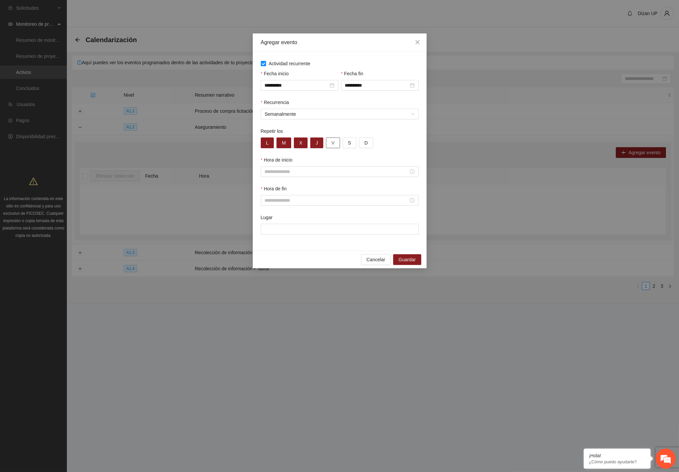
click at [329, 144] on button "V" at bounding box center [333, 142] width 14 height 11
click at [351, 144] on button "S" at bounding box center [350, 142] width 14 height 11
click at [285, 172] on input "Hora de inicio" at bounding box center [337, 171] width 144 height 7
click at [392, 149] on div "Repetir los L M X J V S D" at bounding box center [339, 141] width 161 height 29
click at [362, 146] on button "D" at bounding box center [366, 142] width 14 height 11
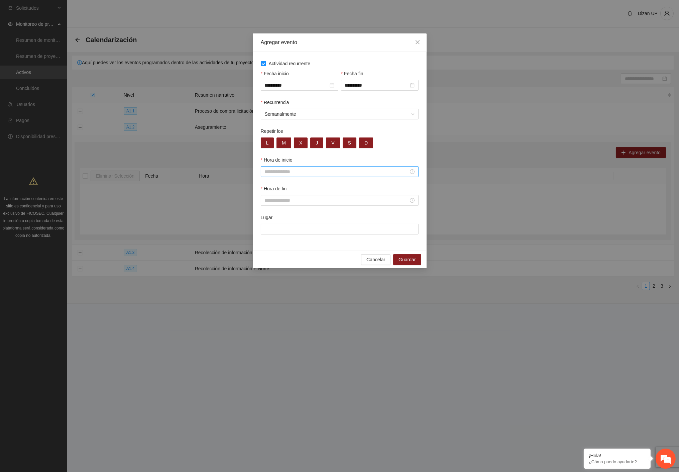
click at [291, 172] on input "Hora de inicio" at bounding box center [337, 171] width 144 height 7
drag, startPoint x: 266, startPoint y: 185, endPoint x: 269, endPoint y: 188, distance: 3.6
click at [269, 188] on div "00" at bounding box center [269, 185] width 19 height 9
type input "*****"
click at [288, 263] on span "OK" at bounding box center [288, 262] width 7 height 7
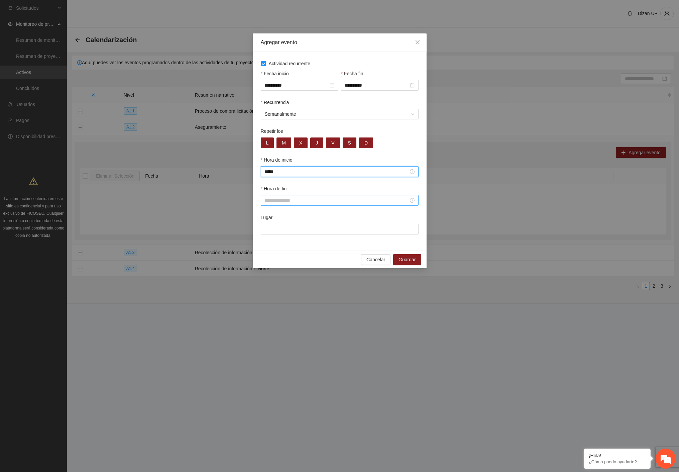
click at [287, 202] on input "Hora de fin" at bounding box center [337, 200] width 144 height 7
click at [266, 215] on div "23" at bounding box center [269, 215] width 19 height 9
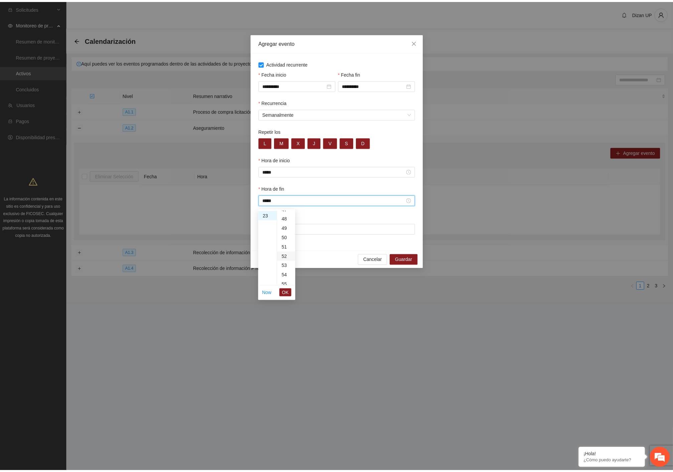
scroll to position [552, 0]
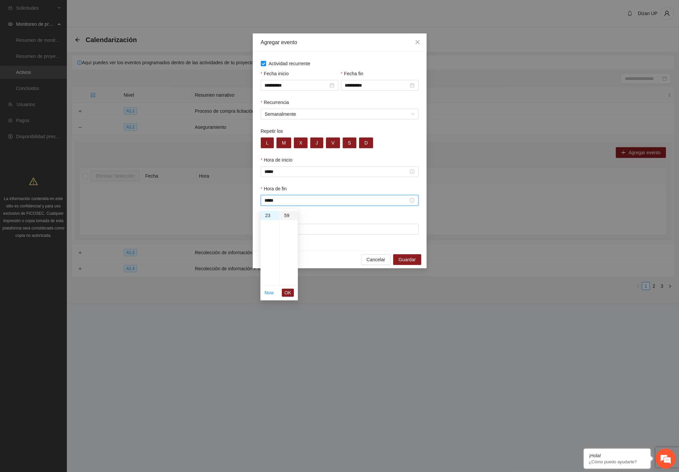
click at [285, 214] on div "59" at bounding box center [289, 215] width 18 height 9
type input "*****"
click at [286, 291] on span "OK" at bounding box center [288, 292] width 7 height 7
click at [295, 232] on input "Lugar" at bounding box center [340, 229] width 158 height 11
type input "*"
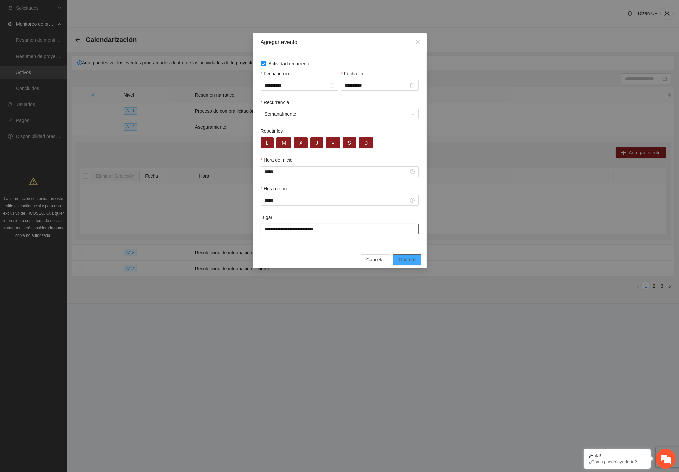
type input "**********"
click at [406, 262] on span "Guardar" at bounding box center [407, 259] width 17 height 7
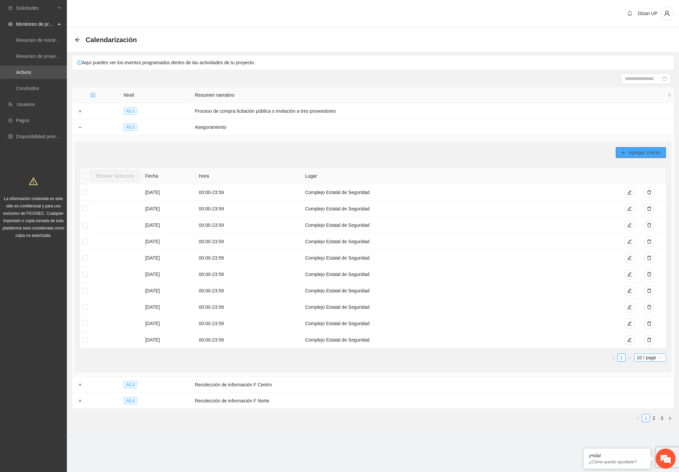
click at [650, 353] on div "10 / page" at bounding box center [650, 357] width 32 height 8
click at [652, 404] on div "100 / page" at bounding box center [650, 401] width 24 height 7
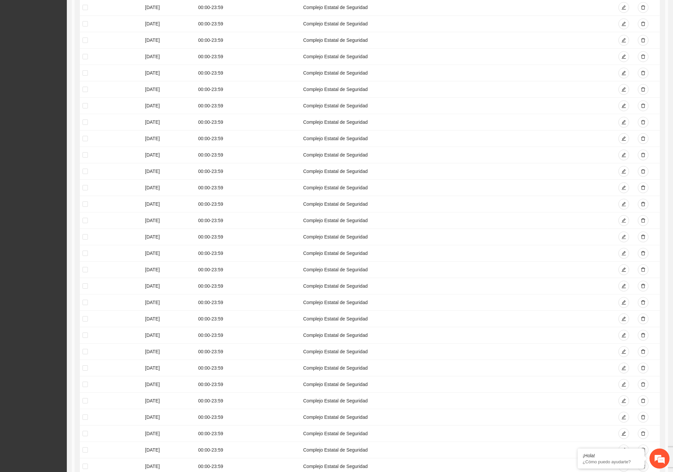
scroll to position [1468, 0]
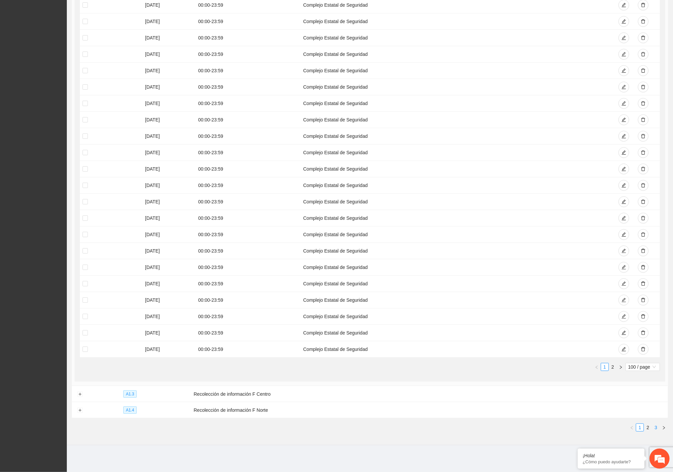
click at [656, 427] on link "3" at bounding box center [656, 427] width 7 height 7
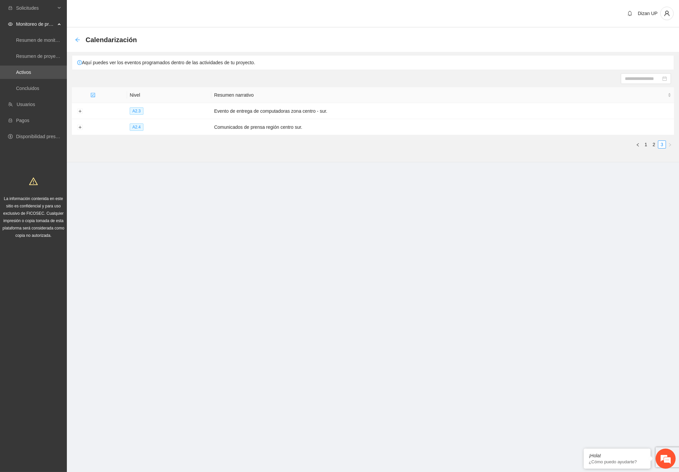
click at [75, 38] on icon "arrow-left" at bounding box center [77, 39] width 5 height 5
click at [77, 38] on icon "arrow-left" at bounding box center [77, 39] width 4 height 4
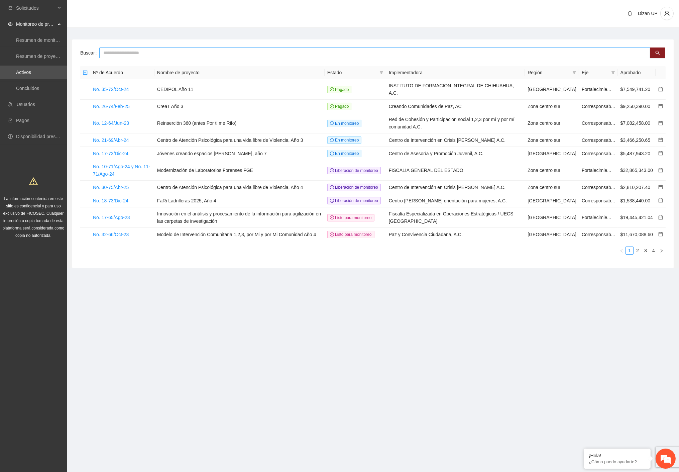
click at [114, 52] on input "text" at bounding box center [374, 52] width 551 height 11
type input "***"
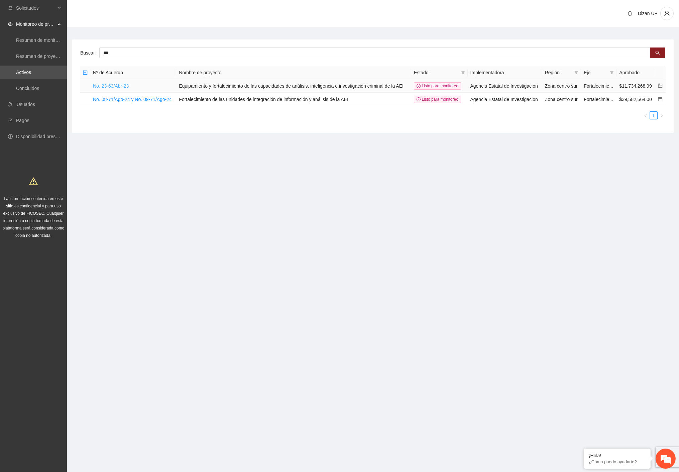
click at [115, 83] on link "No. 23-63/Abr-23" at bounding box center [111, 85] width 36 height 5
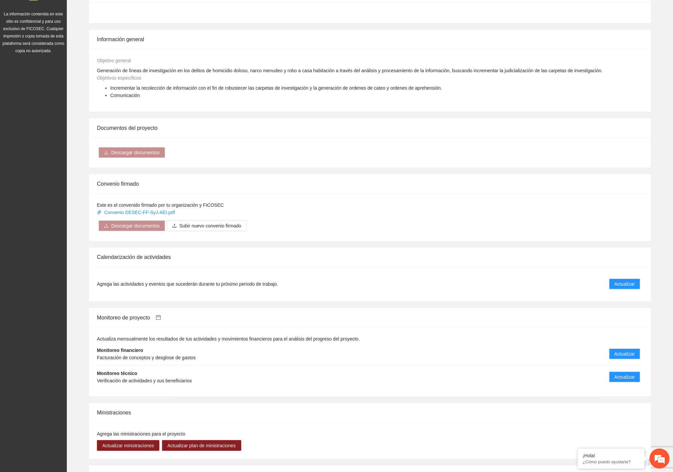
scroll to position [296, 0]
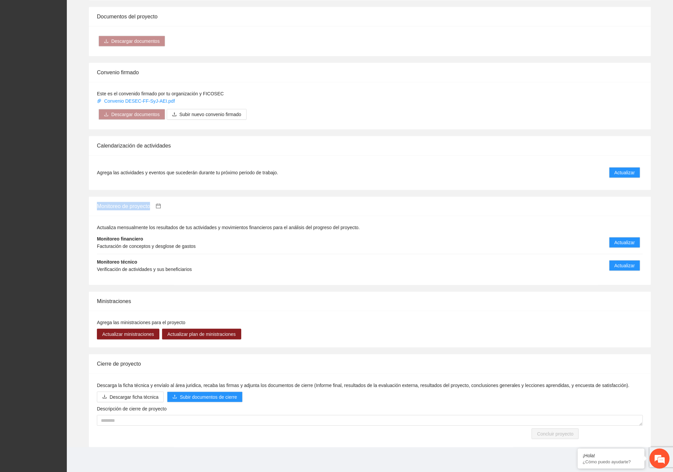
drag, startPoint x: 97, startPoint y: 205, endPoint x: 292, endPoint y: 206, distance: 194.6
click at [246, 206] on div "Monitoreo de proyecto" at bounding box center [370, 206] width 546 height 19
drag, startPoint x: 95, startPoint y: 145, endPoint x: 202, endPoint y: 145, distance: 107.3
click at [203, 145] on div "Calendarización de actividades" at bounding box center [370, 145] width 562 height 19
click at [627, 173] on span "Actualizar" at bounding box center [625, 172] width 20 height 7
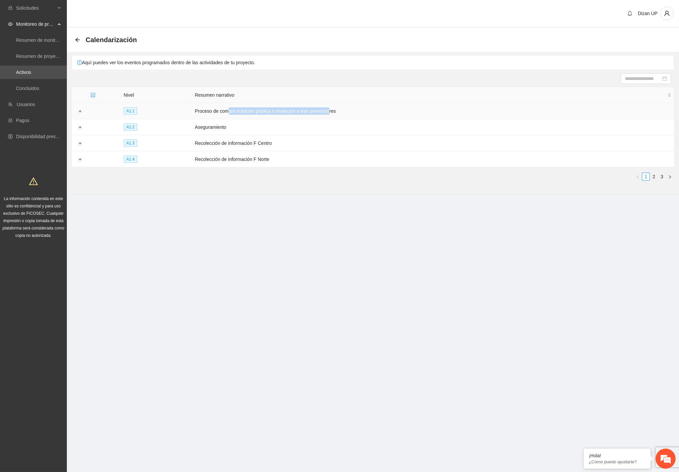
drag, startPoint x: 225, startPoint y: 108, endPoint x: 329, endPoint y: 112, distance: 103.7
click at [329, 112] on td "Proceso de compra licitación pública o invitación a tres proveedores" at bounding box center [433, 111] width 482 height 16
click at [79, 129] on button "Expand row" at bounding box center [79, 127] width 5 height 5
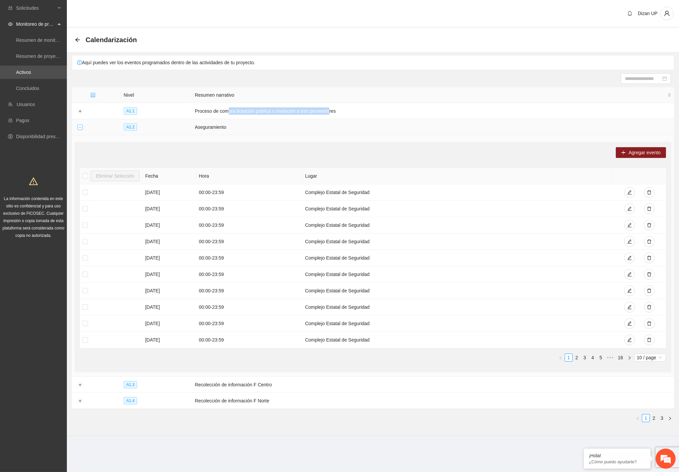
click at [78, 126] on button "Collapse row" at bounding box center [79, 127] width 5 height 5
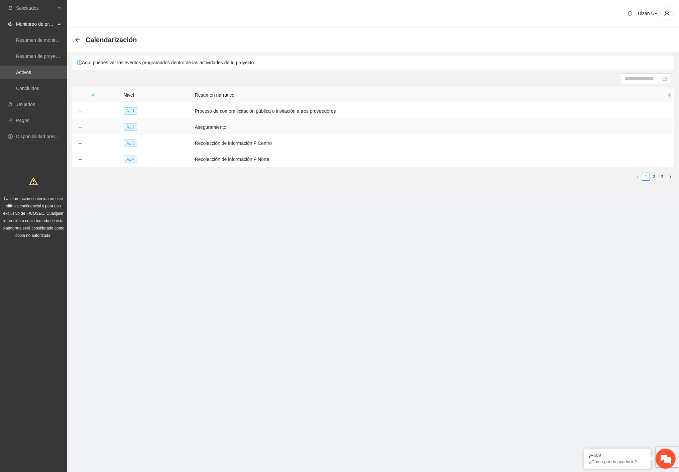
click at [233, 127] on td "Aseguramiento" at bounding box center [433, 127] width 482 height 16
click at [81, 127] on button "Expand row" at bounding box center [79, 127] width 5 height 5
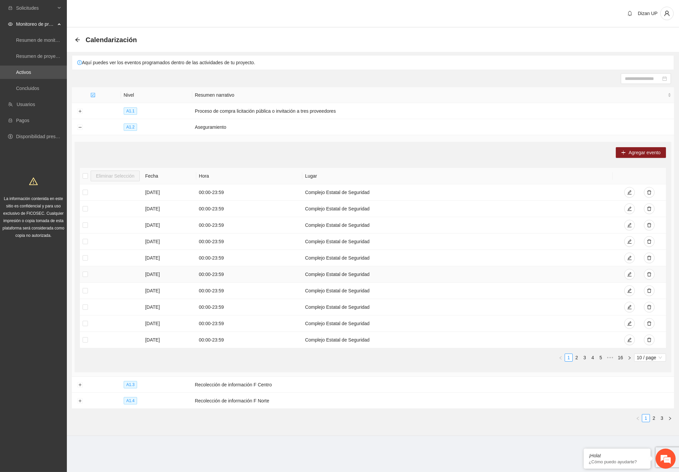
drag, startPoint x: 144, startPoint y: 190, endPoint x: 186, endPoint y: 275, distance: 94.8
click at [180, 273] on tbody "[DATE] 00:00 - 23:59 Complejo Estatal de Seguridad [DATE] 00:00 - 23:59 Complej…" at bounding box center [373, 266] width 586 height 164
click at [621, 360] on link "16" at bounding box center [620, 357] width 9 height 7
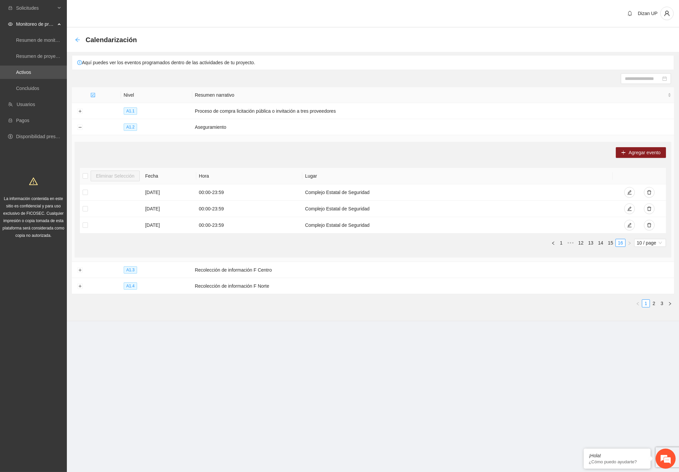
click at [77, 37] on div "Back" at bounding box center [77, 40] width 5 height 6
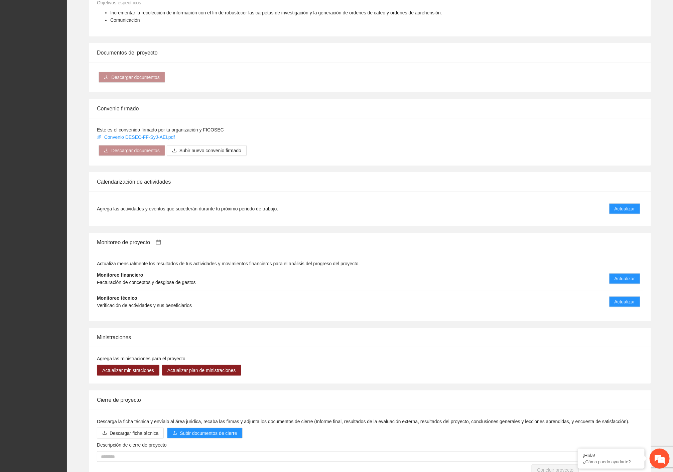
scroll to position [296, 0]
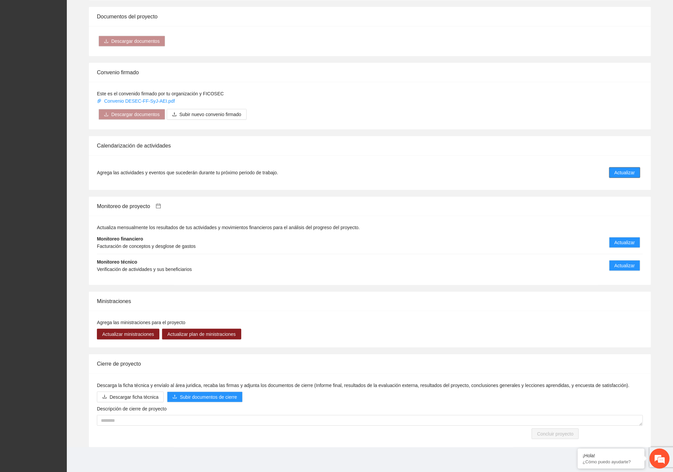
click at [623, 170] on span "Actualizar" at bounding box center [625, 172] width 20 height 7
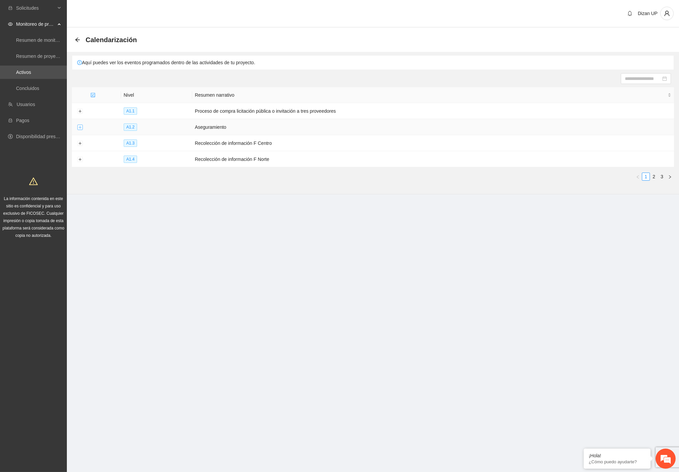
click at [80, 127] on button "Expand row" at bounding box center [79, 127] width 5 height 5
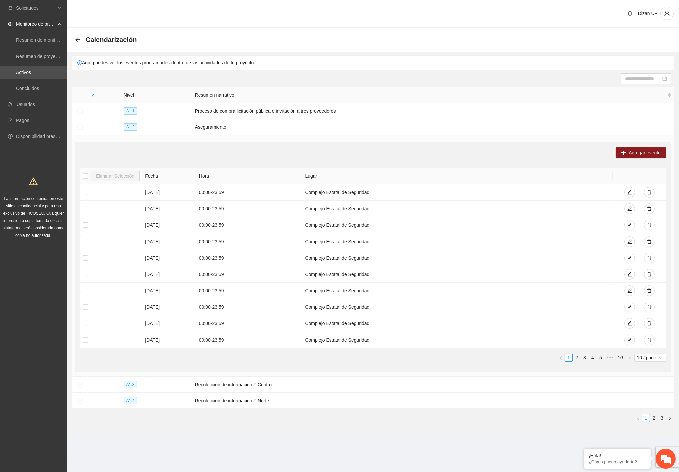
click at [623, 357] on link "16" at bounding box center [620, 357] width 9 height 7
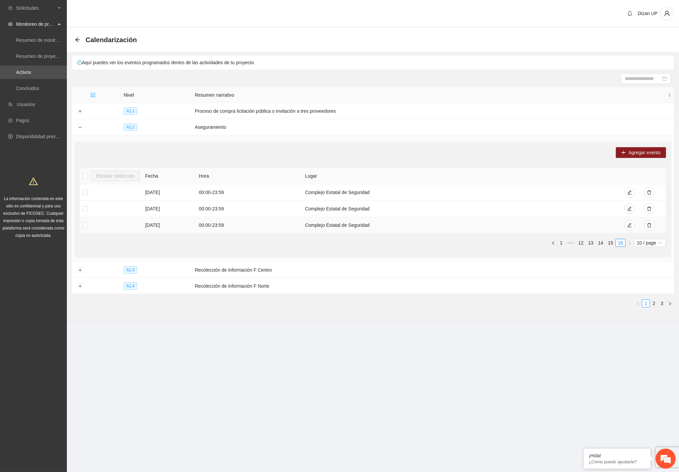
drag, startPoint x: 138, startPoint y: 191, endPoint x: 169, endPoint y: 223, distance: 44.5
click at [169, 223] on tbody "[DATE] 00:00 - 23:59 Complejo Estatal de Seguridad [DATE] 00:00 - 23:59 Complej…" at bounding box center [373, 208] width 586 height 49
drag, startPoint x: 187, startPoint y: 269, endPoint x: 318, endPoint y: 273, distance: 131.5
click at [318, 273] on tr "A1.3 Recolección de información F Centro" at bounding box center [373, 270] width 602 height 16
click at [79, 269] on button "Expand row" at bounding box center [79, 270] width 5 height 5
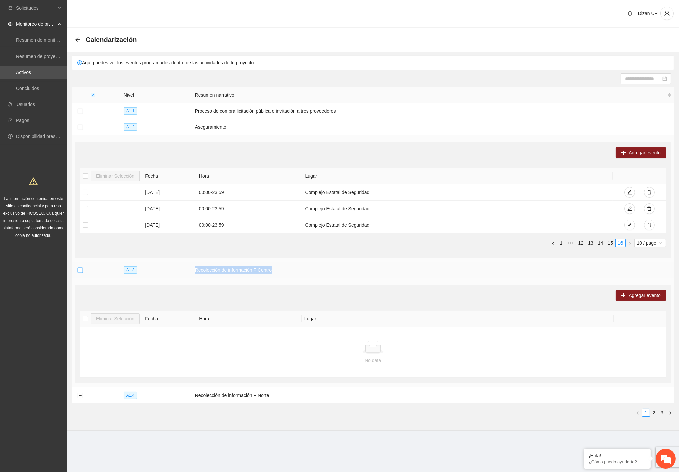
click at [80, 270] on button "Collapse row" at bounding box center [79, 270] width 5 height 5
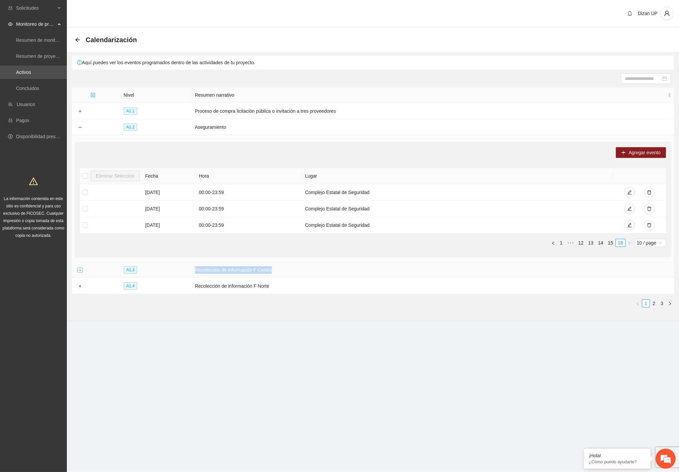
click at [80, 270] on button "Expand row" at bounding box center [79, 270] width 5 height 5
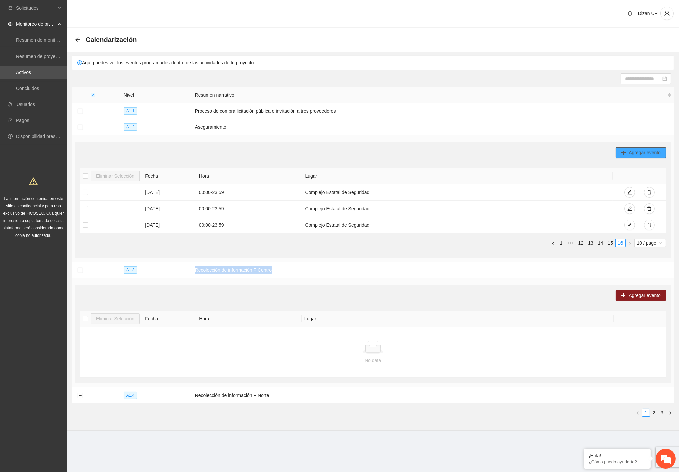
click at [643, 154] on span "Agregar evento" at bounding box center [645, 152] width 32 height 7
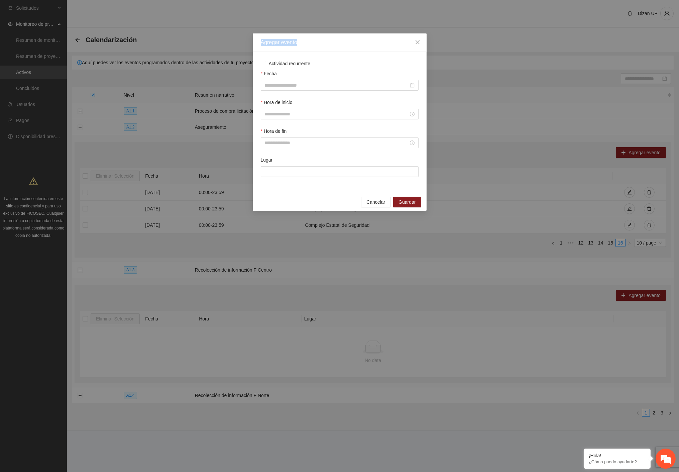
drag, startPoint x: 260, startPoint y: 42, endPoint x: 304, endPoint y: 42, distance: 44.1
click at [304, 42] on div "Agregar evento" at bounding box center [340, 42] width 158 height 7
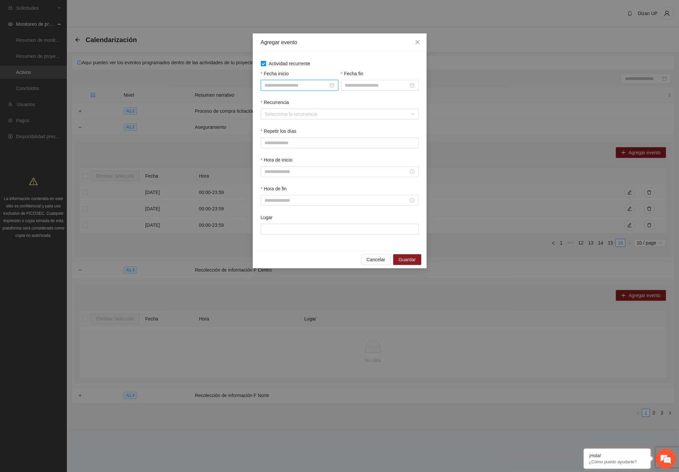
click at [279, 85] on input "Fecha inicio" at bounding box center [297, 85] width 64 height 7
type input "**********"
click at [339, 56] on div "Actividad recurrente Fecha inicio Fecha fin Recurrencia Selecciona la recurrenc…" at bounding box center [340, 151] width 174 height 199
click at [357, 85] on input "Fecha fin" at bounding box center [377, 85] width 64 height 7
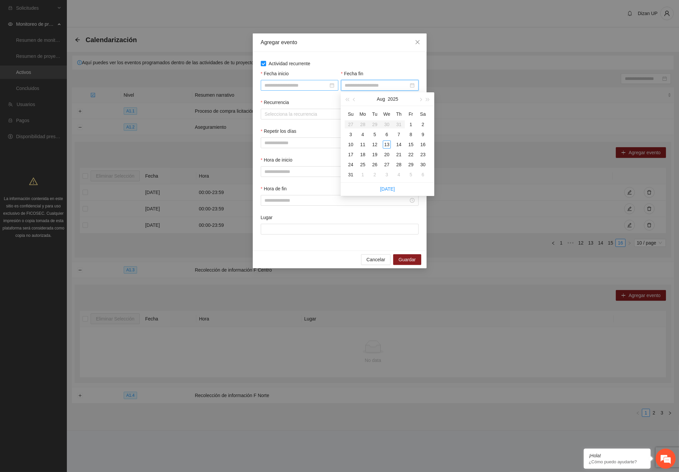
click at [280, 84] on input "Fecha inicio" at bounding box center [297, 85] width 64 height 7
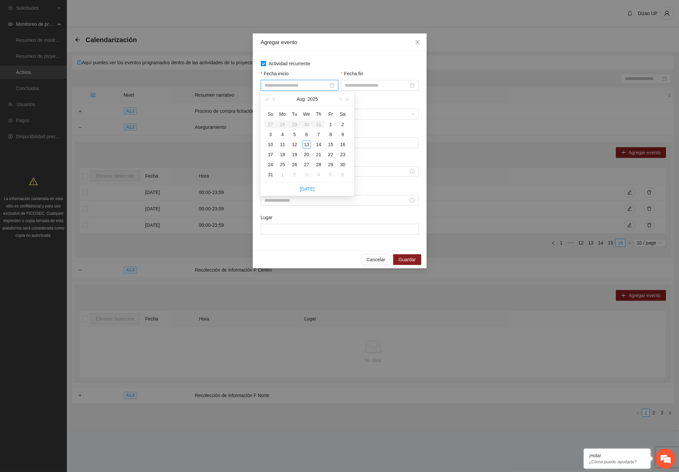
click at [270, 74] on label "Fecha inicio" at bounding box center [275, 73] width 28 height 7
click at [270, 82] on input "Fecha inicio" at bounding box center [297, 85] width 64 height 7
type input "**********"
click at [356, 84] on input "Fecha fin" at bounding box center [377, 85] width 64 height 7
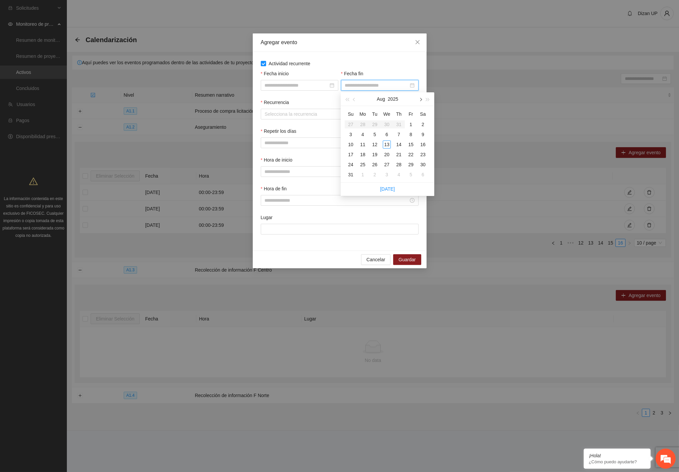
click at [419, 98] on button "button" at bounding box center [420, 98] width 7 height 13
click at [419, 98] on span "button" at bounding box center [420, 99] width 3 height 3
click at [327, 61] on label "Actividad recurrente" at bounding box center [340, 63] width 158 height 7
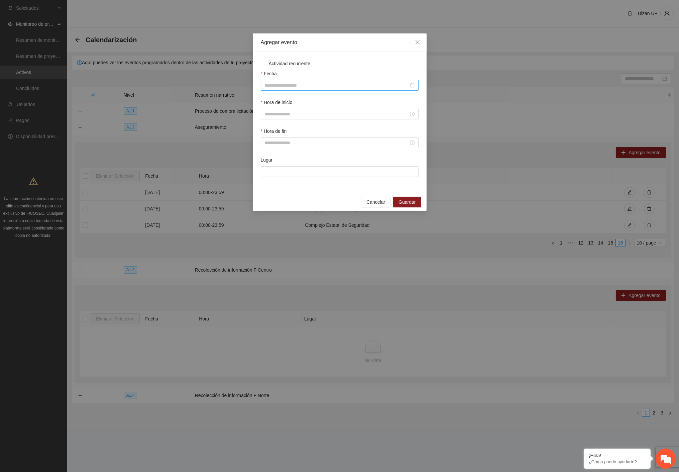
click at [311, 83] on input "Fecha" at bounding box center [337, 85] width 144 height 7
click at [323, 61] on label "Actividad recurrente" at bounding box center [340, 63] width 158 height 7
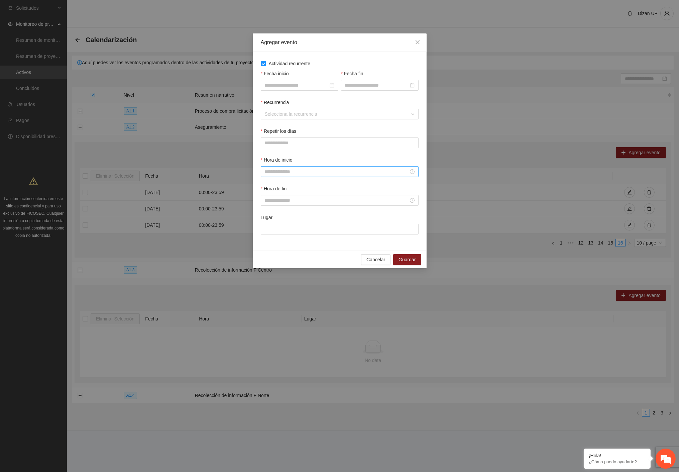
click at [290, 171] on input "Hora de inicio" at bounding box center [337, 171] width 144 height 7
click at [288, 185] on div "00" at bounding box center [289, 186] width 18 height 9
type input "*****"
click at [363, 191] on div "Hora de fin" at bounding box center [340, 190] width 158 height 10
click at [375, 263] on span "Cancelar" at bounding box center [376, 259] width 19 height 7
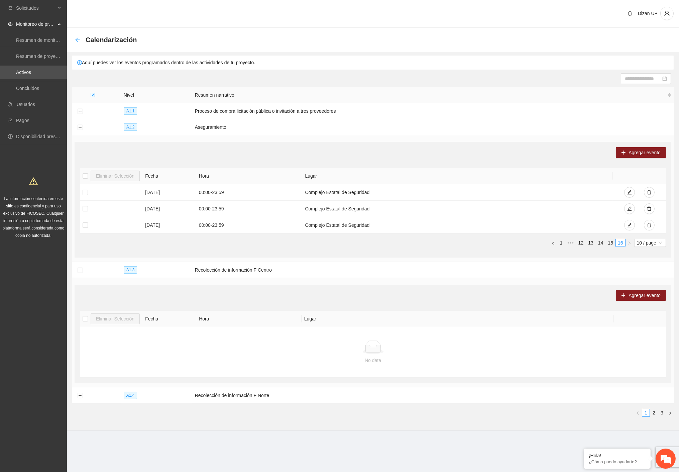
click at [79, 38] on icon "arrow-left" at bounding box center [77, 39] width 5 height 5
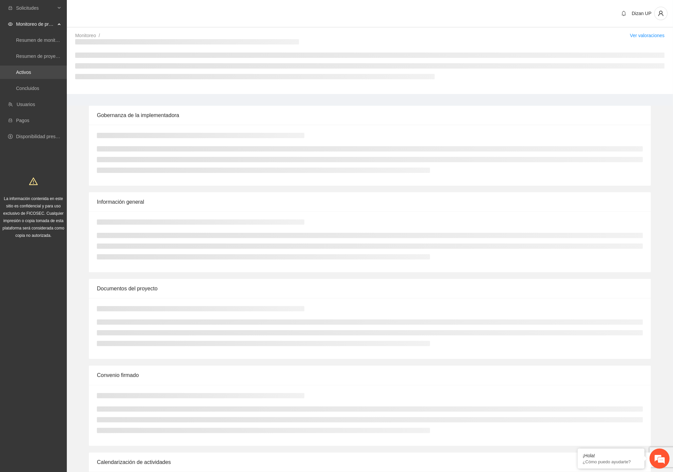
drag, startPoint x: 18, startPoint y: 74, endPoint x: 22, endPoint y: 73, distance: 3.6
click at [19, 74] on link "Activos" at bounding box center [23, 72] width 15 height 5
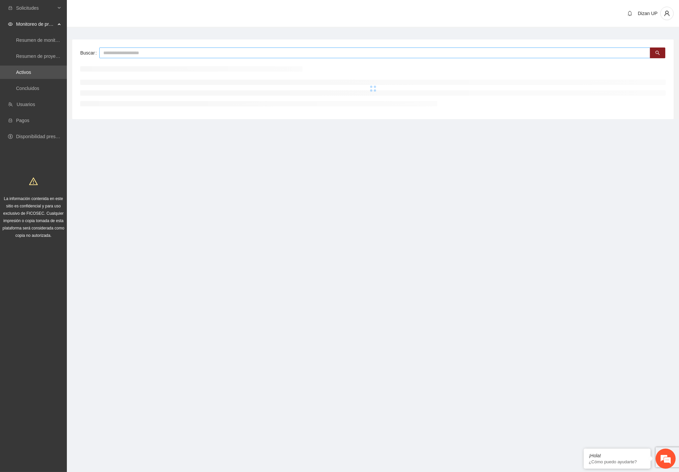
click at [199, 50] on input "text" at bounding box center [374, 52] width 551 height 11
type input "***"
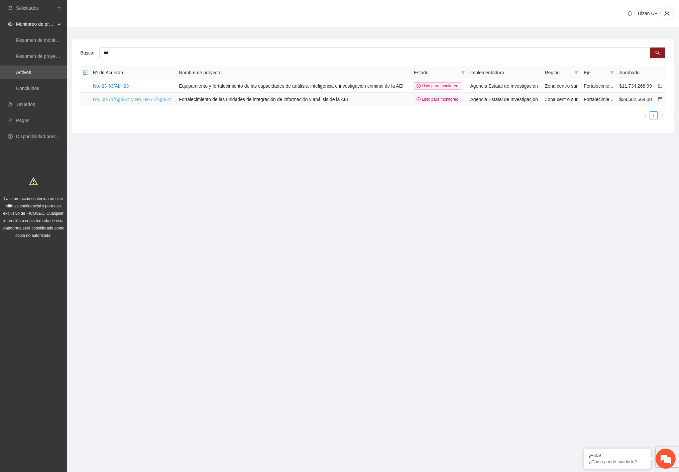
click at [122, 97] on link "No. 08-71/Ago-24 y No. 09-71/Ago-24" at bounding box center [132, 99] width 79 height 5
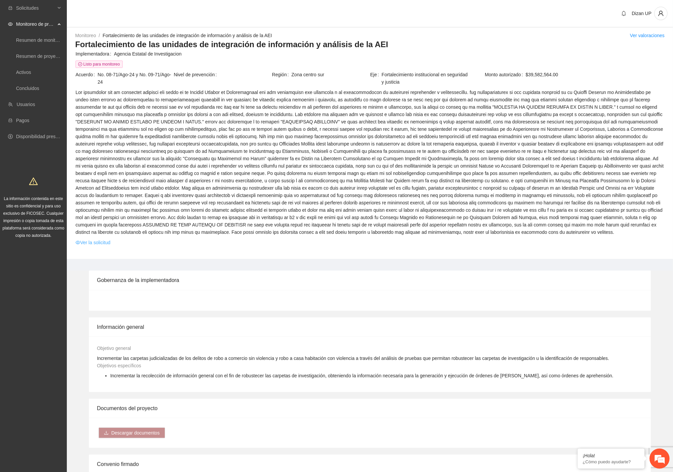
click at [102, 242] on link "Ver la solicitud" at bounding box center [93, 242] width 35 height 7
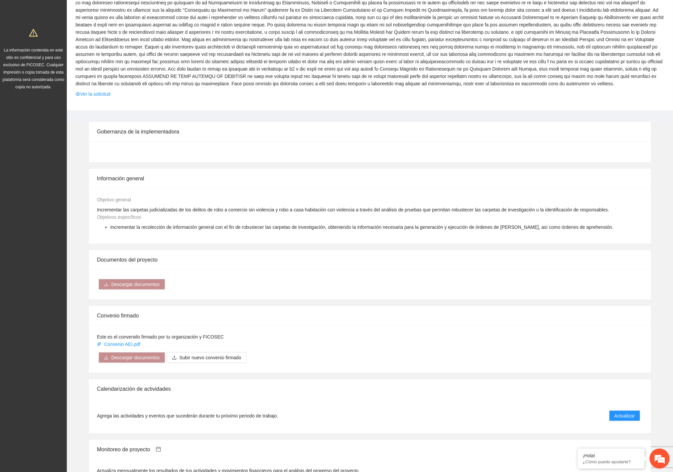
scroll to position [372, 0]
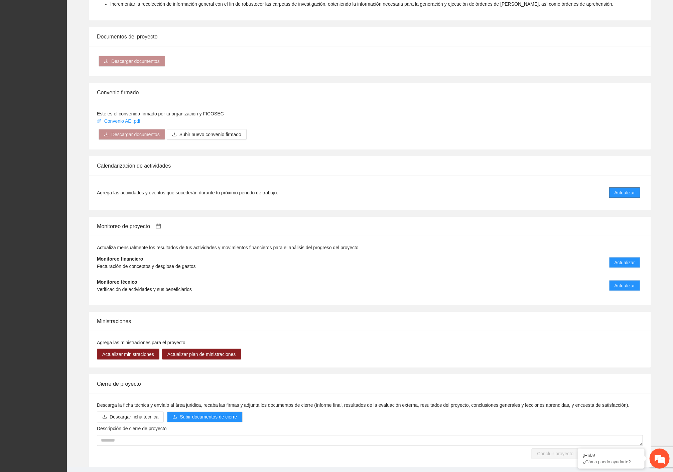
click at [622, 194] on span "Actualizar" at bounding box center [625, 192] width 20 height 7
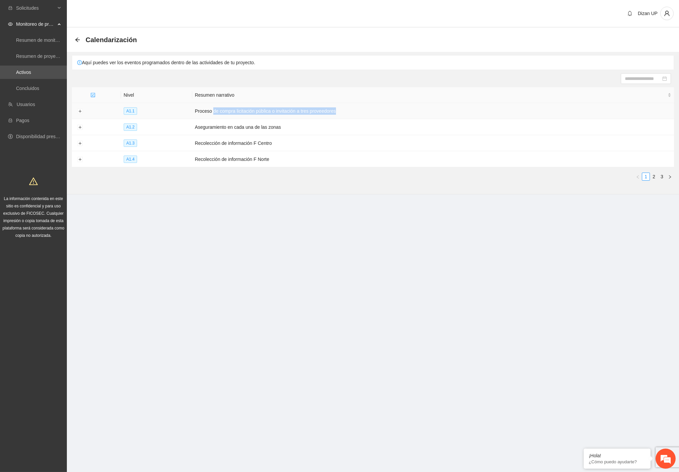
drag, startPoint x: 212, startPoint y: 111, endPoint x: 357, endPoint y: 111, distance: 145.1
click at [357, 111] on td "Proceso de compra licitación pública o invitación a tres proveedores" at bounding box center [433, 111] width 482 height 16
drag, startPoint x: 193, startPoint y: 111, endPoint x: 355, endPoint y: 107, distance: 162.2
click at [355, 107] on tr "A1.1 Proceso de compra licitación pública o invitación a tres proveedores" at bounding box center [373, 111] width 602 height 16
drag, startPoint x: 193, startPoint y: 128, endPoint x: 307, endPoint y: 128, distance: 113.4
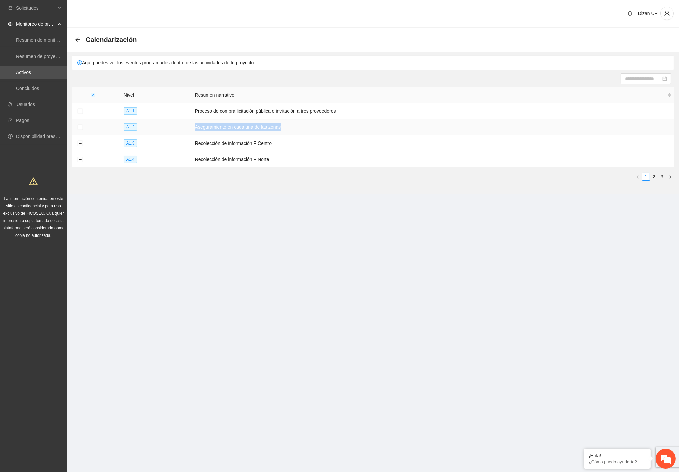
click at [307, 128] on td "Aseguramiento en cada una de las zonas" at bounding box center [433, 127] width 482 height 16
click at [656, 176] on link "2" at bounding box center [653, 176] width 7 height 7
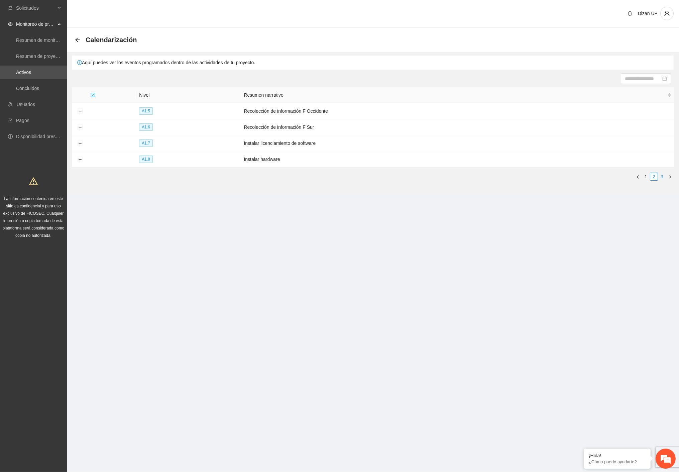
click at [661, 179] on link "3" at bounding box center [661, 176] width 7 height 7
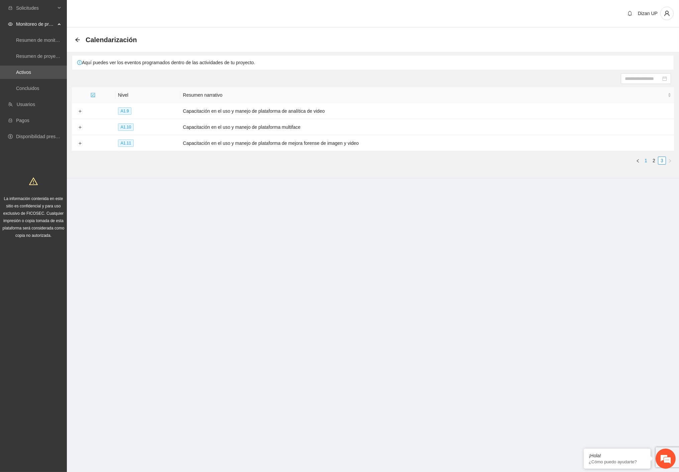
click at [644, 161] on link "1" at bounding box center [645, 160] width 7 height 7
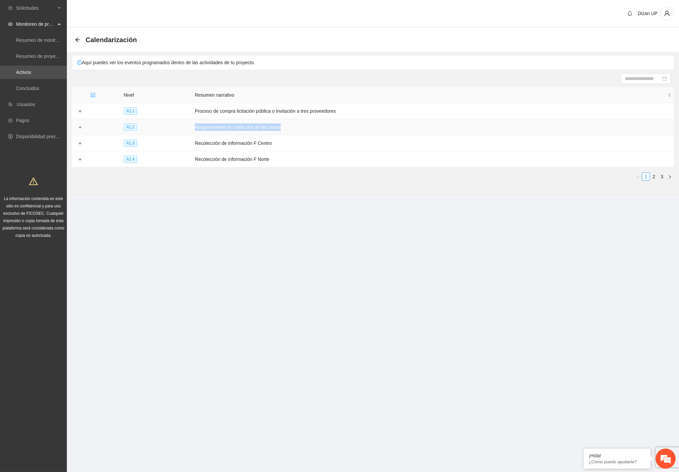
drag, startPoint x: 193, startPoint y: 126, endPoint x: 292, endPoint y: 127, distance: 99.7
click at [292, 127] on td "Aseguramiento en cada una de las zonas" at bounding box center [433, 127] width 482 height 16
click at [188, 125] on td "A1.2" at bounding box center [156, 127] width 71 height 16
drag, startPoint x: 207, startPoint y: 127, endPoint x: 290, endPoint y: 133, distance: 83.5
click at [290, 133] on tr "A1.2 Aseguramiento en cada una de las zonas" at bounding box center [373, 127] width 602 height 16
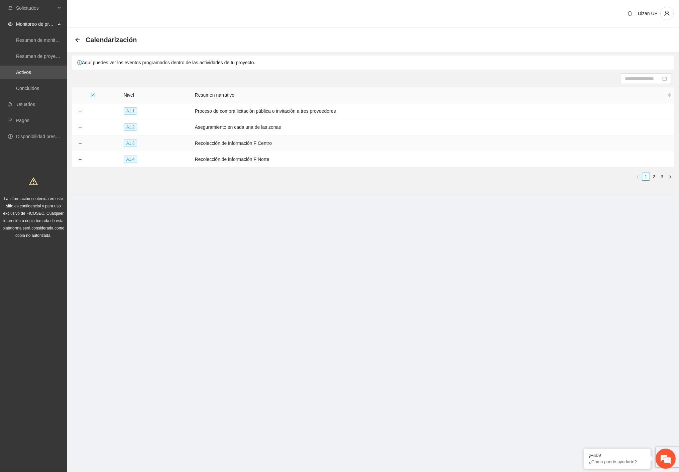
click at [453, 148] on td "Recolección de información F Centro" at bounding box center [433, 143] width 482 height 16
drag, startPoint x: 188, startPoint y: 128, endPoint x: 297, endPoint y: 162, distance: 113.8
click at [297, 162] on tbody "A1.1 Proceso de compra licitación pública o invitación a tres proveedores A1.2 …" at bounding box center [373, 135] width 602 height 64
click at [197, 178] on ul "1 2 3" at bounding box center [373, 177] width 602 height 8
drag, startPoint x: 179, startPoint y: 125, endPoint x: 270, endPoint y: 158, distance: 96.8
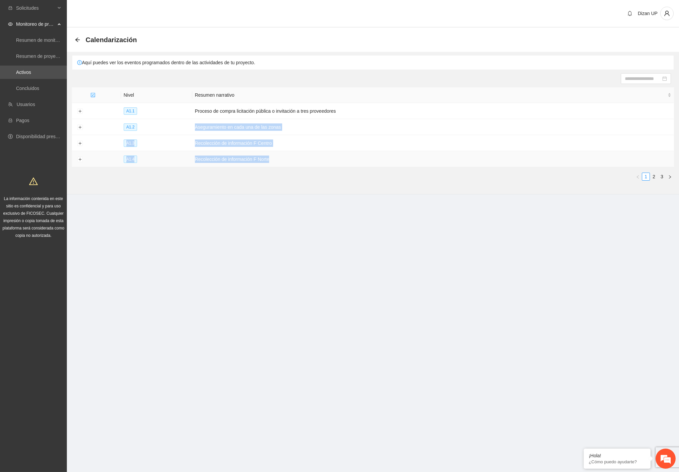
click at [270, 158] on tbody "A1.1 Proceso de compra licitación pública o invitación a tres proveedores A1.2 …" at bounding box center [373, 135] width 602 height 64
click at [279, 160] on td "Recolección de información F Norte" at bounding box center [433, 159] width 482 height 16
drag, startPoint x: 293, startPoint y: 161, endPoint x: 110, endPoint y: 124, distance: 186.3
click at [110, 124] on tbody "A1.1 Proceso de compra licitación pública o invitación a tres proveedores A1.2 …" at bounding box center [373, 135] width 602 height 64
click at [168, 130] on td "A1.2" at bounding box center [156, 127] width 71 height 16
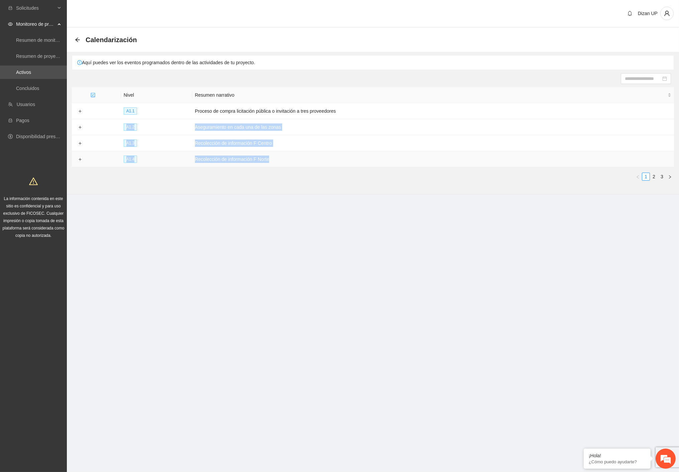
drag, startPoint x: 120, startPoint y: 124, endPoint x: 288, endPoint y: 159, distance: 171.1
click at [288, 159] on tbody "A1.1 Proceso de compra licitación pública o invitación a tres proveedores A1.2 …" at bounding box center [373, 135] width 602 height 64
click at [275, 161] on td "Recolección de información F Norte" at bounding box center [433, 159] width 482 height 16
drag, startPoint x: 291, startPoint y: 160, endPoint x: 119, endPoint y: 122, distance: 175.9
click at [119, 122] on tbody "A1.1 Proceso de compra licitación pública o invitación a tres proveedores A1.2 …" at bounding box center [373, 135] width 602 height 64
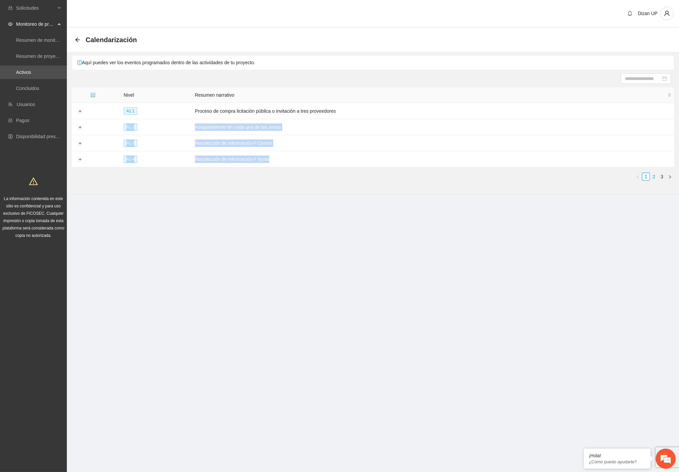
click at [653, 176] on link "2" at bounding box center [653, 176] width 7 height 7
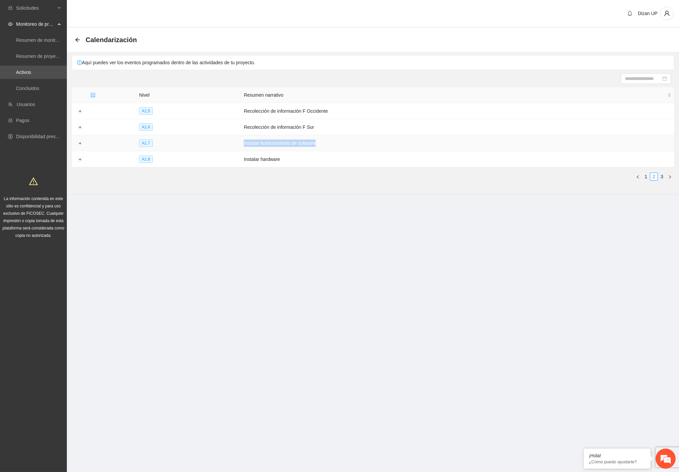
drag, startPoint x: 264, startPoint y: 143, endPoint x: 328, endPoint y: 139, distance: 64.3
click at [328, 139] on td "Instalar licenciamiento de software" at bounding box center [457, 143] width 433 height 16
drag, startPoint x: 265, startPoint y: 161, endPoint x: 335, endPoint y: 158, distance: 70.3
click at [324, 158] on td "Instalar hardware" at bounding box center [457, 159] width 433 height 16
click at [661, 176] on link "3" at bounding box center [661, 176] width 7 height 7
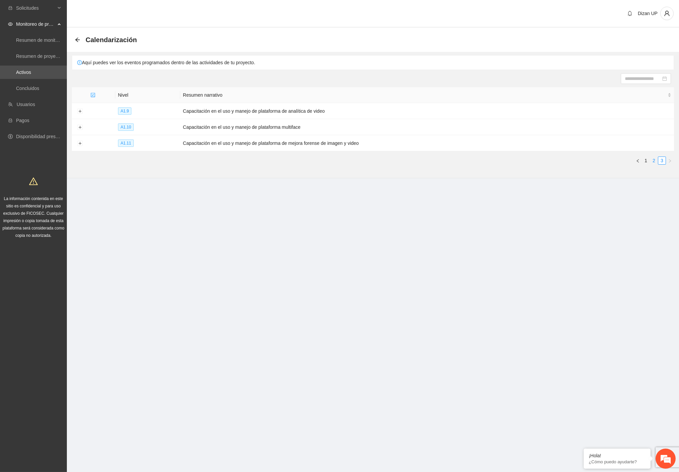
click at [651, 161] on link "2" at bounding box center [653, 160] width 7 height 7
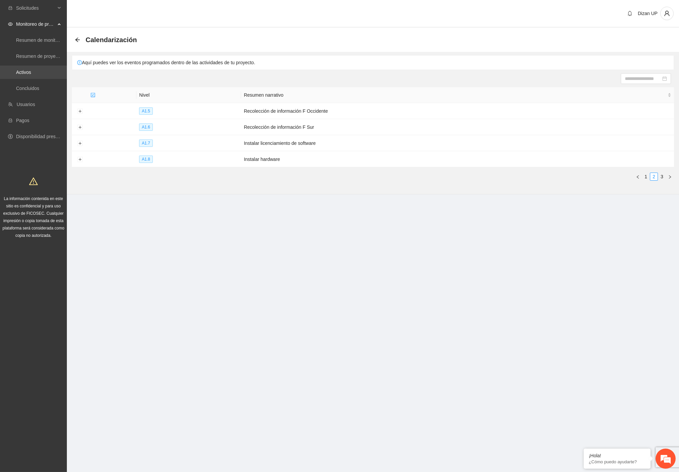
click at [29, 71] on link "Activos" at bounding box center [23, 72] width 15 height 5
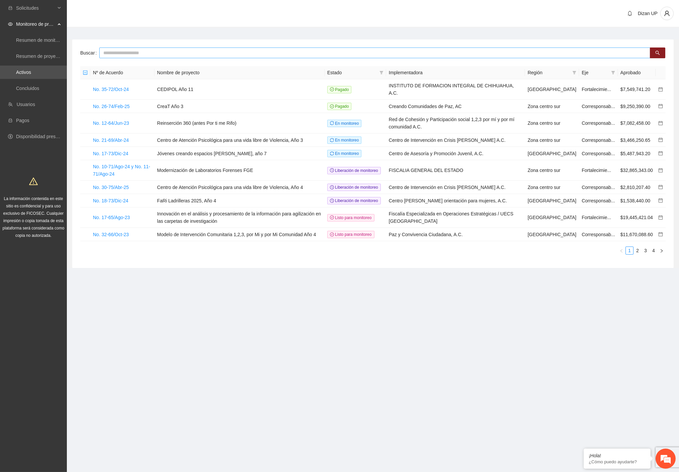
click at [150, 51] on input "text" at bounding box center [374, 52] width 551 height 11
click at [119, 87] on link "No. 35-72/Oct-24" at bounding box center [111, 89] width 36 height 5
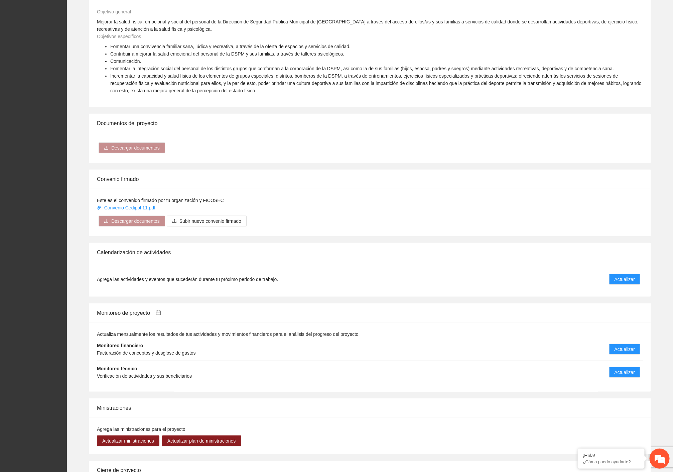
scroll to position [404, 0]
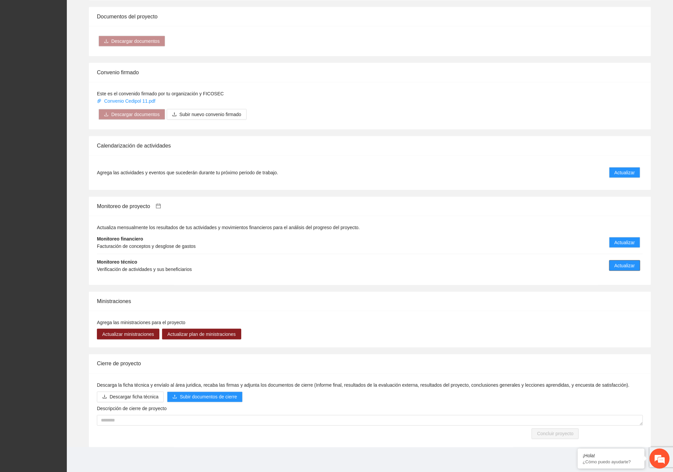
click at [615, 266] on span "Actualizar" at bounding box center [625, 265] width 20 height 7
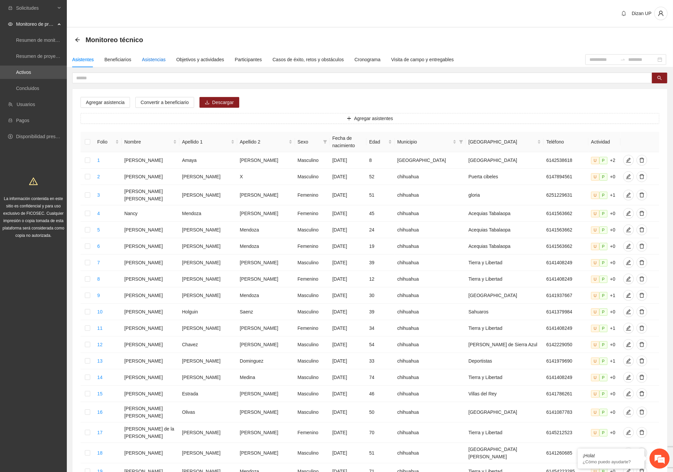
click at [156, 58] on div "Asistencias" at bounding box center [154, 59] width 24 height 7
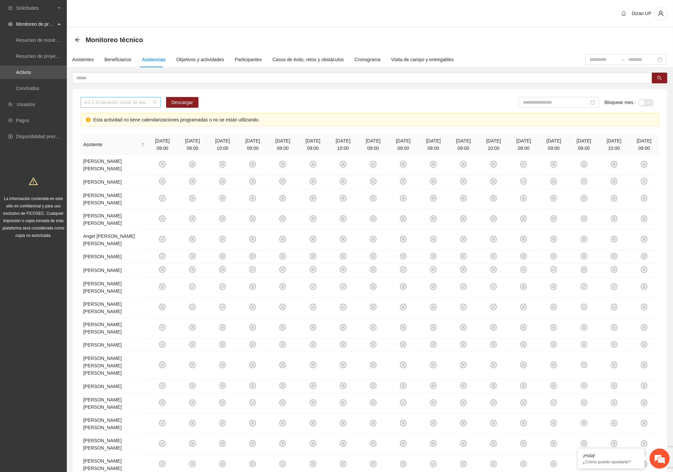
click at [108, 105] on span "A1.1 Evaluación inicial de las capacidades físicas de grupos especiales, distri…" at bounding box center [121, 102] width 72 height 10
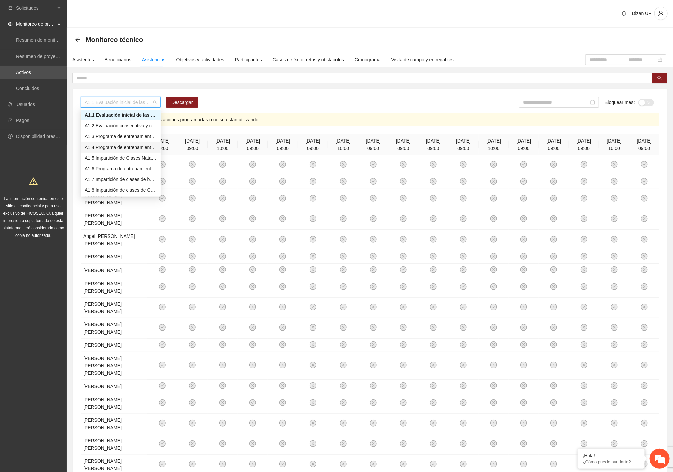
click at [114, 146] on div "A1.4 Programa de entrenamiento acuático para policías" at bounding box center [121, 146] width 72 height 7
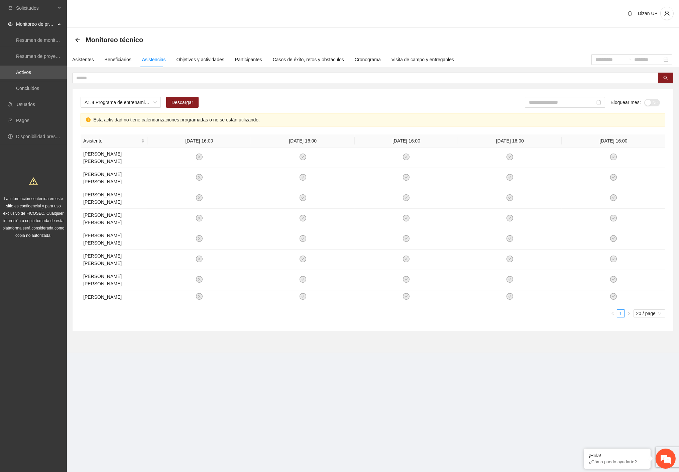
click at [319, 101] on div "A1.4 Programa de entrenamiento acuático para policías Descargar Bloquear mes No" at bounding box center [373, 105] width 585 height 16
click at [142, 101] on span "A1.4 Programa de entrenamiento acuático para policías" at bounding box center [121, 102] width 72 height 10
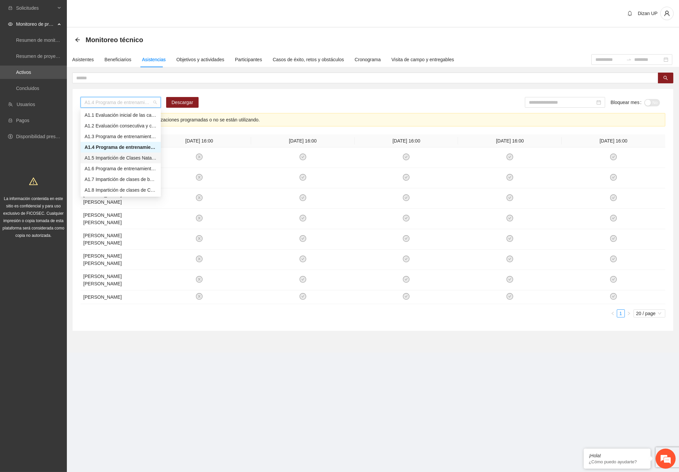
click at [94, 158] on div "A1.5 Impartición de Clases Natación" at bounding box center [121, 157] width 72 height 7
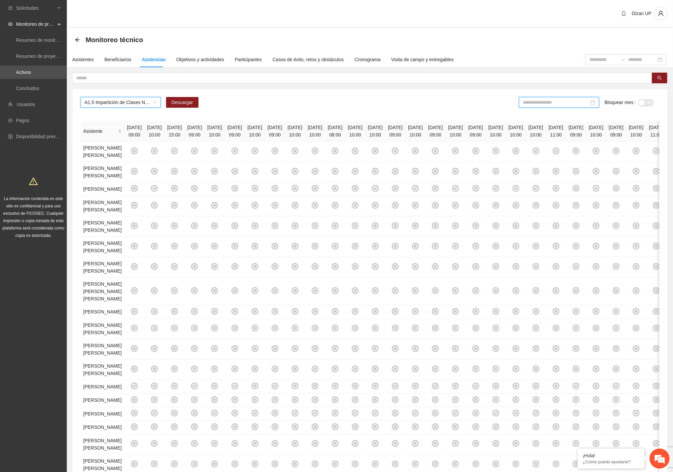
click at [568, 105] on input at bounding box center [556, 102] width 66 height 7
click at [593, 155] on div "Jun" at bounding box center [597, 155] width 20 height 8
click at [650, 103] on div "button" at bounding box center [651, 103] width 6 height 6
click at [552, 102] on input "*******" at bounding box center [556, 102] width 66 height 7
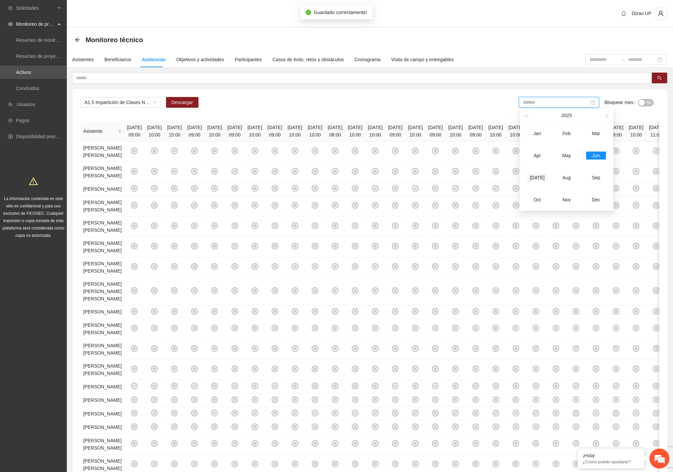
click at [539, 178] on div "[DATE]" at bounding box center [538, 178] width 20 height 8
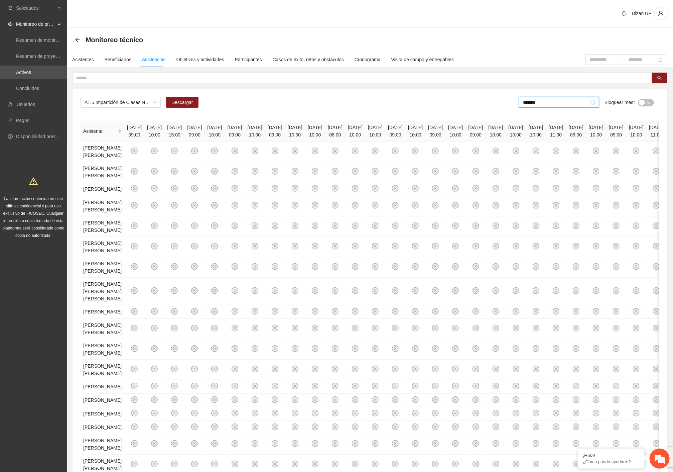
click at [459, 109] on div "A1.5 Impartición de Clases Natación Descargar ******* Bloquear mes No" at bounding box center [370, 105] width 579 height 16
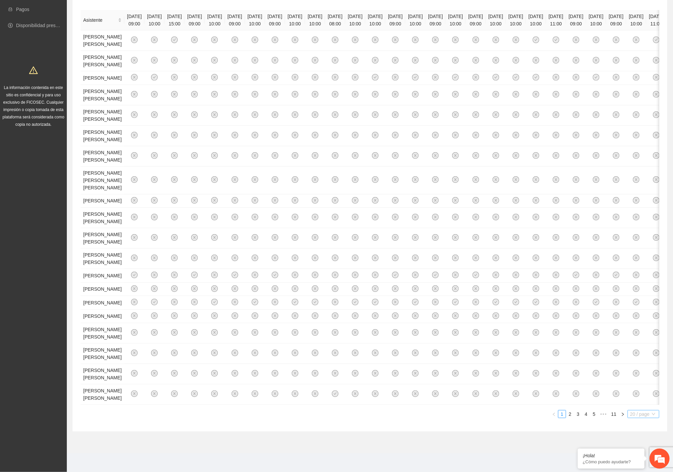
click at [636, 414] on span "20 / page" at bounding box center [644, 413] width 26 height 7
click at [611, 413] on link "11" at bounding box center [614, 413] width 9 height 7
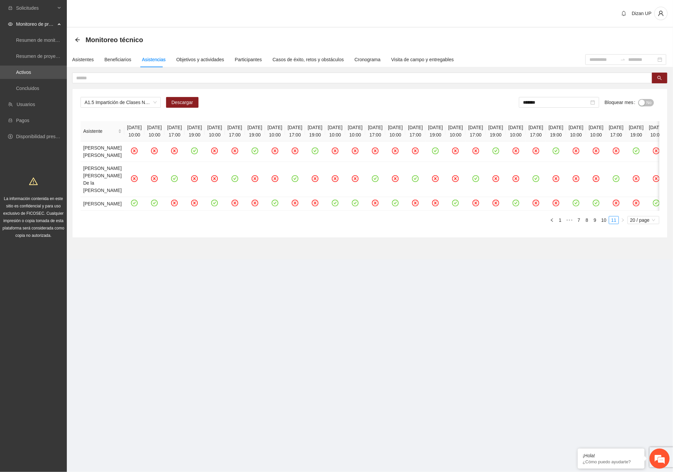
scroll to position [0, 0]
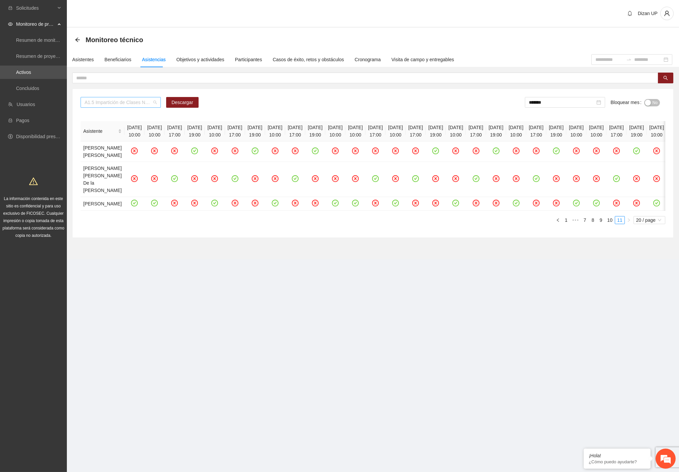
click at [113, 99] on span "A1.5 Impartición de Clases Natación" at bounding box center [121, 102] width 72 height 10
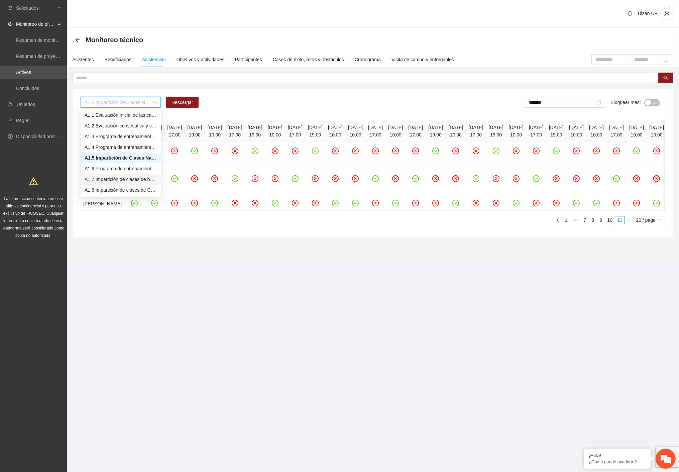
click at [97, 178] on div "A1.7 Impartición de clases de baile" at bounding box center [121, 179] width 72 height 7
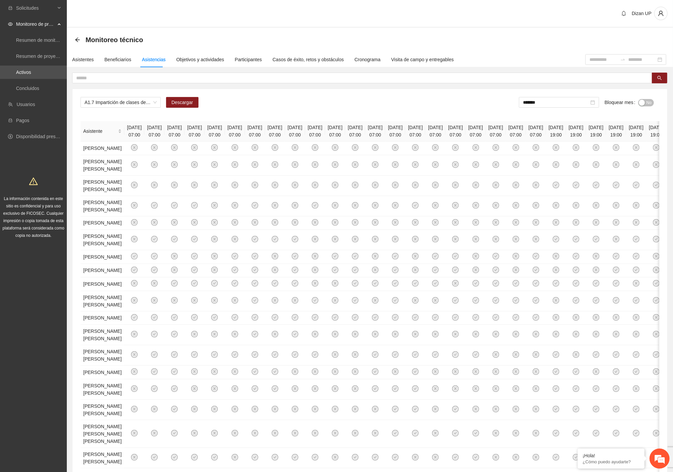
click at [466, 97] on div "A1.7 Impartición de clases de baile Descargar ******* Bloquear mes No" at bounding box center [370, 105] width 579 height 16
click at [249, 104] on div "A1.7 Impartición de clases de baile Descargar ******* Bloquear mes No" at bounding box center [370, 105] width 579 height 16
click at [178, 99] on span "Descargar" at bounding box center [183, 102] width 22 height 7
click at [145, 345] on td at bounding box center [154, 335] width 20 height 20
click at [383, 101] on div "A1.7 Impartición de clases de baile Descargar ******* Bloquear mes No" at bounding box center [370, 105] width 579 height 16
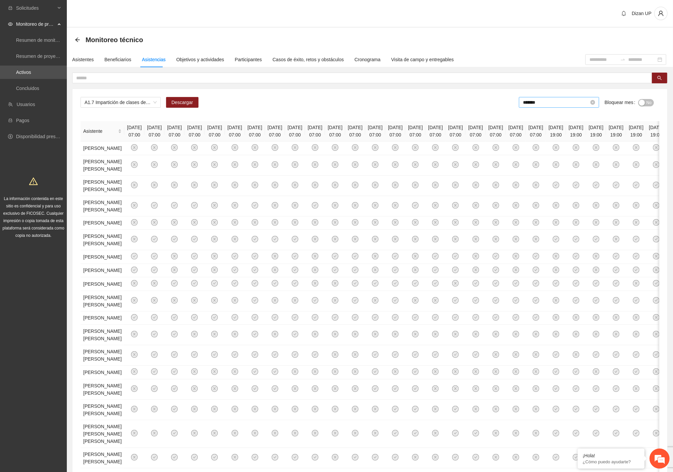
click at [559, 104] on input "*******" at bounding box center [556, 102] width 66 height 7
click at [599, 160] on td "Jun" at bounding box center [596, 155] width 29 height 22
click at [477, 109] on div "A1.7 Impartición de clases de baile Descargar ******* Bloquear mes No" at bounding box center [370, 105] width 579 height 16
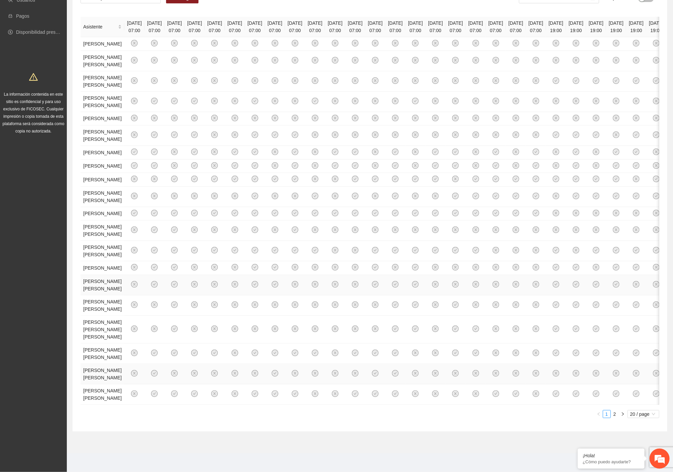
scroll to position [356, 0]
click at [615, 417] on link "2" at bounding box center [615, 413] width 7 height 7
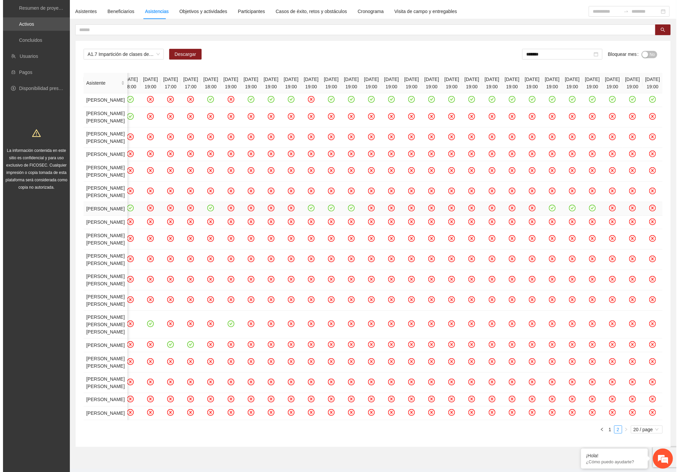
scroll to position [0, 0]
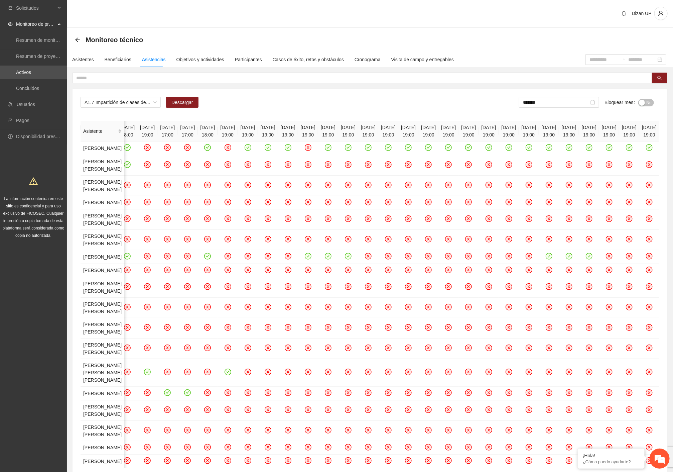
click at [349, 106] on div "A1.7 Impartición de clases de baile Descargar ******* Bloquear mes No" at bounding box center [370, 105] width 579 height 16
click at [440, 33] on div "Monitoreo técnico" at bounding box center [370, 39] width 591 height 13
click at [289, 109] on div "A1.7 Impartición de clases de baile Descargar ******* Bloquear mes No" at bounding box center [370, 105] width 579 height 16
click at [135, 103] on span "A1.7 Impartición de clases de baile" at bounding box center [121, 102] width 72 height 10
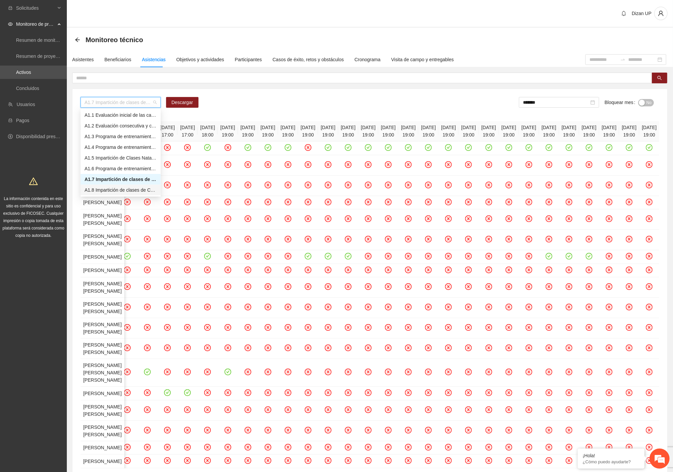
click at [106, 192] on div "A1.8 Impartición de clases de Combat" at bounding box center [121, 189] width 72 height 7
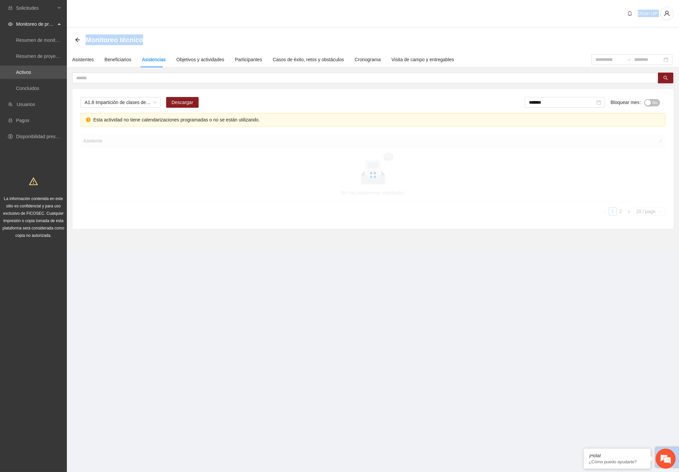
drag, startPoint x: 378, startPoint y: 16, endPoint x: 421, endPoint y: 50, distance: 55.2
click at [421, 50] on section "Dizan UP Monitoreo técnico Asistentes Beneficiarios Asistencias Objetivos y act…" at bounding box center [373, 134] width 612 height 269
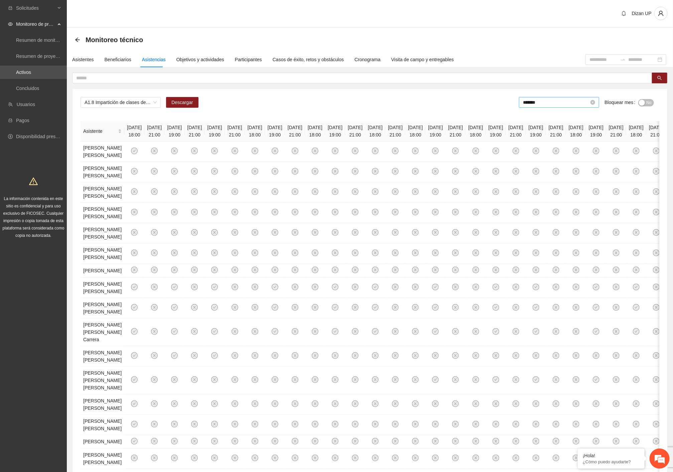
drag, startPoint x: 555, startPoint y: 101, endPoint x: 561, endPoint y: 101, distance: 5.7
click at [555, 101] on input "*******" at bounding box center [556, 102] width 66 height 7
click at [440, 103] on div "A1.8 Impartición de clases de Combat Descargar ******* Bloquear mes No" at bounding box center [370, 105] width 579 height 16
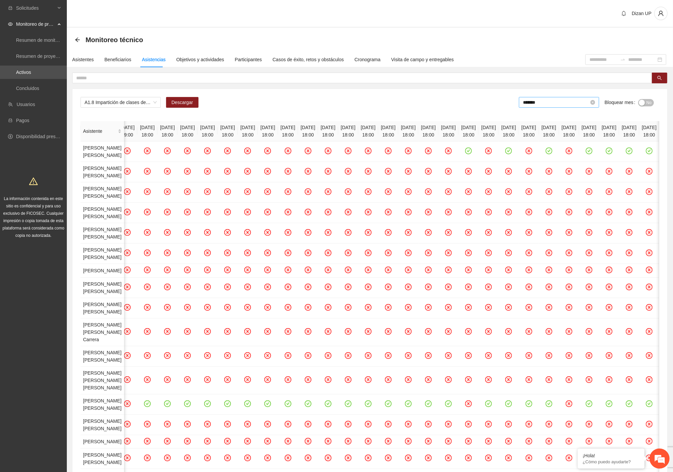
click at [553, 101] on input "*******" at bounding box center [556, 102] width 66 height 7
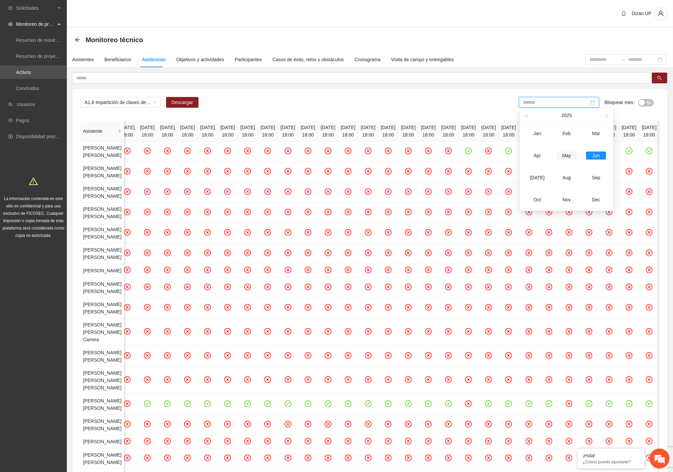
drag, startPoint x: 559, startPoint y: 155, endPoint x: 567, endPoint y: 151, distance: 9.0
click at [560, 155] on div "May" at bounding box center [567, 155] width 20 height 8
type input "*******"
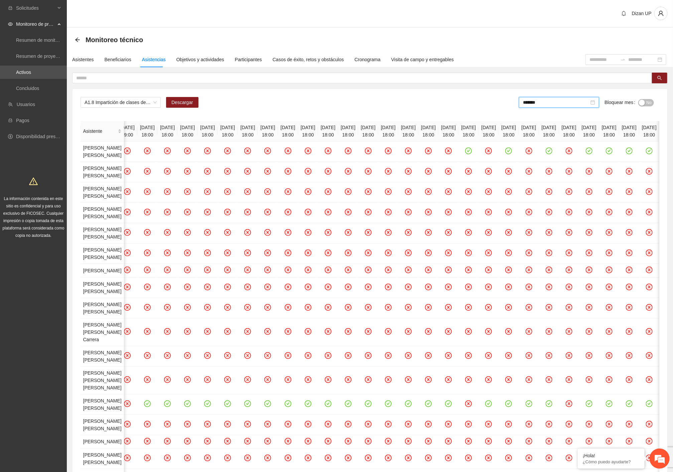
click at [650, 102] on span "No" at bounding box center [649, 102] width 5 height 7
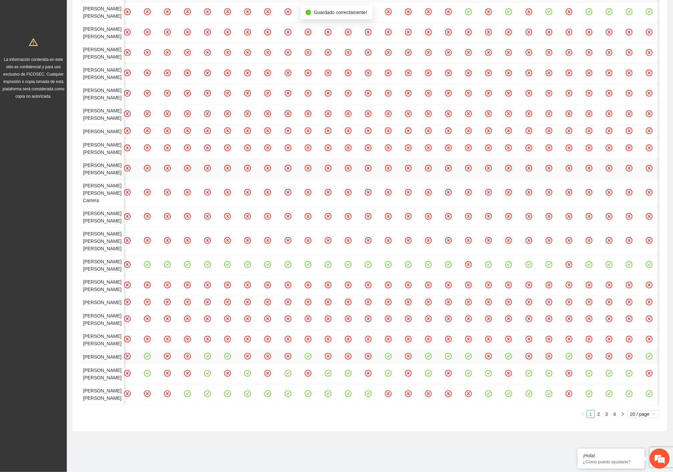
scroll to position [386, 0]
click at [600, 413] on link "2" at bounding box center [599, 413] width 7 height 7
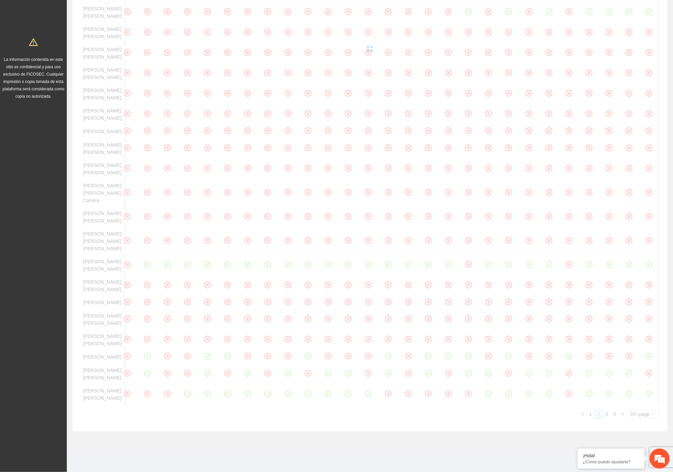
click at [643, 415] on div "Asistente [DATE] 18:00 [DATE] 21:00 [DATE] 19:00 [DATE] 21:00 [DATE] 19:00 [DAT…" at bounding box center [370, 200] width 579 height 436
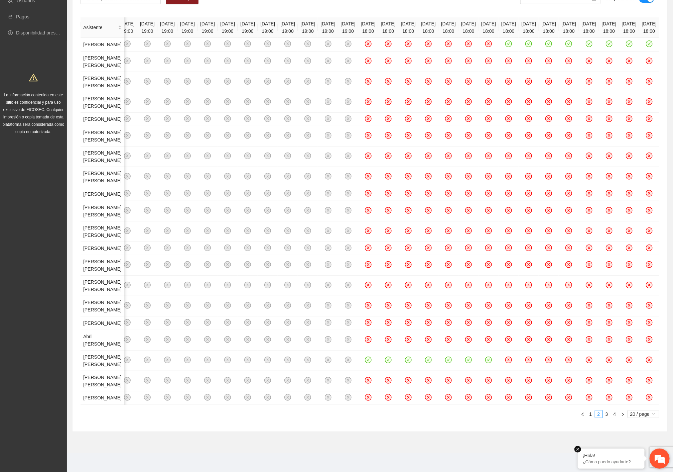
scroll to position [0, 2780]
click at [0, 0] on em at bounding box center [0, 0] width 0 height 0
click at [656, 415] on span "20 / page" at bounding box center [644, 413] width 26 height 7
click at [636, 455] on div "100 / page" at bounding box center [644, 457] width 24 height 7
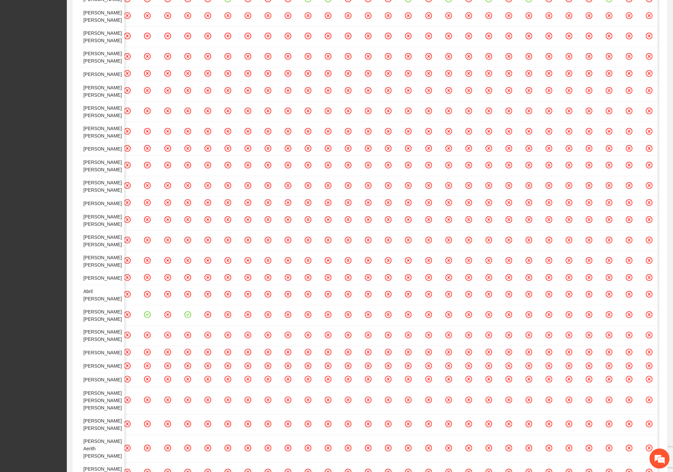
scroll to position [0, 0]
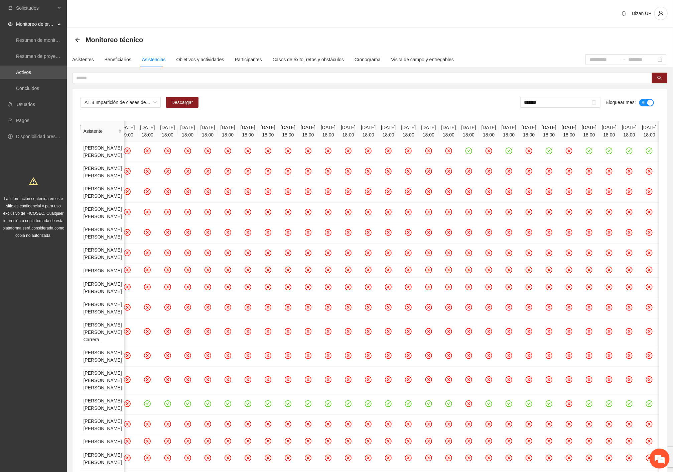
click at [310, 104] on div "A1.8 Impartición de clases de Combat Descargar ******* Bloquear mes Sí" at bounding box center [370, 105] width 579 height 16
